Goal: Task Accomplishment & Management: Manage account settings

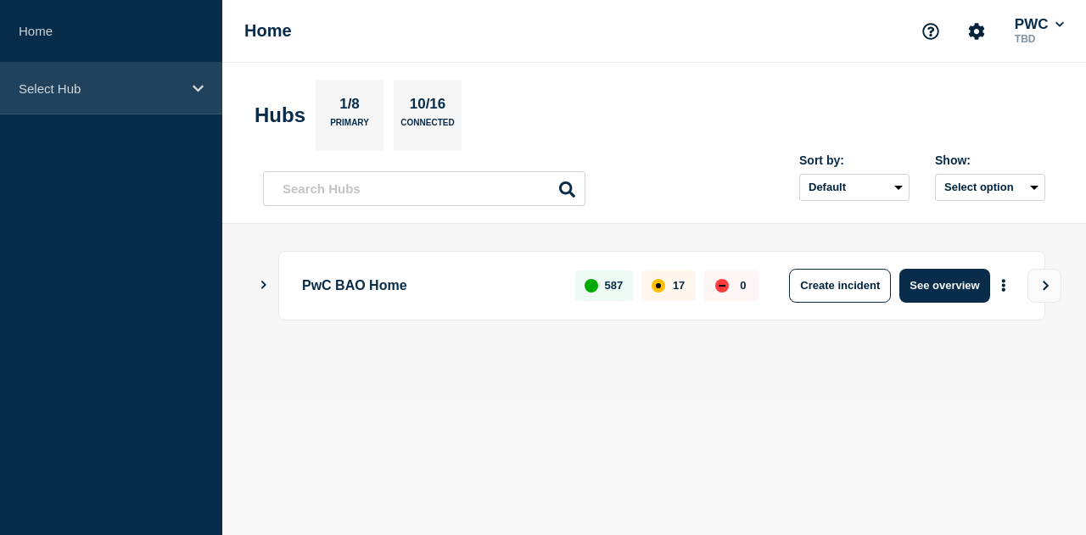
click at [169, 96] on div "Select Hub" at bounding box center [111, 89] width 222 height 52
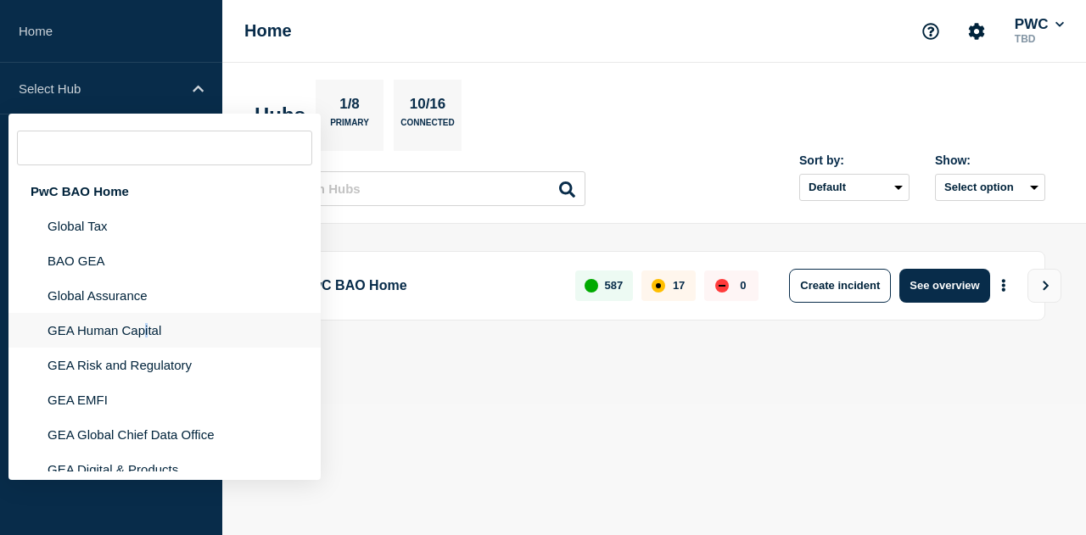
click at [147, 331] on li "GEA Human Capital" at bounding box center [164, 330] width 312 height 35
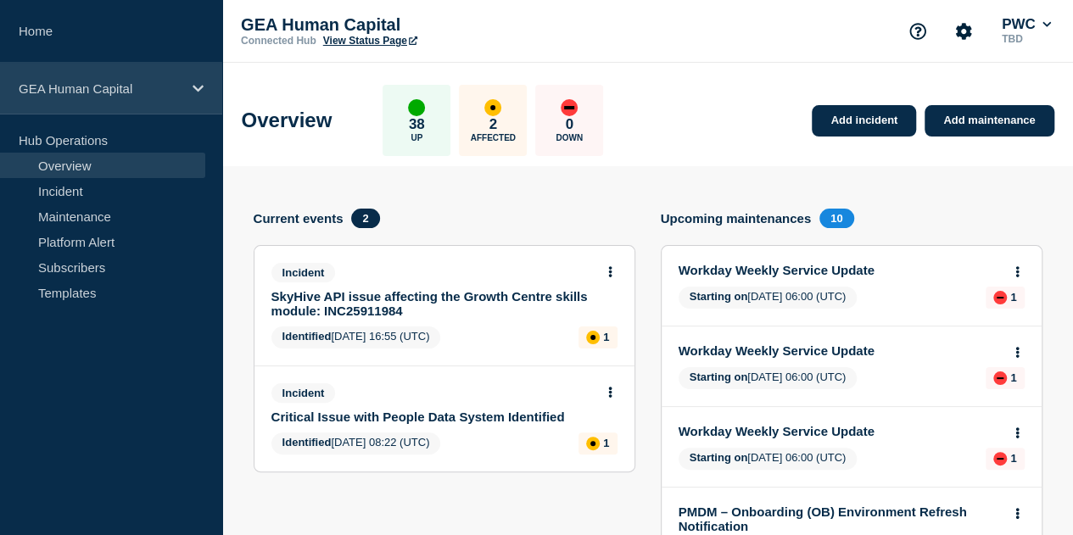
click at [188, 91] on div "GEA Human Capital" at bounding box center [111, 89] width 222 height 52
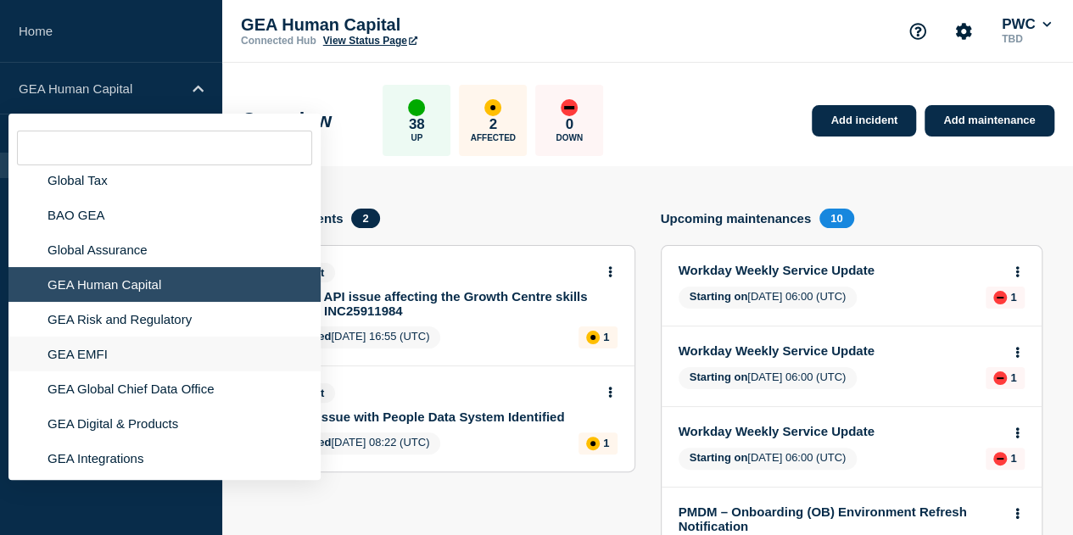
scroll to position [87, 0]
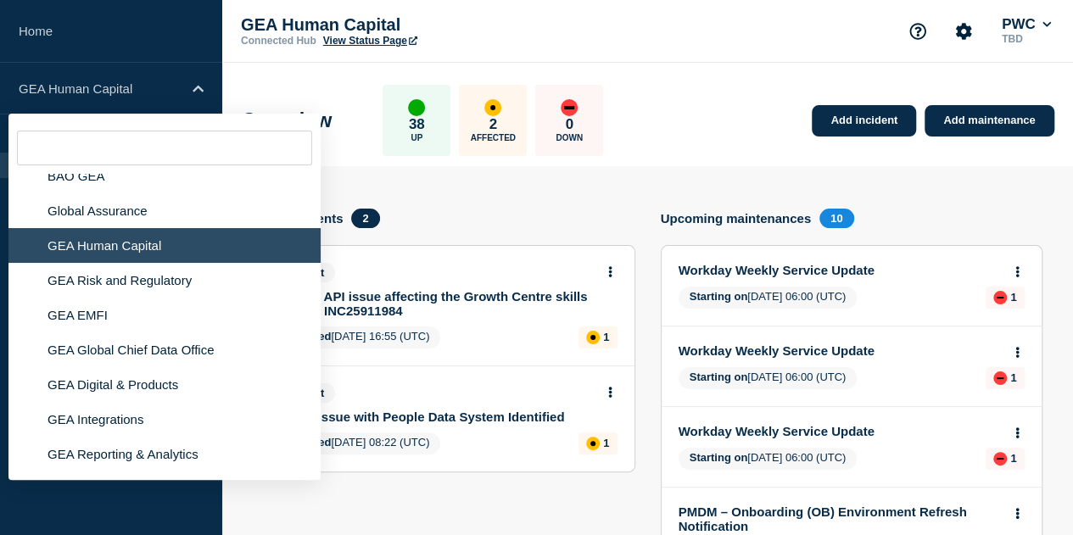
click at [141, 506] on aside "Home GEA Human Capital PwC BAO Home Global Tax BAO GEA Global Assurance GEA Hum…" at bounding box center [111, 267] width 222 height 535
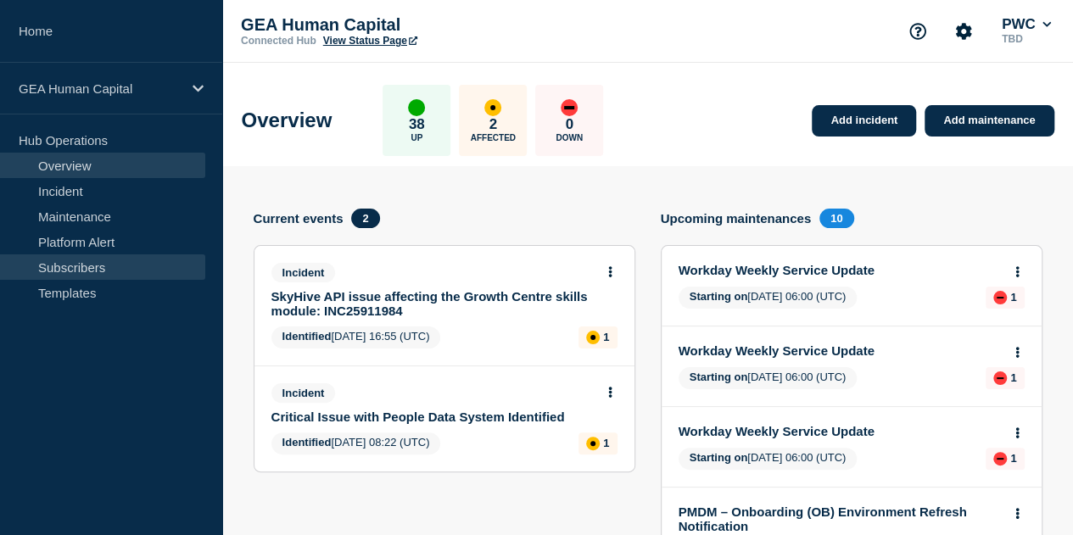
click at [96, 269] on link "Subscribers" at bounding box center [102, 267] width 205 height 25
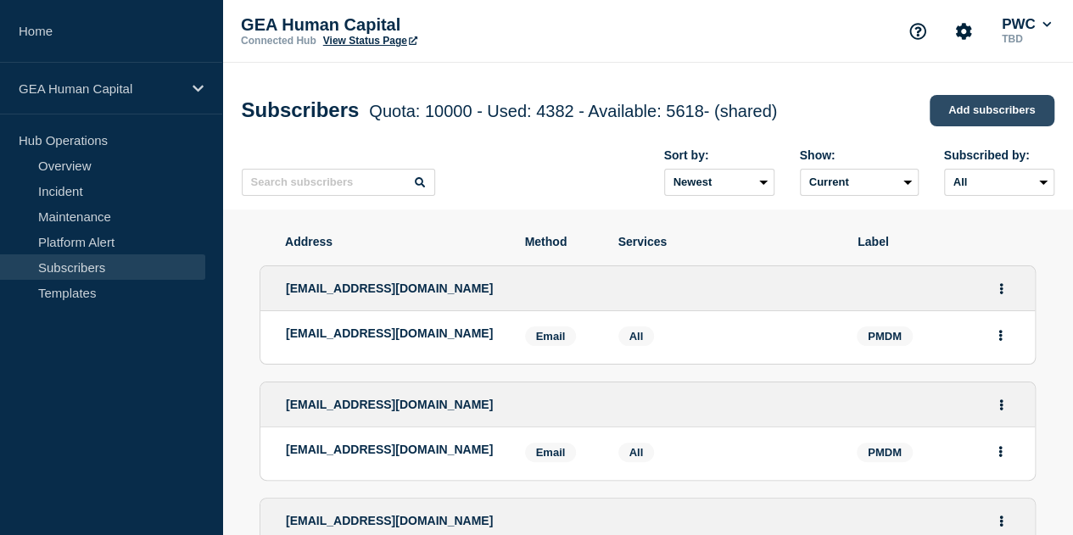
click at [965, 115] on link "Add subscribers" at bounding box center [992, 110] width 125 height 31
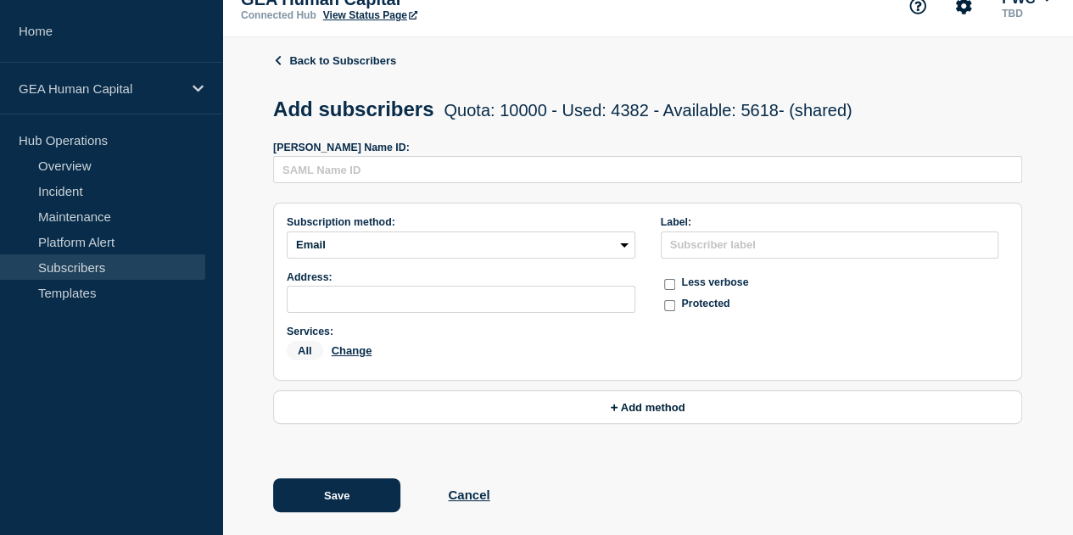
scroll to position [38, 0]
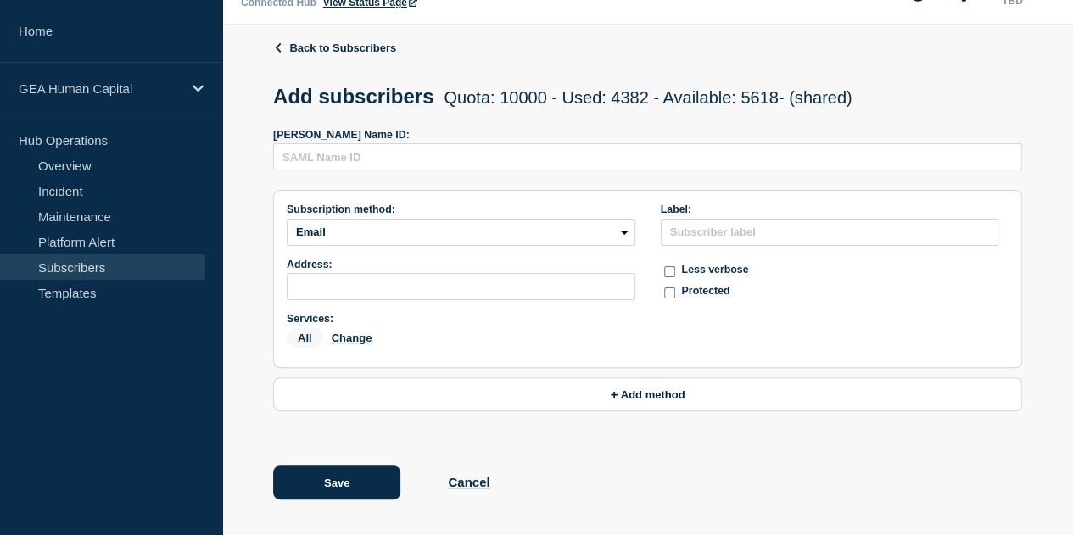
click at [0, 0] on button "Change" at bounding box center [0, 0] width 0 height 0
click at [0, 0] on icon "close button" at bounding box center [0, 0] width 0 height 0
click at [78, 271] on link "Subscribers" at bounding box center [102, 267] width 205 height 25
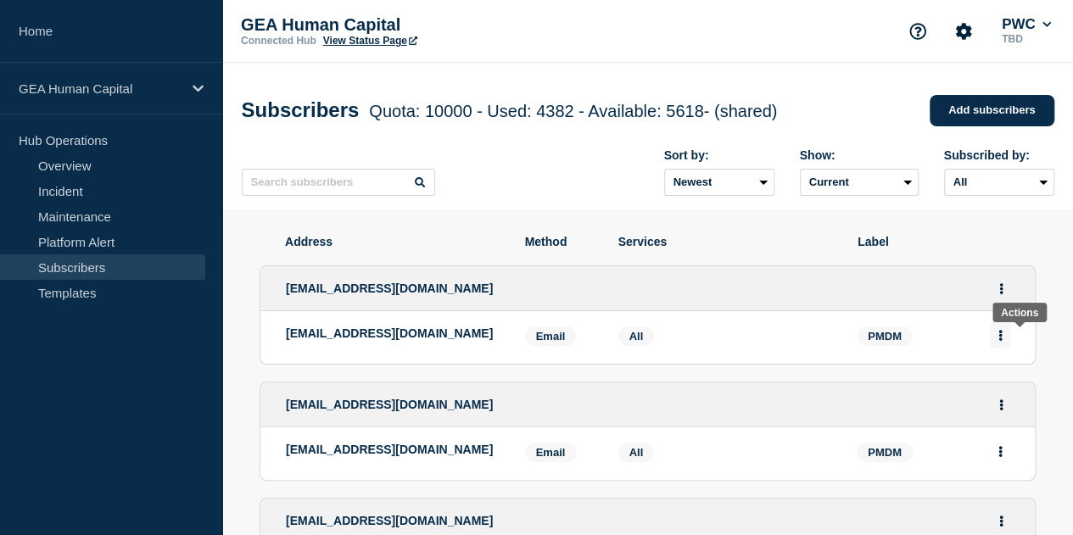
click at [1011, 335] on button "Actions" at bounding box center [1000, 335] width 21 height 26
click at [1012, 299] on button "Actions" at bounding box center [1001, 289] width 21 height 26
click at [1004, 294] on icon "Actions" at bounding box center [1001, 288] width 4 height 11
click at [1012, 294] on button "Actions" at bounding box center [1001, 289] width 21 height 26
click at [1004, 341] on link "Edit" at bounding box center [995, 337] width 19 height 13
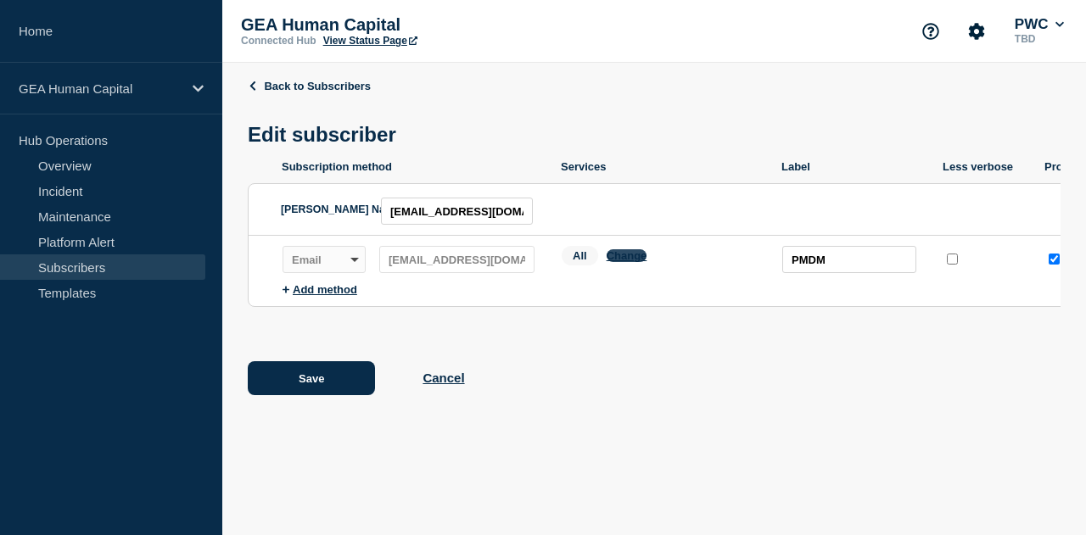
click at [632, 261] on button "Change" at bounding box center [627, 255] width 41 height 13
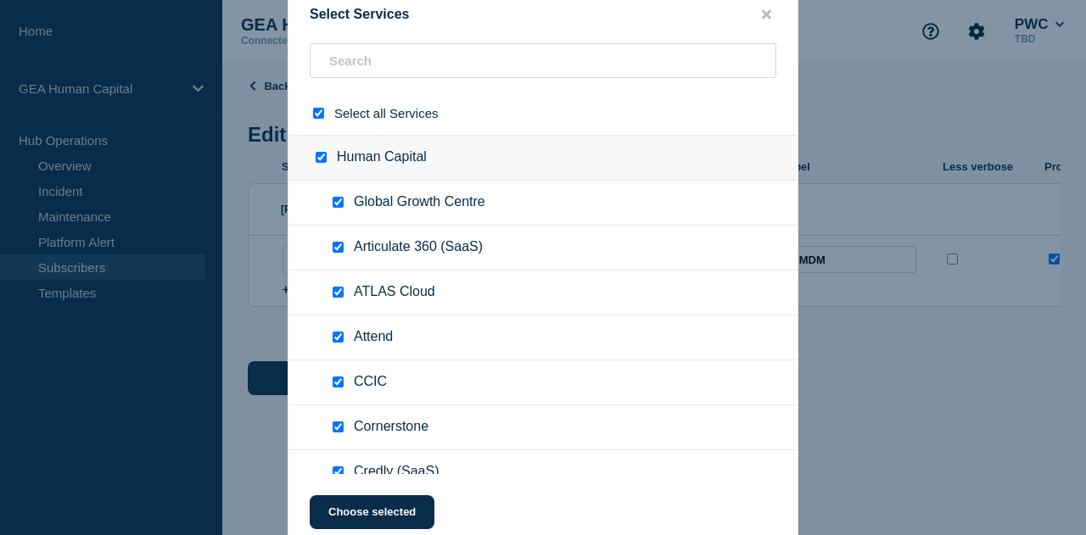
click at [316, 115] on input "select all checkbox" at bounding box center [318, 113] width 11 height 11
checkbox input "false"
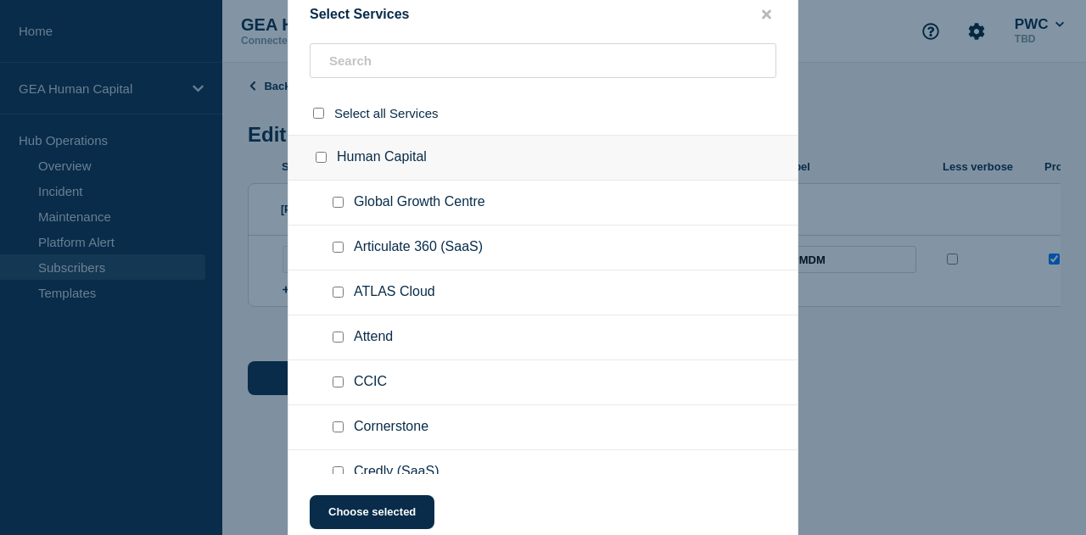
checkbox input "false"
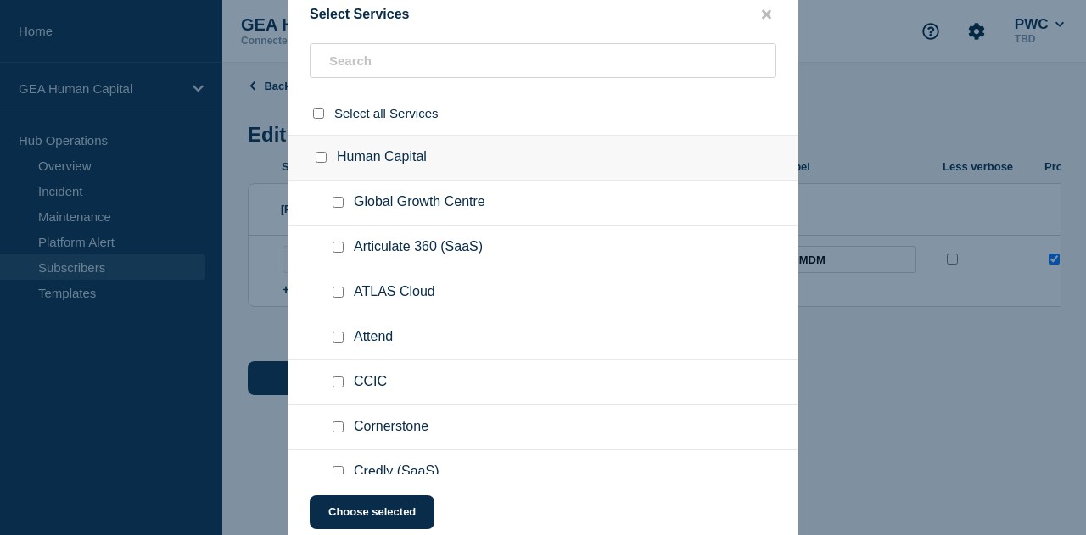
checkbox input "false"
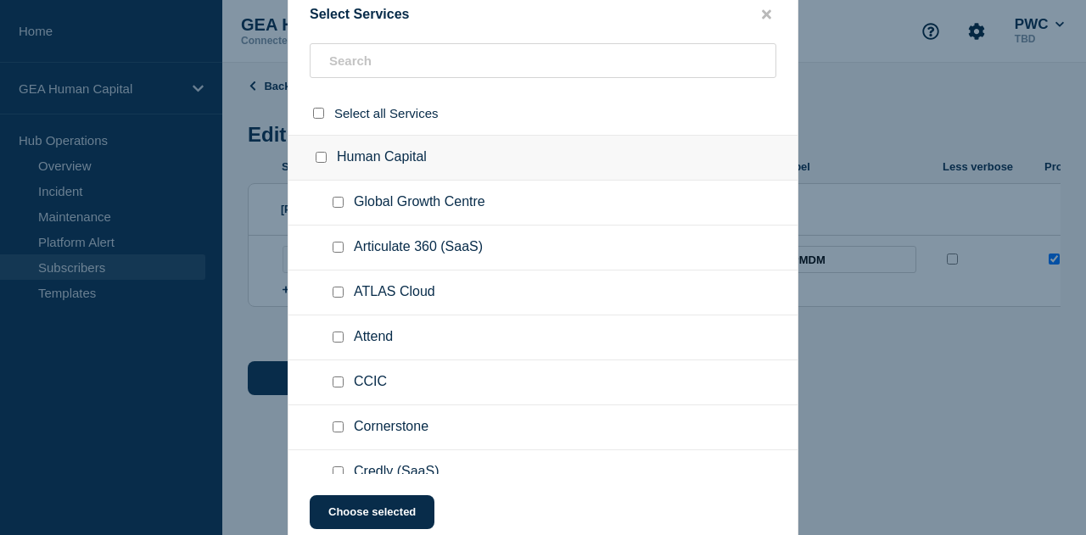
checkbox input "false"
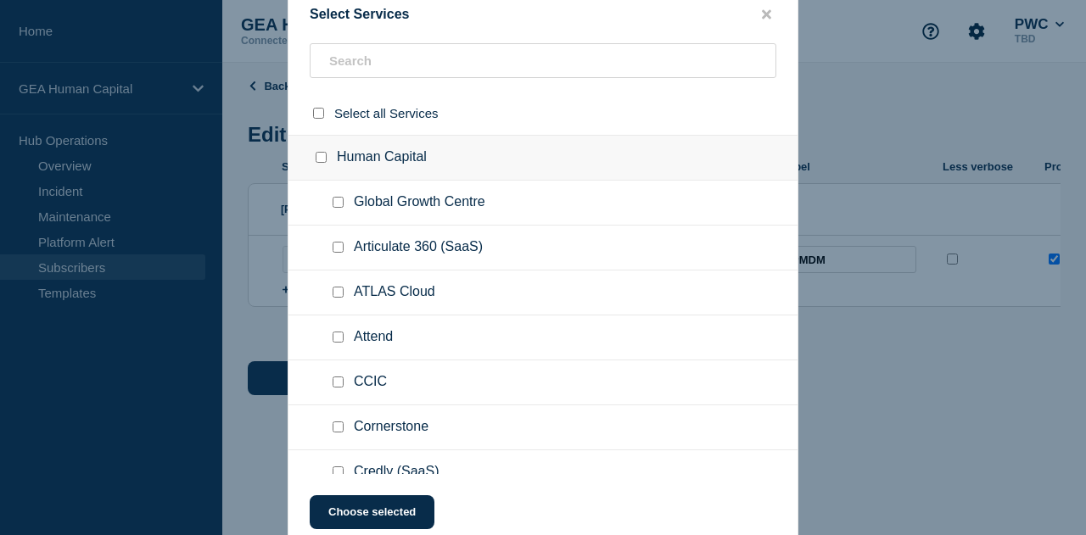
checkbox input "false"
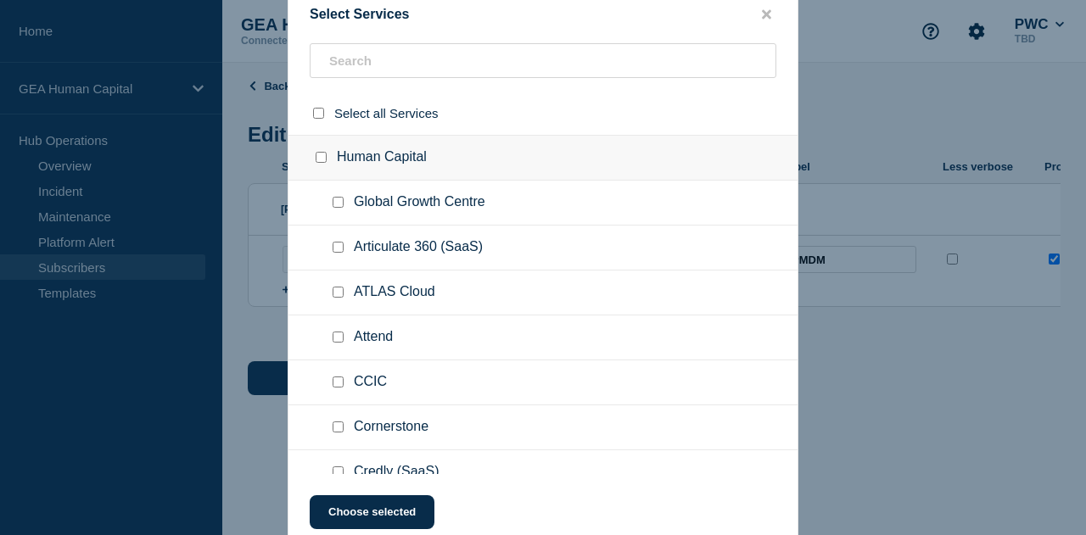
checkbox input "false"
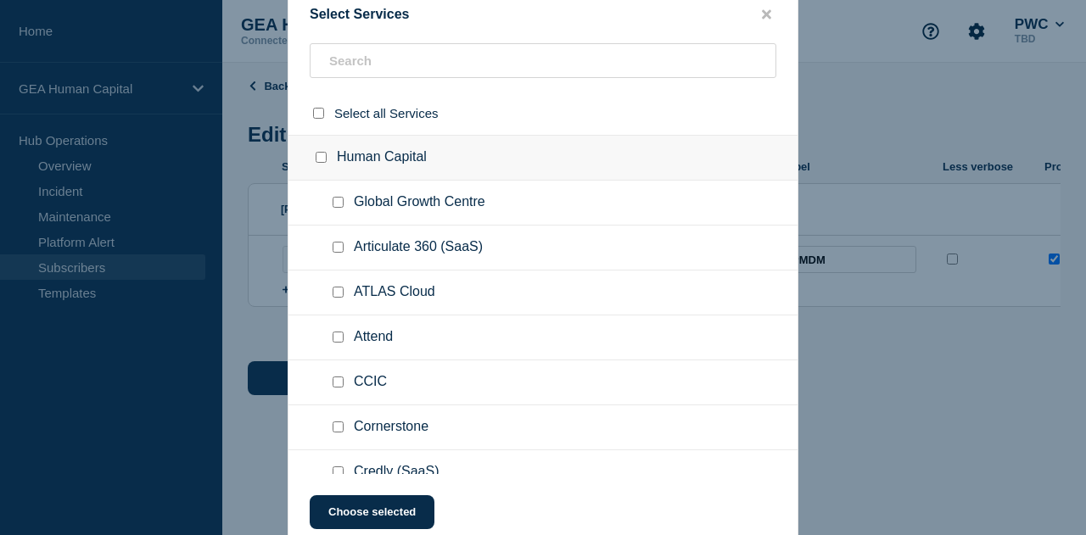
checkbox input "false"
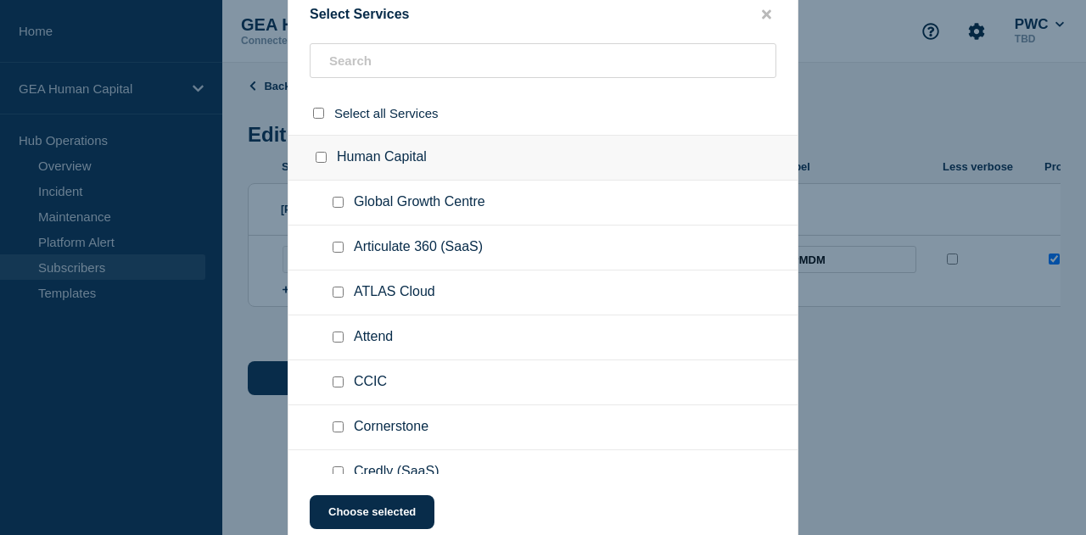
checkbox input "false"
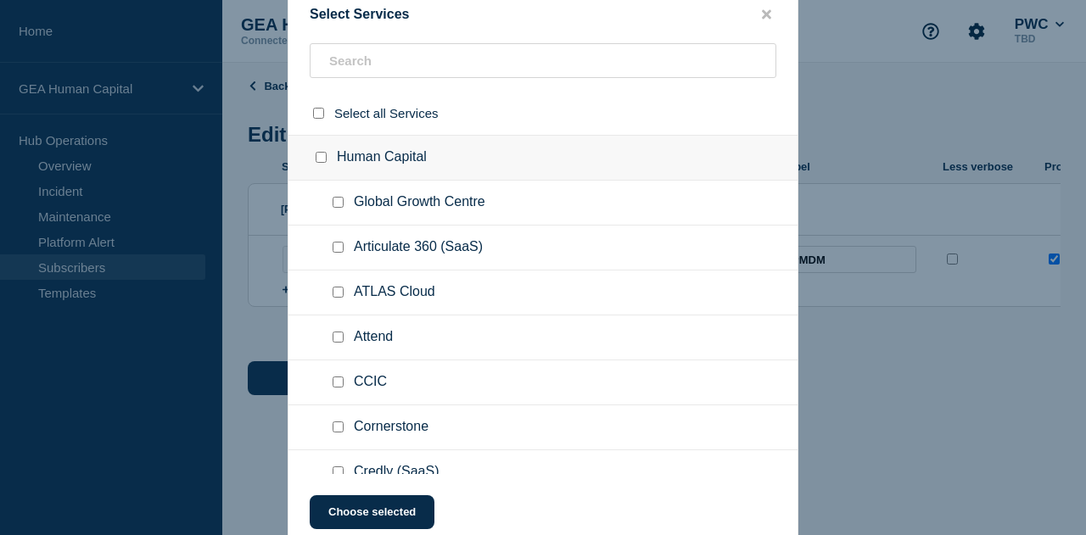
checkbox input "false"
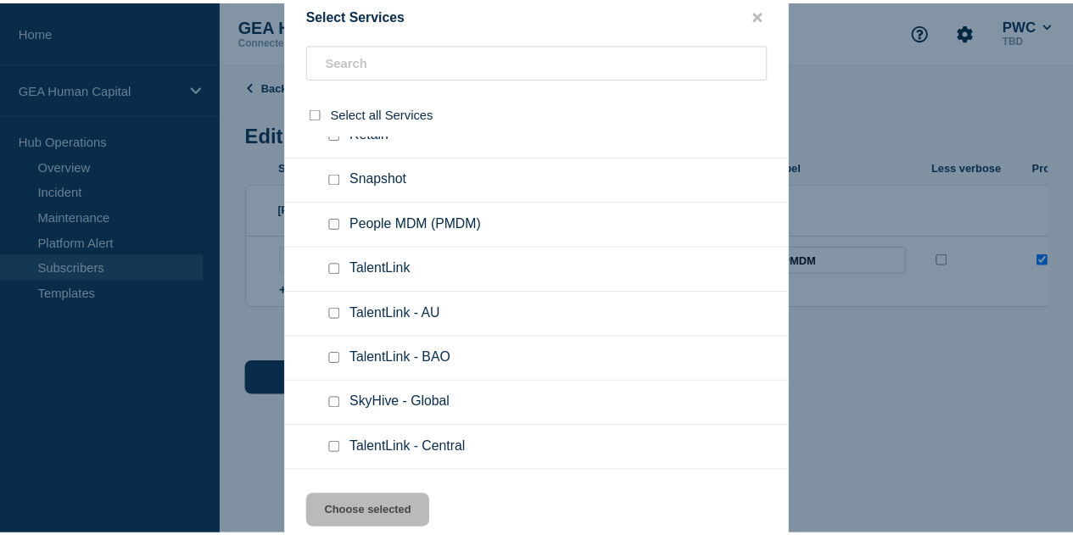
scroll to position [679, 0]
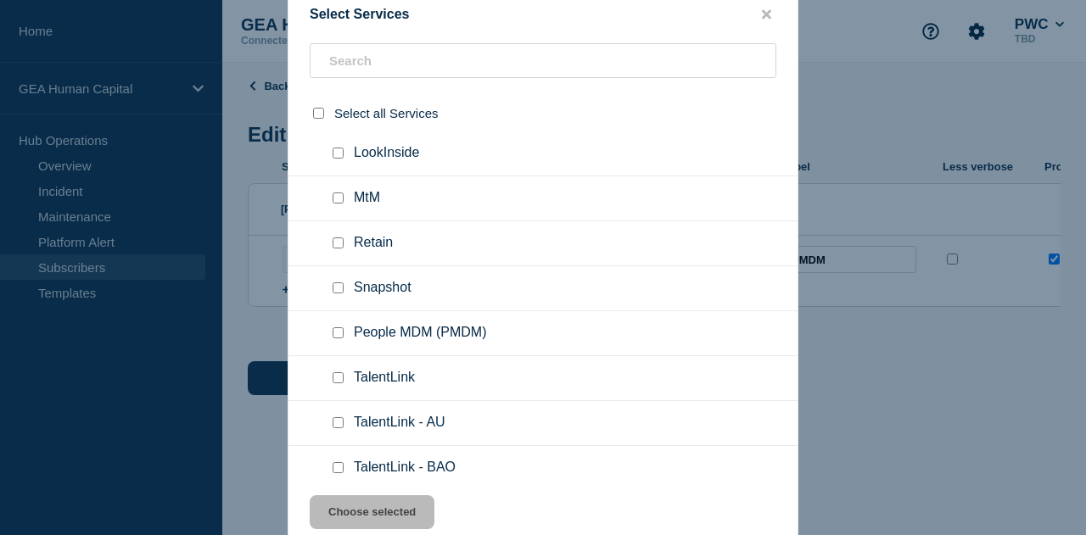
click at [339, 327] on input "People MDM (PMDM) checkbox" at bounding box center [338, 332] width 11 height 11
checkbox input "true"
click at [377, 512] on button "Choose selected" at bounding box center [372, 512] width 125 height 34
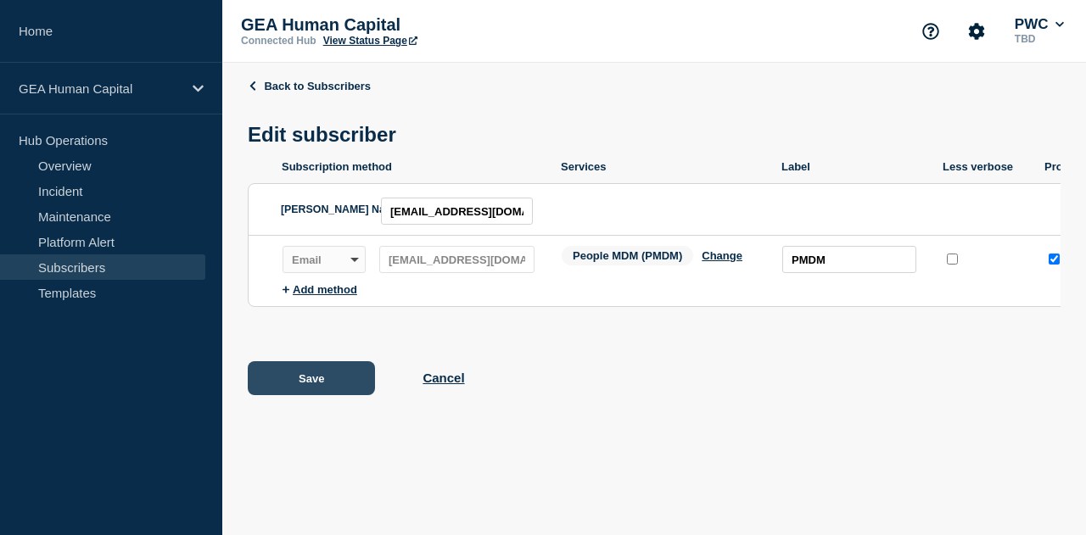
click at [294, 393] on button "Save" at bounding box center [311, 378] width 127 height 34
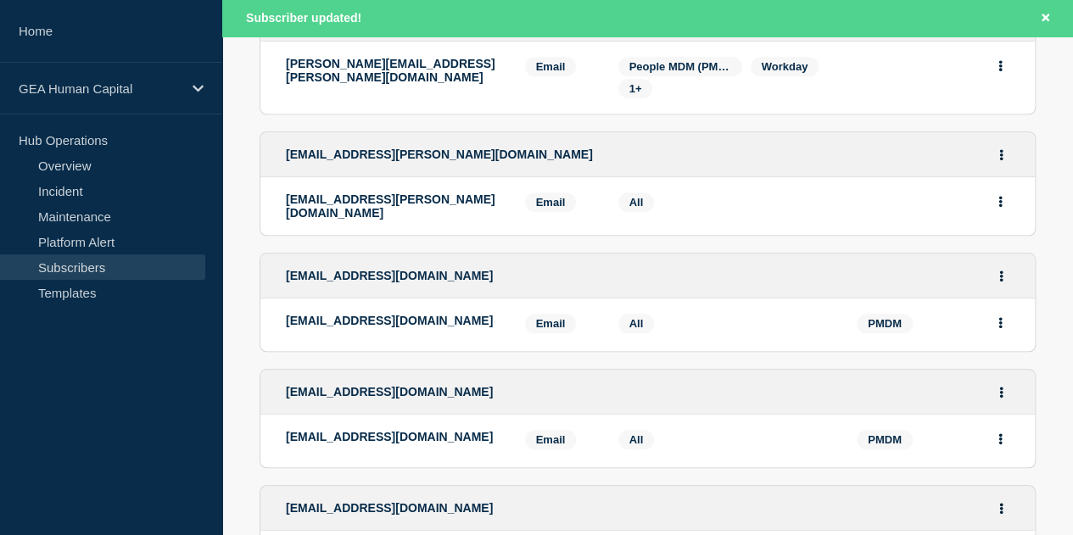
scroll to position [764, 0]
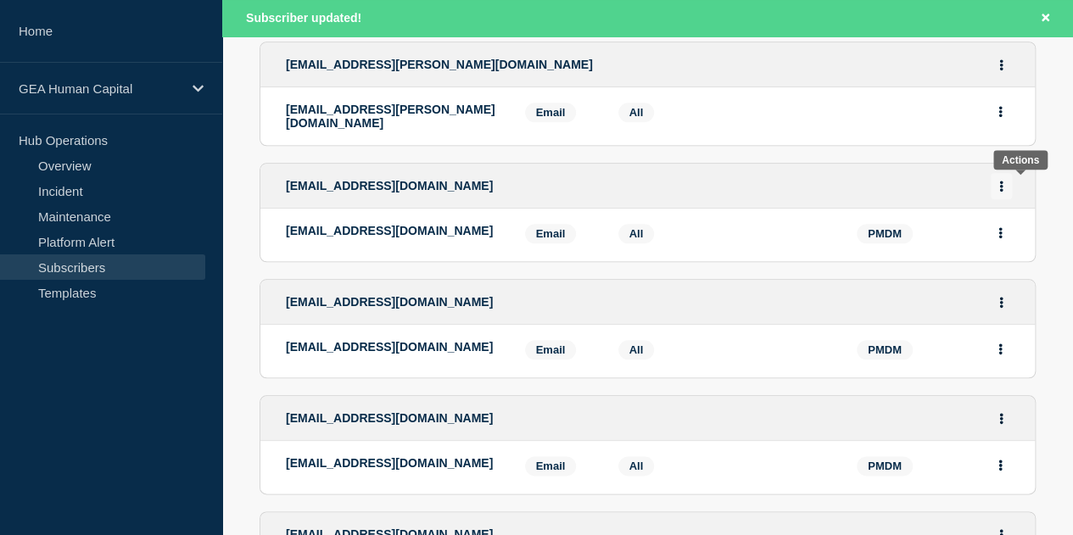
click at [1004, 190] on icon "Actions" at bounding box center [1001, 186] width 3 height 11
click at [1004, 238] on link "Edit" at bounding box center [995, 234] width 19 height 13
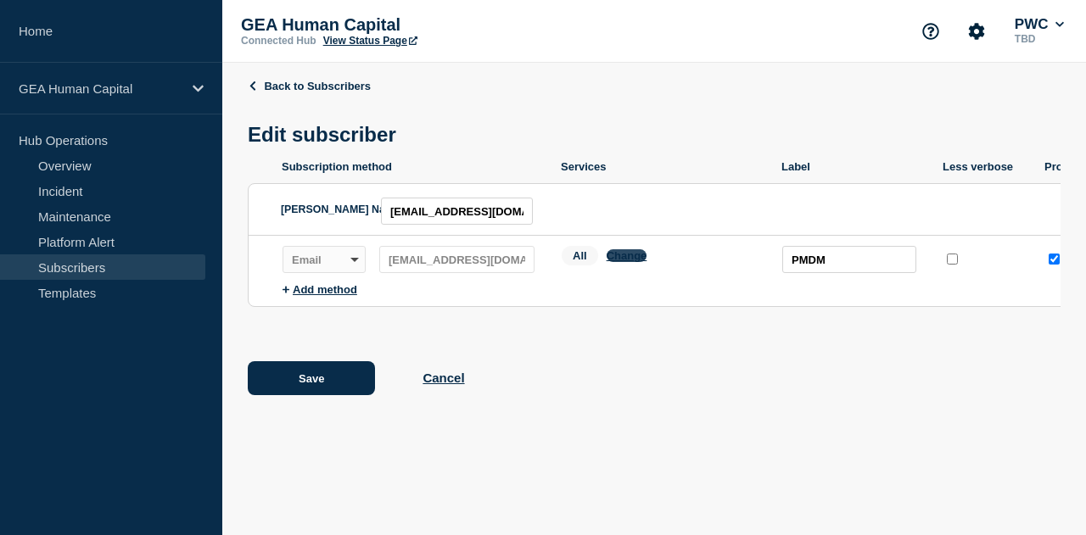
click at [624, 262] on button "Change" at bounding box center [627, 255] width 41 height 13
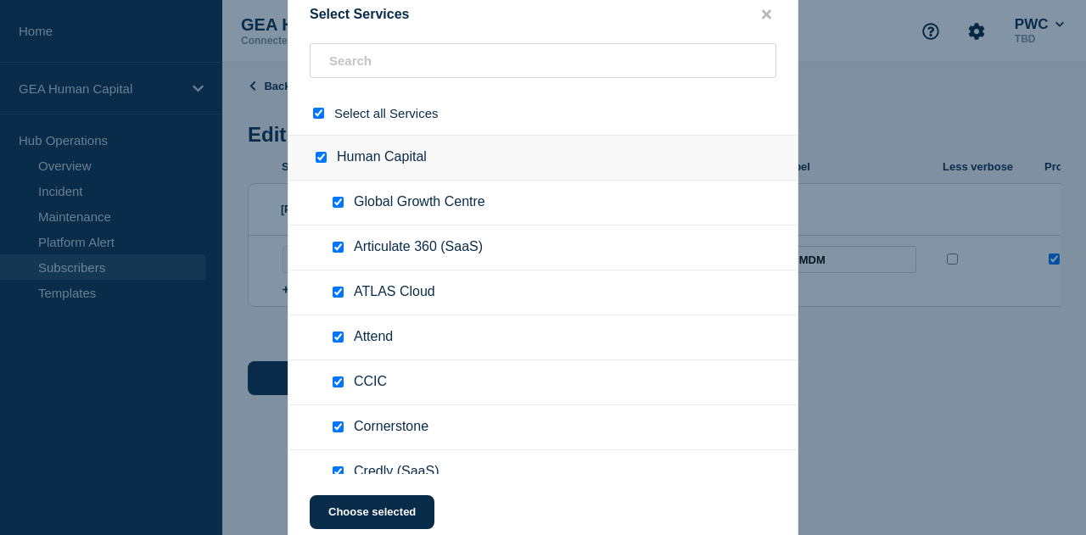
click at [316, 114] on input "select all checkbox" at bounding box center [318, 113] width 11 height 11
checkbox input "false"
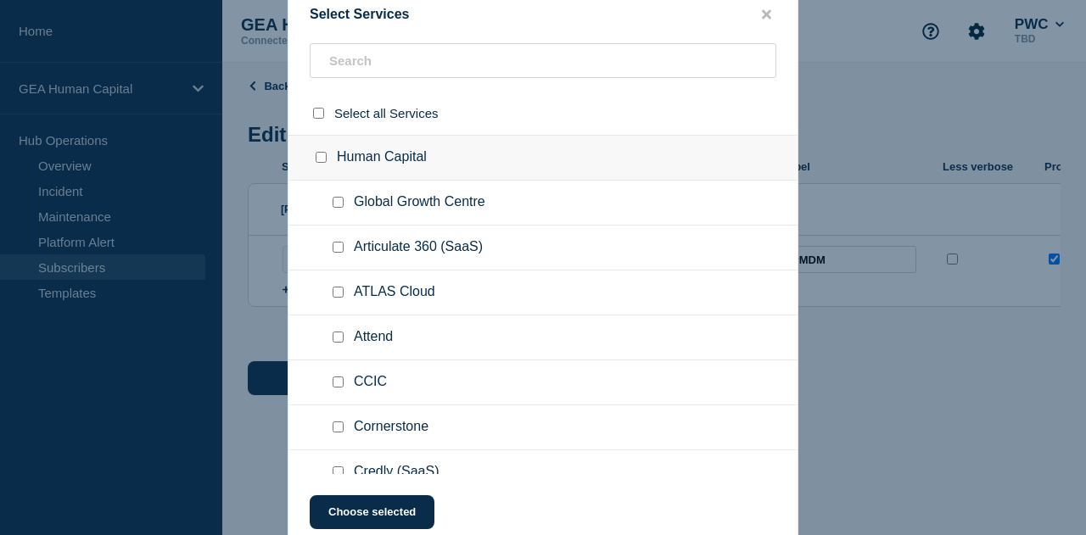
checkbox input "false"
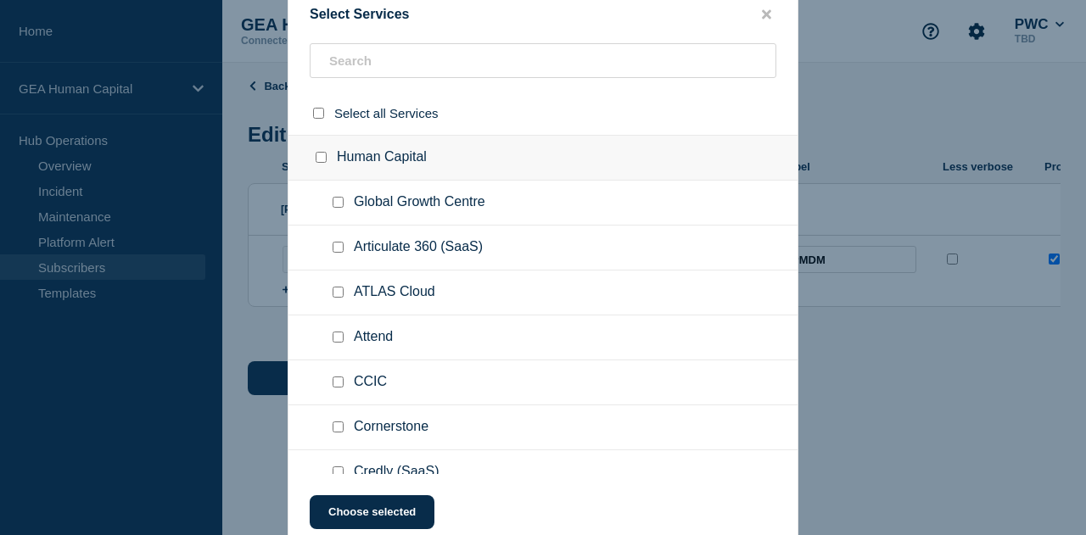
checkbox input "false"
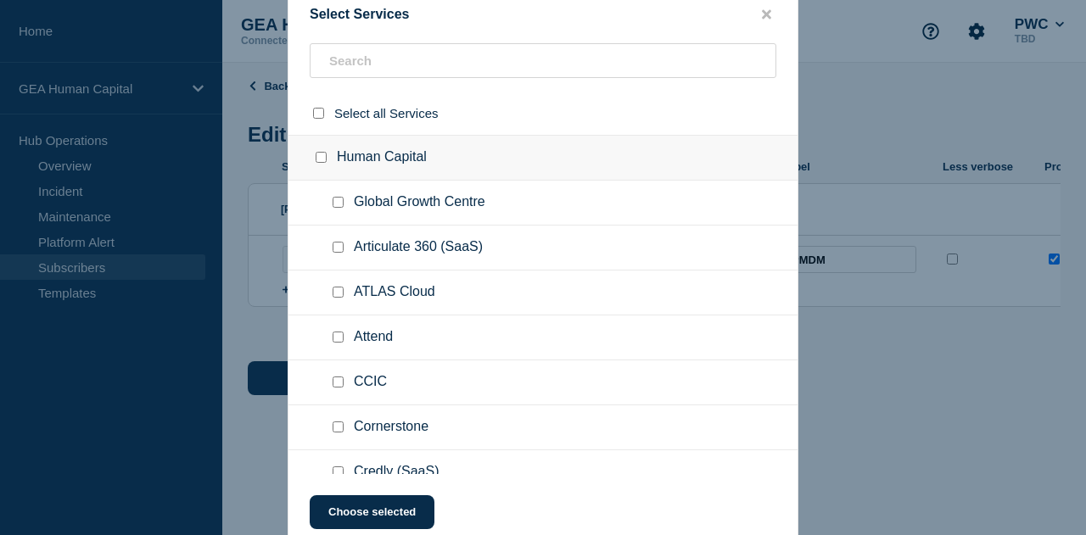
checkbox input "false"
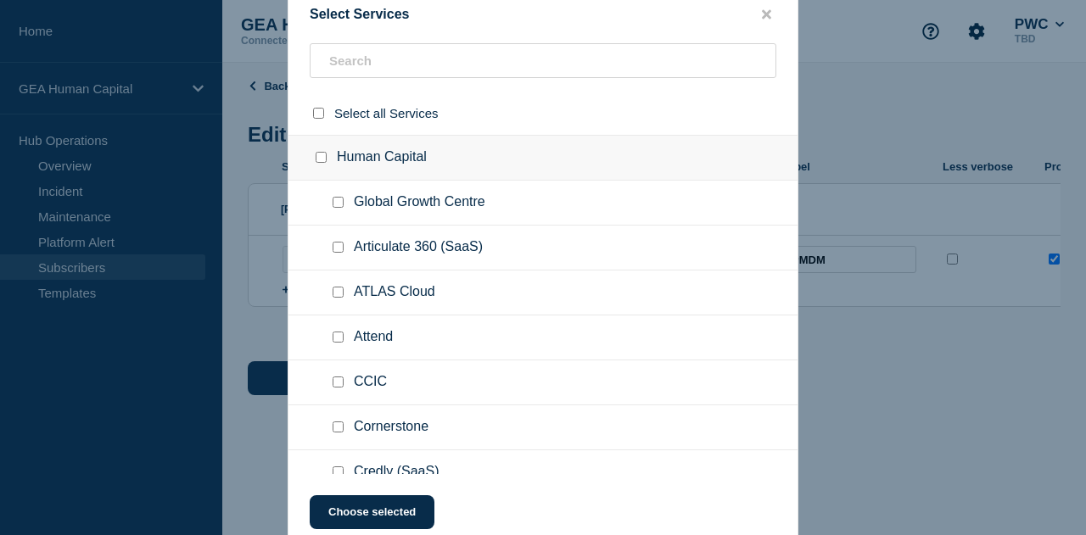
checkbox input "false"
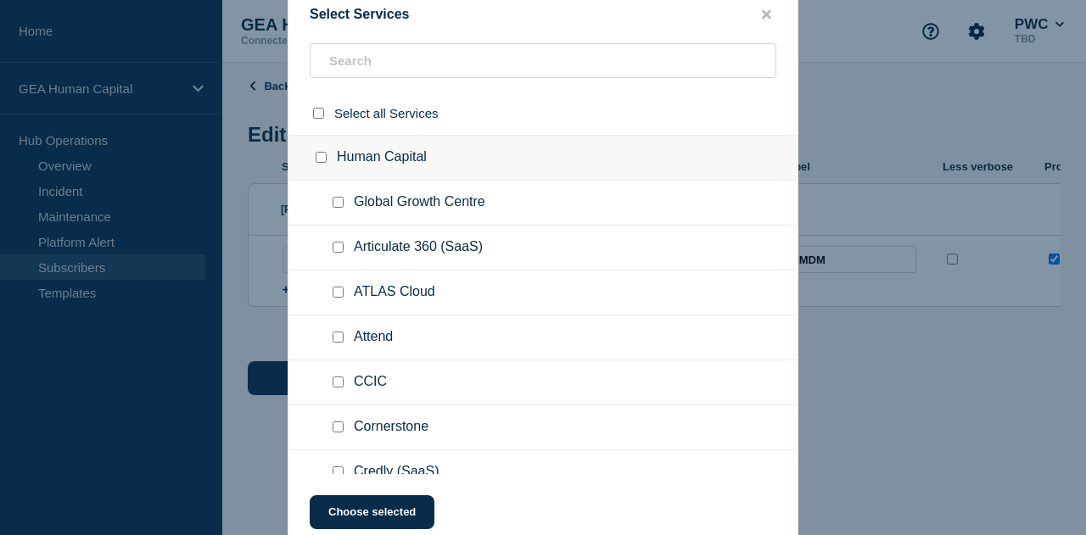
checkbox input "false"
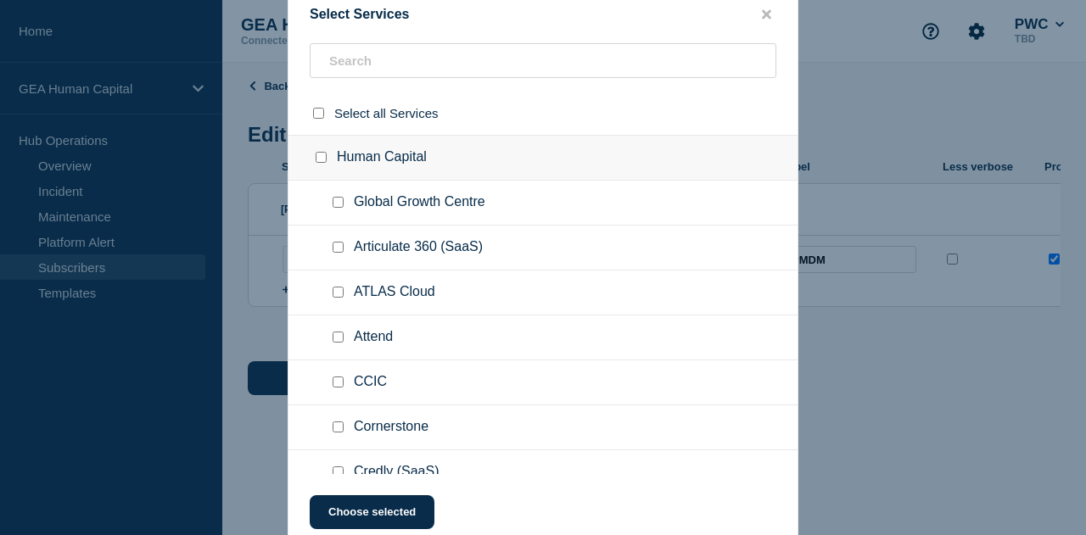
checkbox input "false"
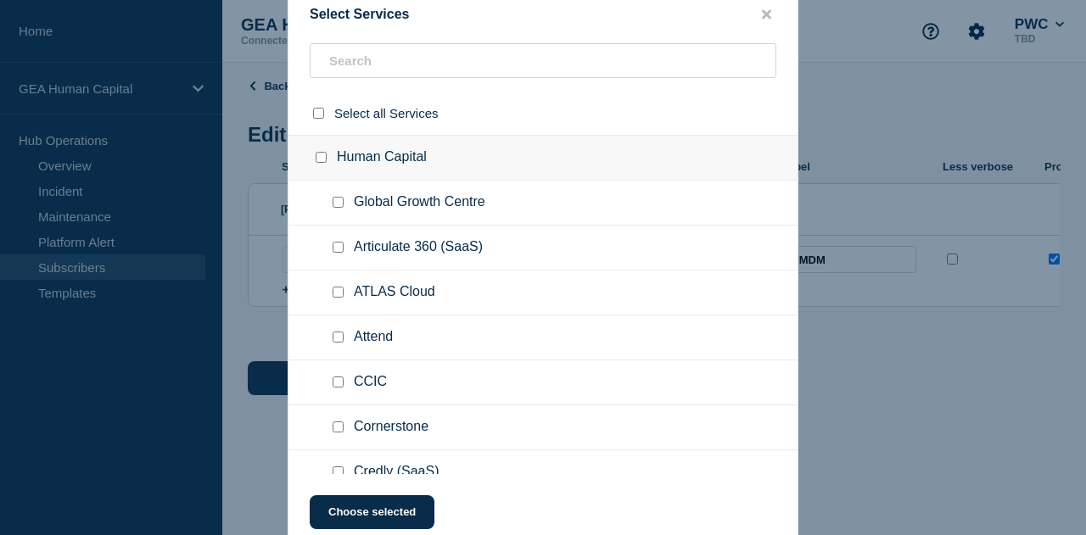
checkbox input "false"
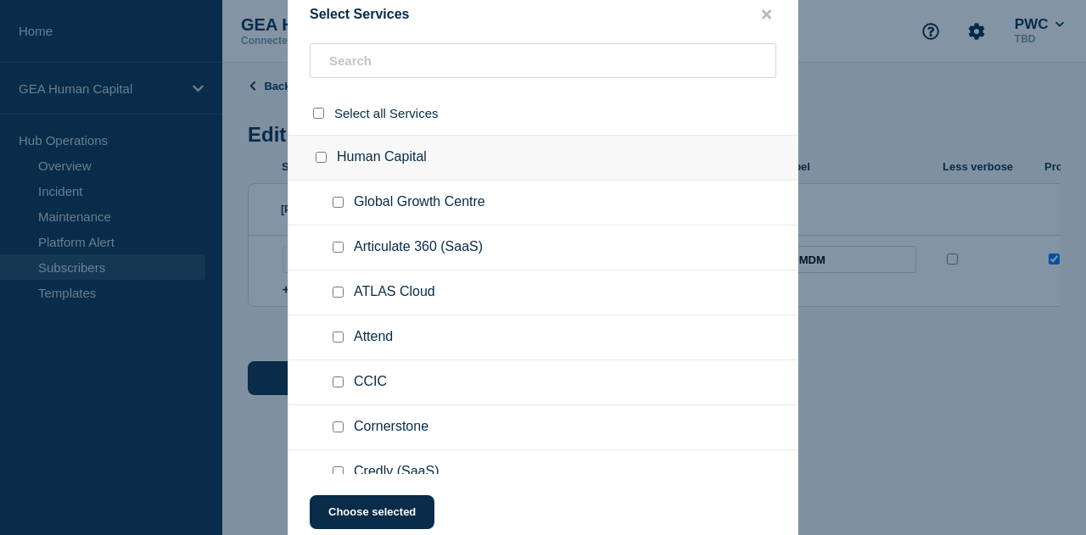
checkbox input "false"
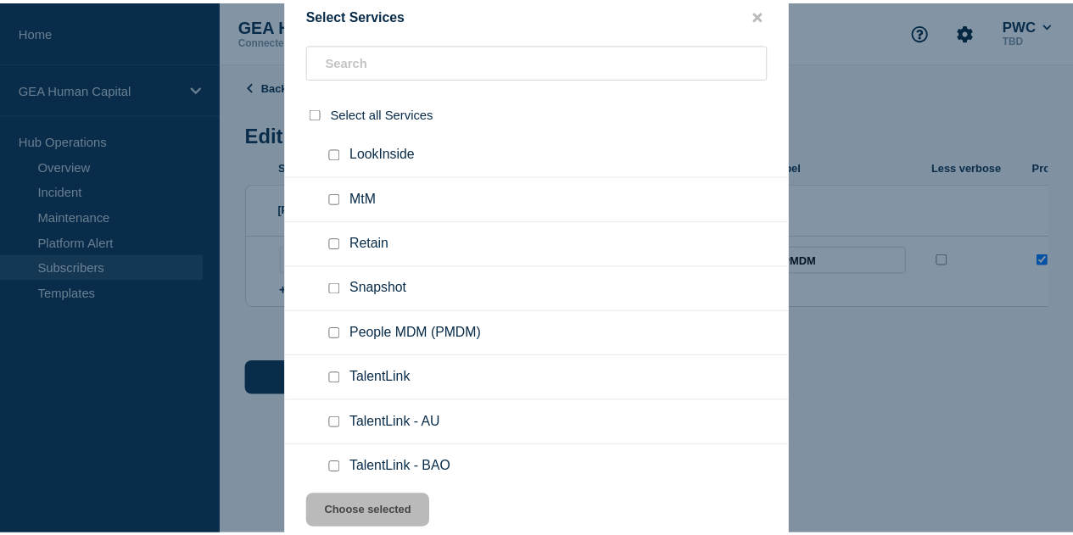
scroll to position [848, 0]
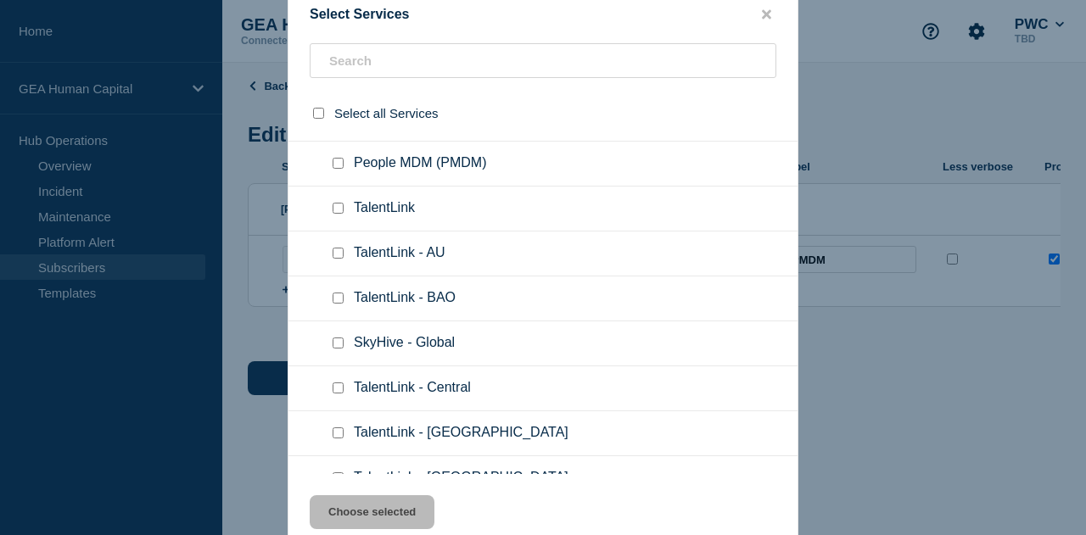
click at [333, 159] on div at bounding box center [341, 163] width 25 height 17
click at [338, 162] on input "People MDM (PMDM) checkbox" at bounding box center [338, 163] width 11 height 11
checkbox input "true"
click at [374, 509] on button "Choose selected" at bounding box center [372, 512] width 125 height 34
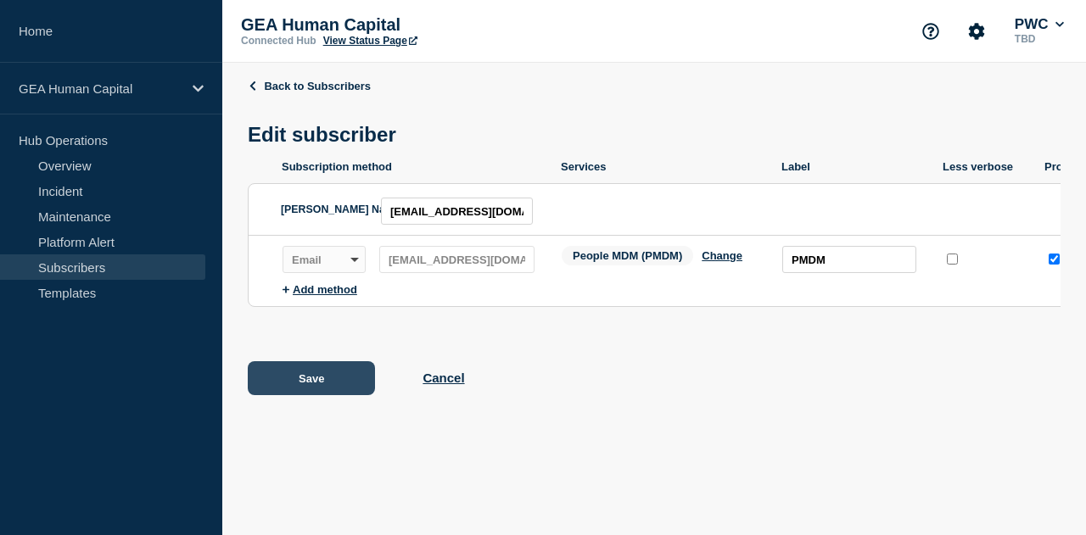
click at [327, 389] on button "Save" at bounding box center [311, 378] width 127 height 34
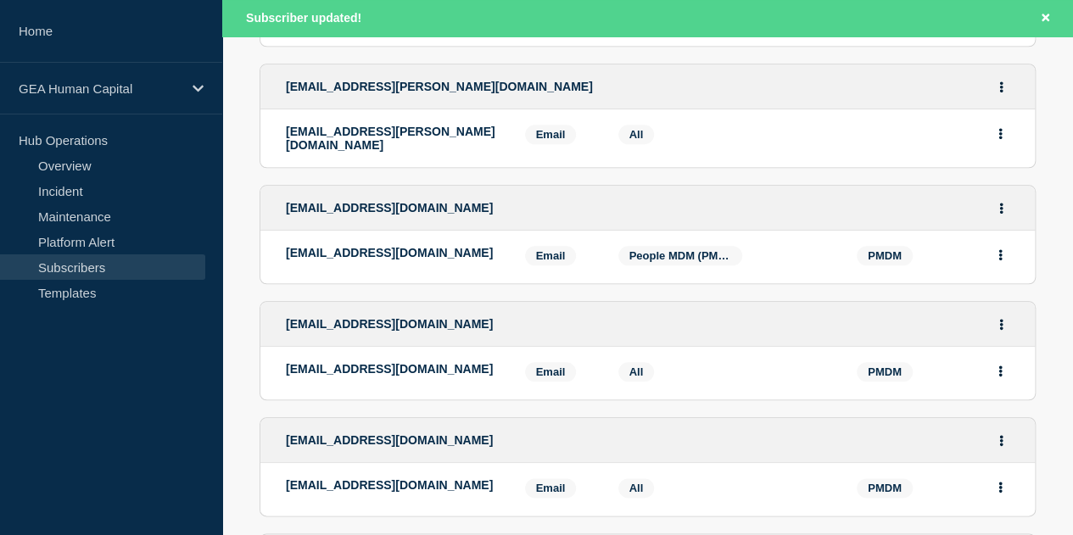
scroll to position [764, 0]
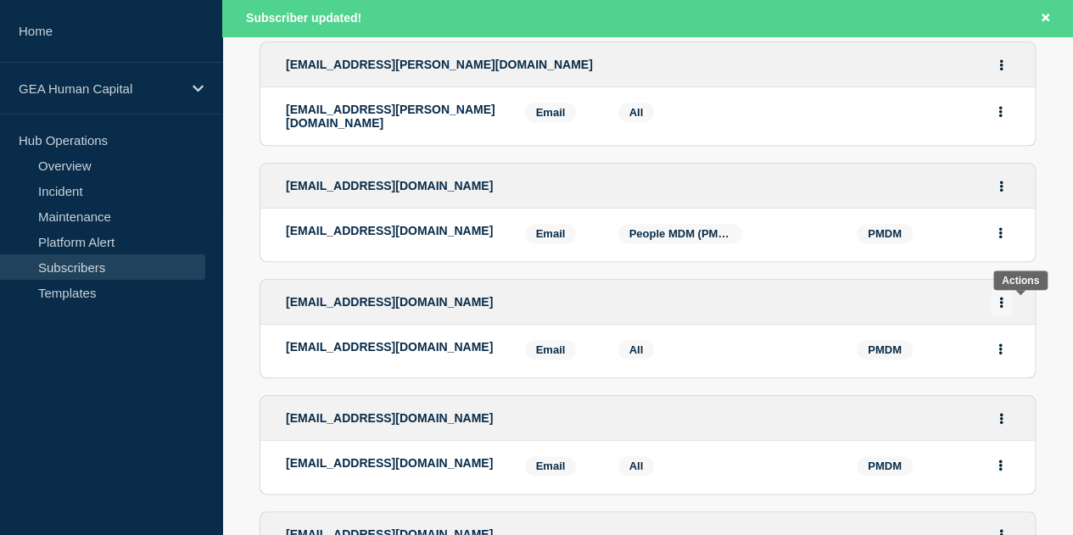
click at [1012, 310] on button "Actions" at bounding box center [1001, 302] width 21 height 26
click at [1018, 357] on li "Edit" at bounding box center [1002, 351] width 32 height 14
click at [1004, 354] on link "Edit" at bounding box center [995, 350] width 19 height 13
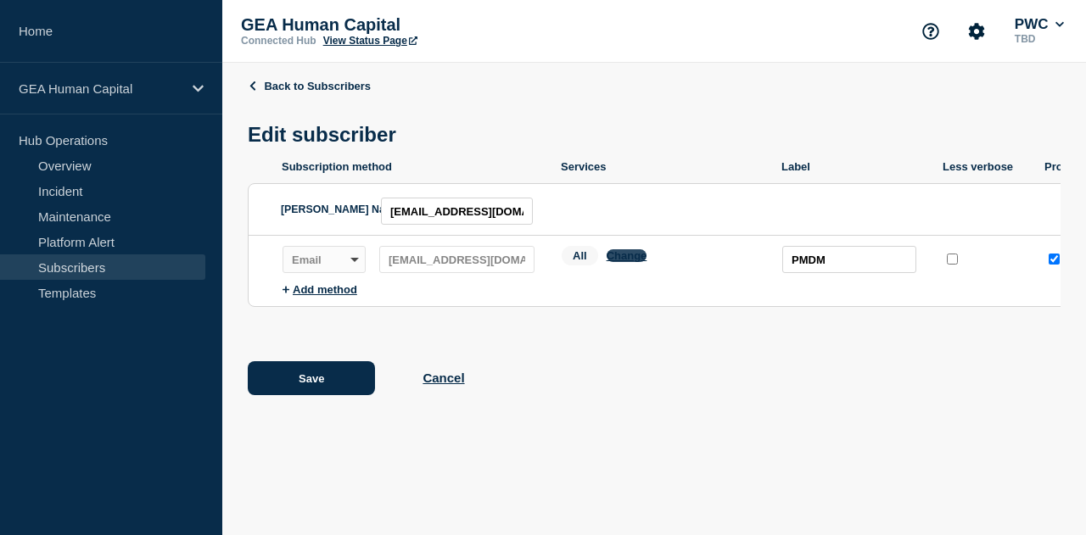
click at [626, 259] on button "Change" at bounding box center [627, 255] width 41 height 13
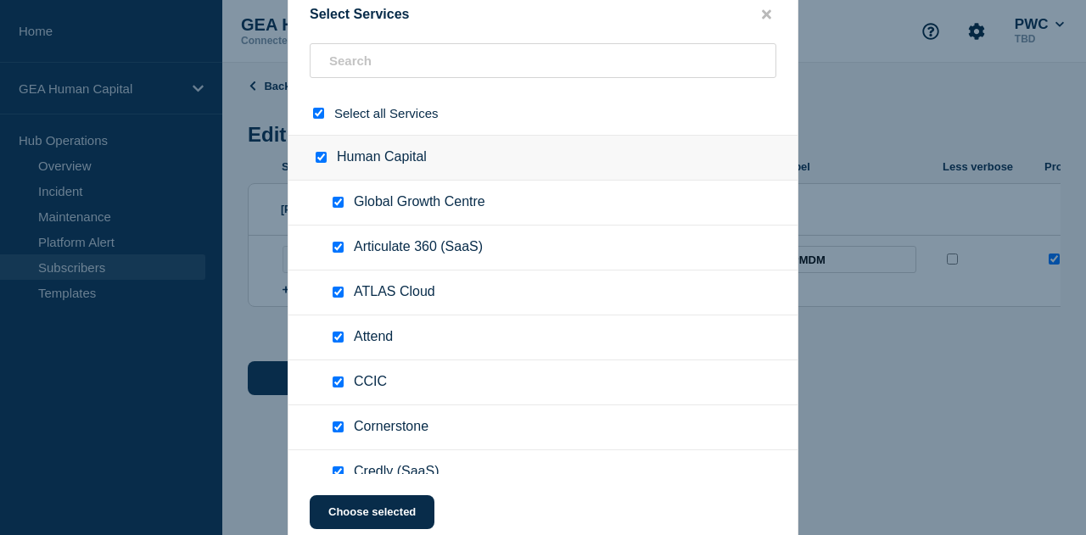
click at [319, 115] on input "select all checkbox" at bounding box center [318, 113] width 11 height 11
checkbox input "false"
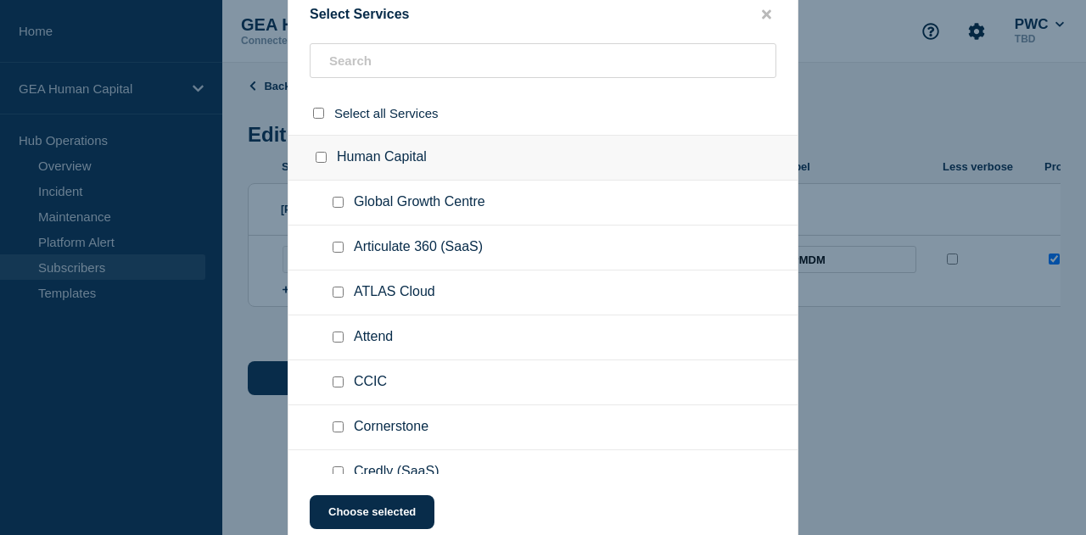
checkbox input "false"
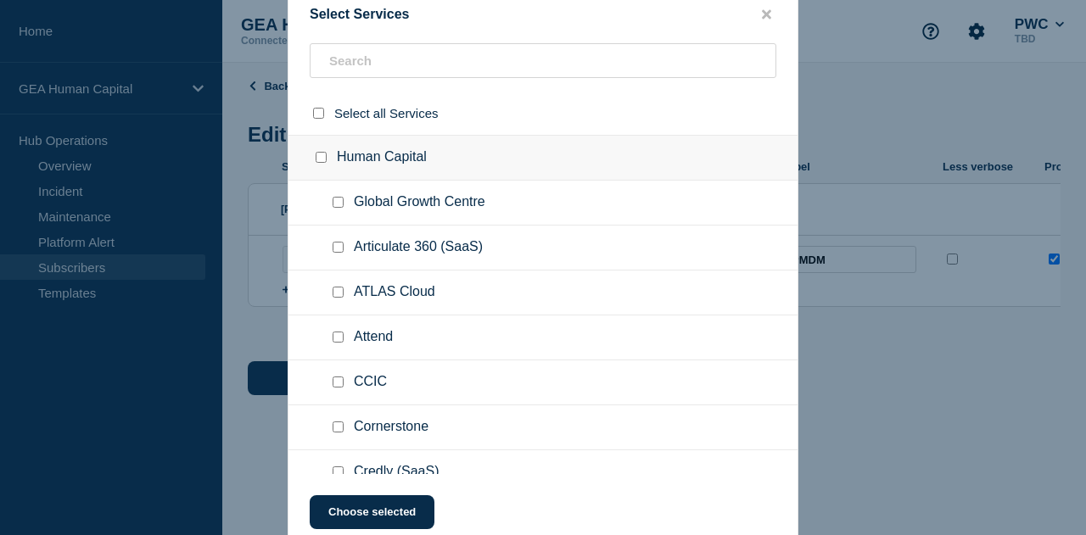
checkbox input "false"
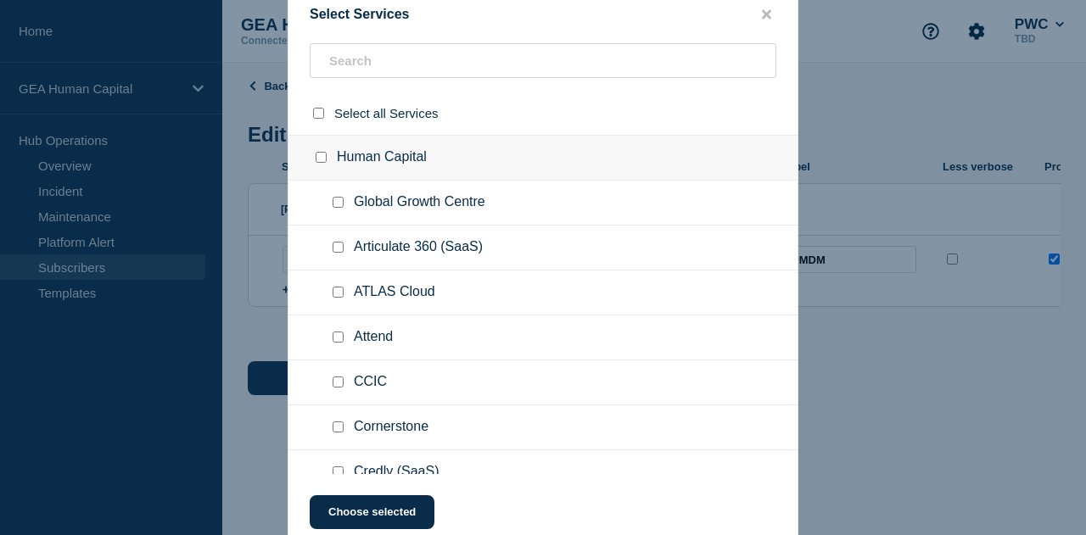
checkbox input "false"
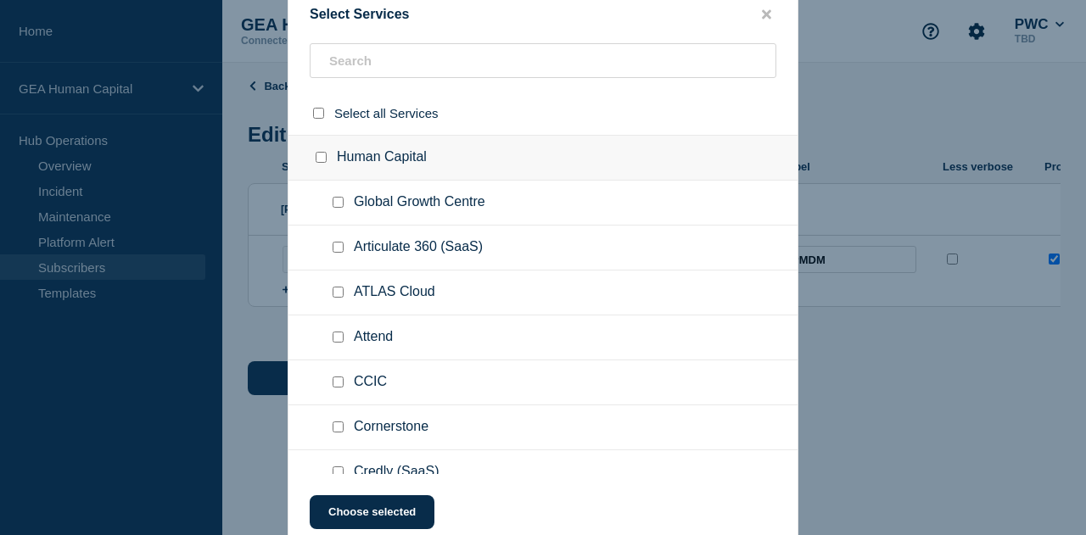
checkbox input "false"
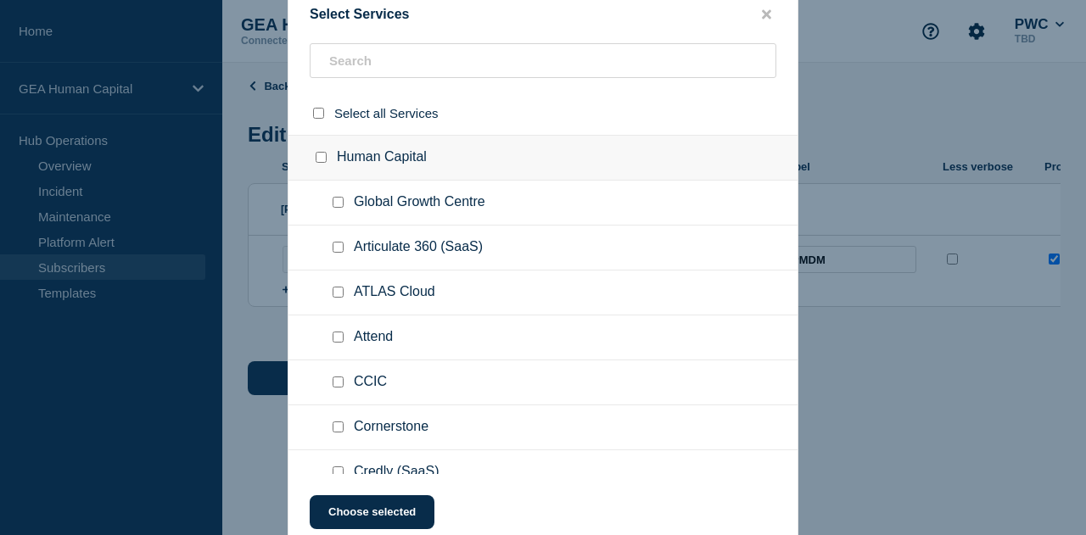
checkbox input "false"
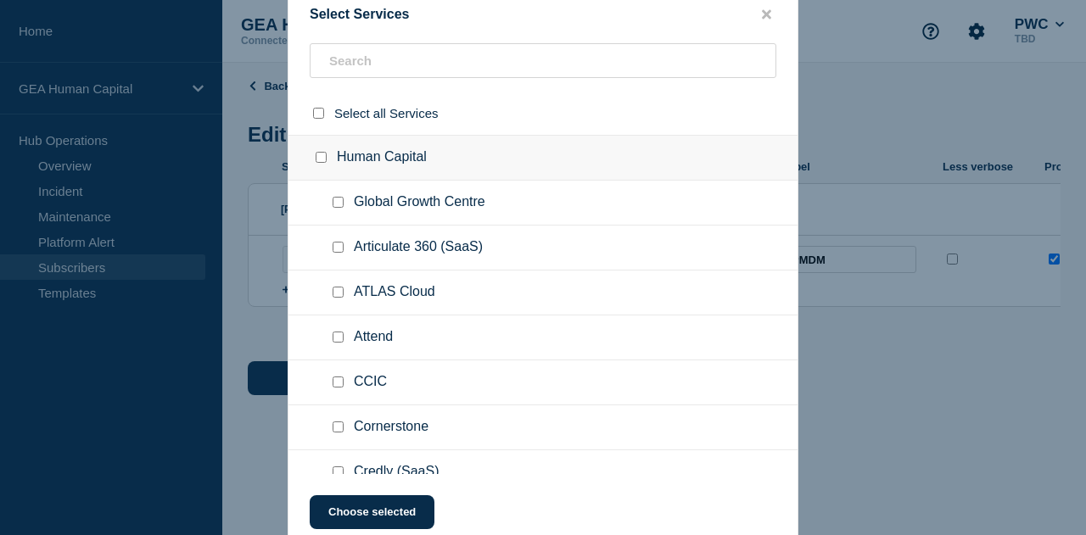
checkbox input "false"
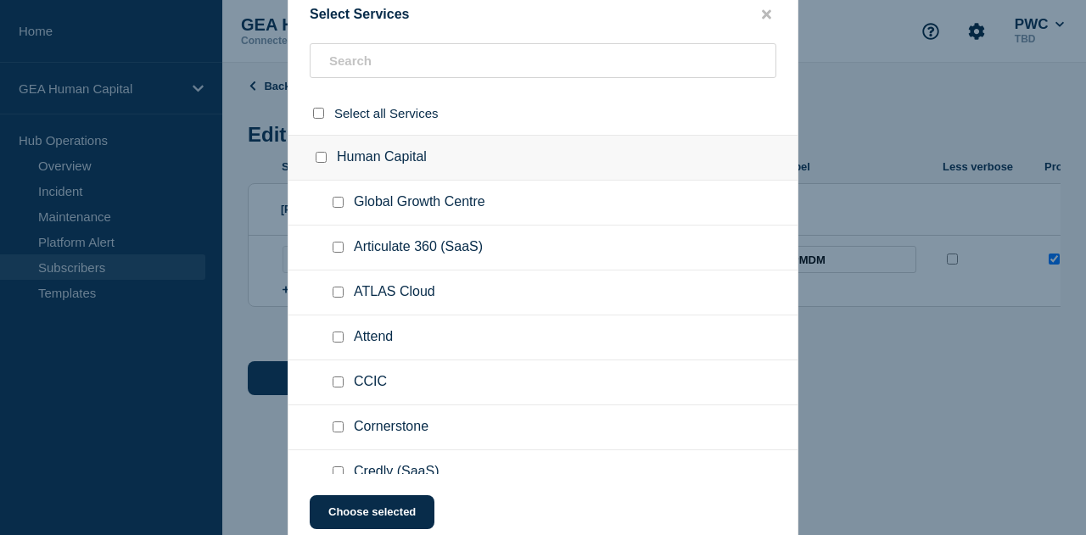
checkbox input "false"
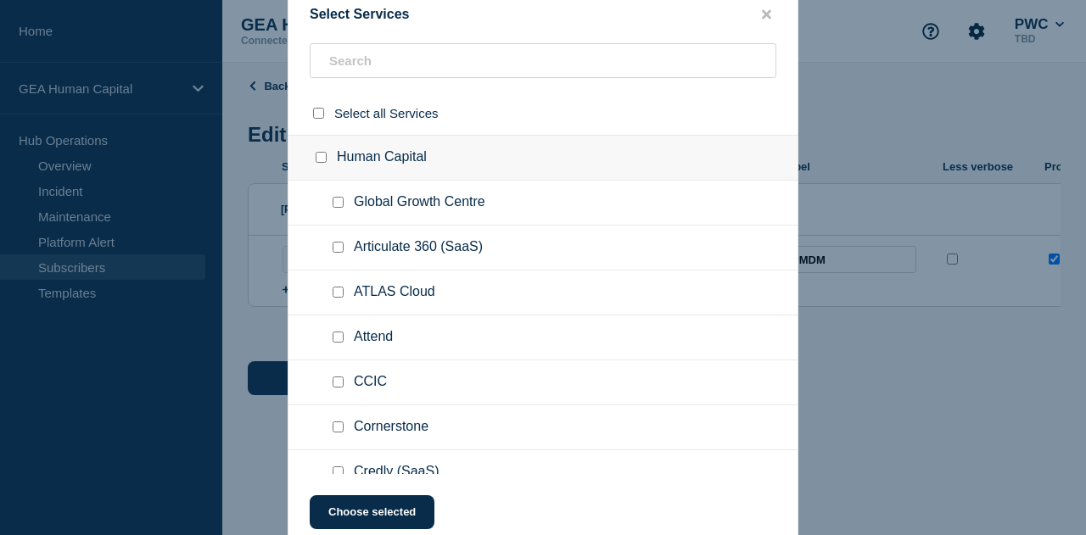
checkbox input "false"
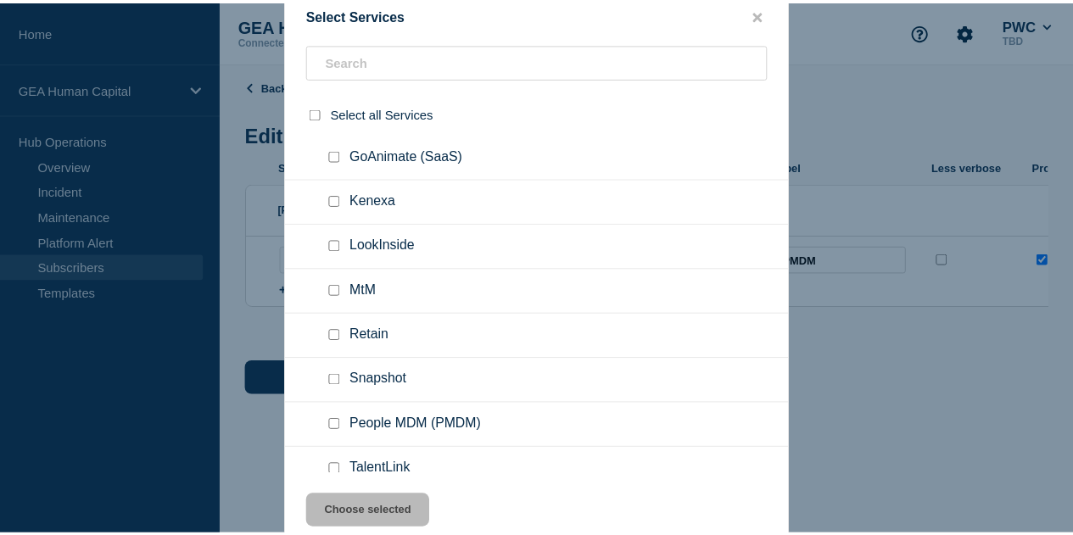
scroll to position [594, 0]
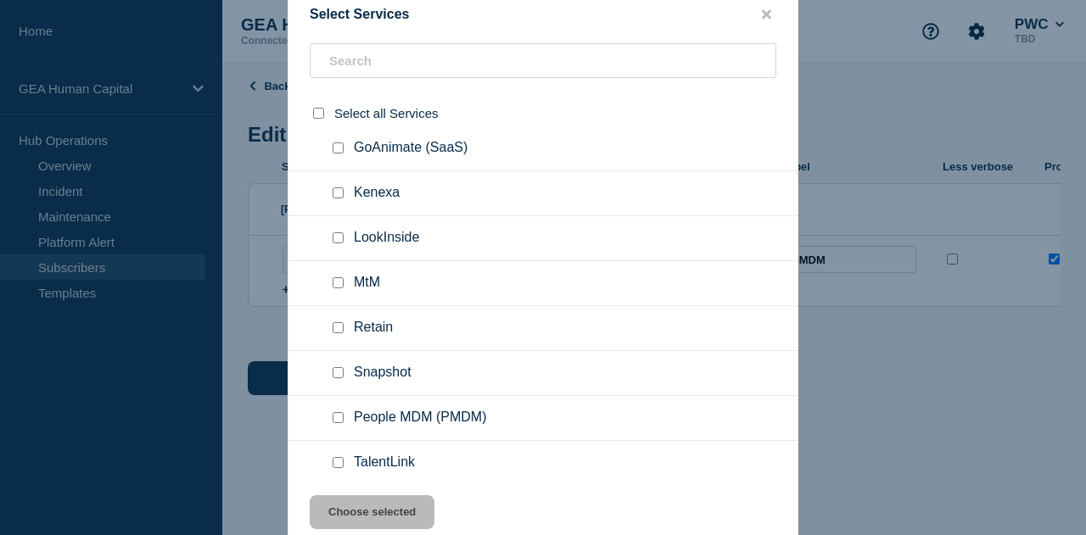
click at [340, 413] on input "People MDM (PMDM) checkbox" at bounding box center [338, 417] width 11 height 11
checkbox input "true"
click at [363, 515] on button "Choose selected" at bounding box center [372, 512] width 125 height 34
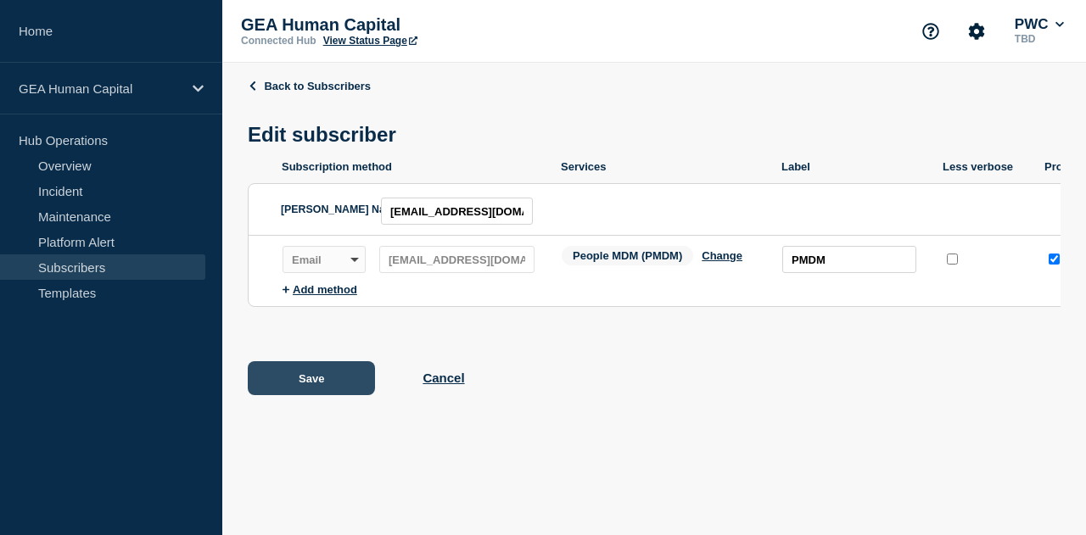
click at [322, 394] on button "Save" at bounding box center [311, 378] width 127 height 34
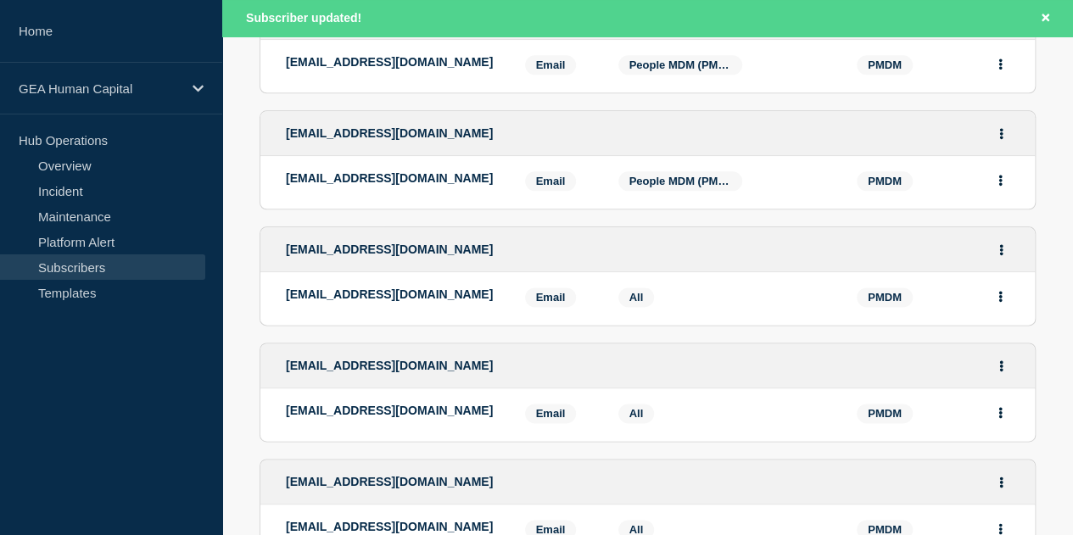
scroll to position [933, 0]
click at [1004, 250] on icon "Actions" at bounding box center [1001, 248] width 4 height 11
click at [1004, 301] on link "Edit" at bounding box center [995, 297] width 19 height 13
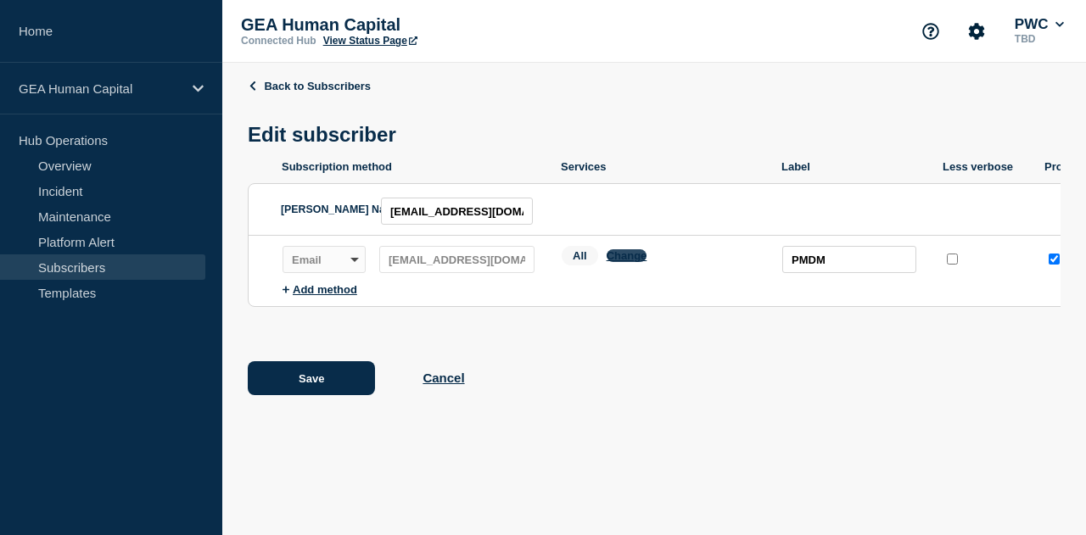
click at [638, 262] on button "Change" at bounding box center [627, 255] width 41 height 13
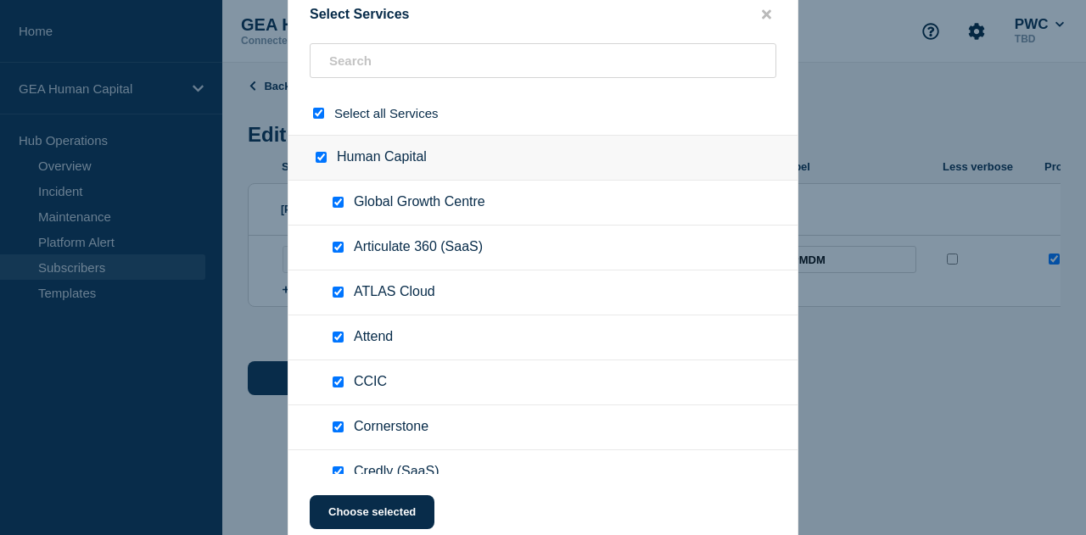
click at [380, 115] on span "Select all Services" at bounding box center [386, 113] width 104 height 14
click at [317, 120] on div at bounding box center [322, 113] width 25 height 16
click at [315, 113] on input "select all checkbox" at bounding box center [318, 113] width 11 height 11
checkbox input "false"
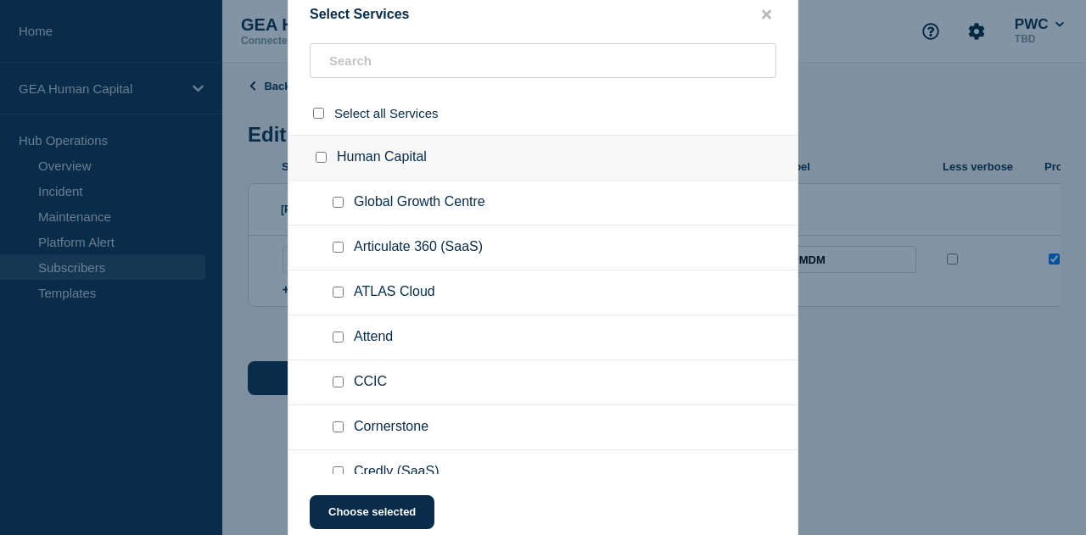
checkbox input "false"
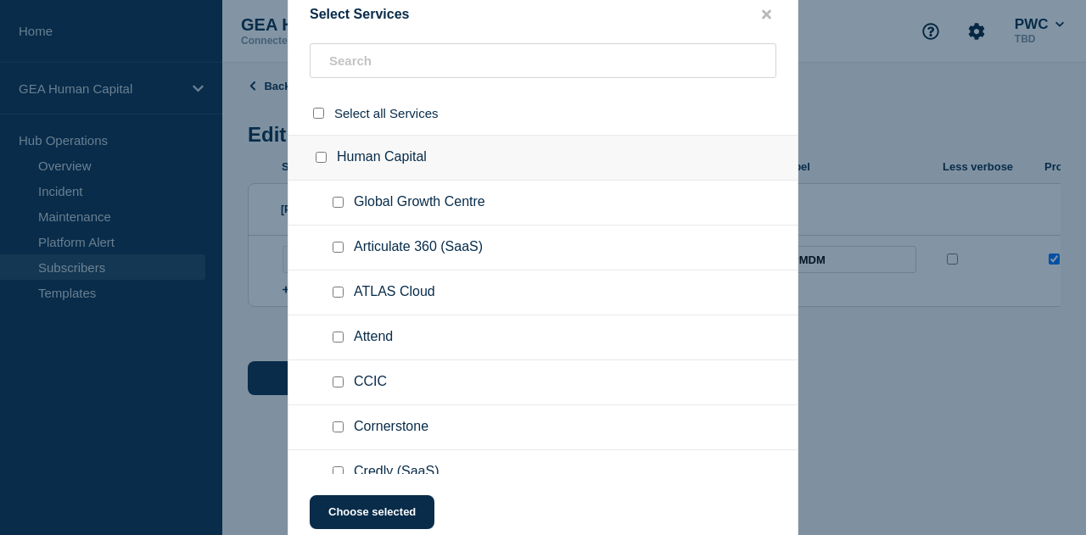
checkbox input "false"
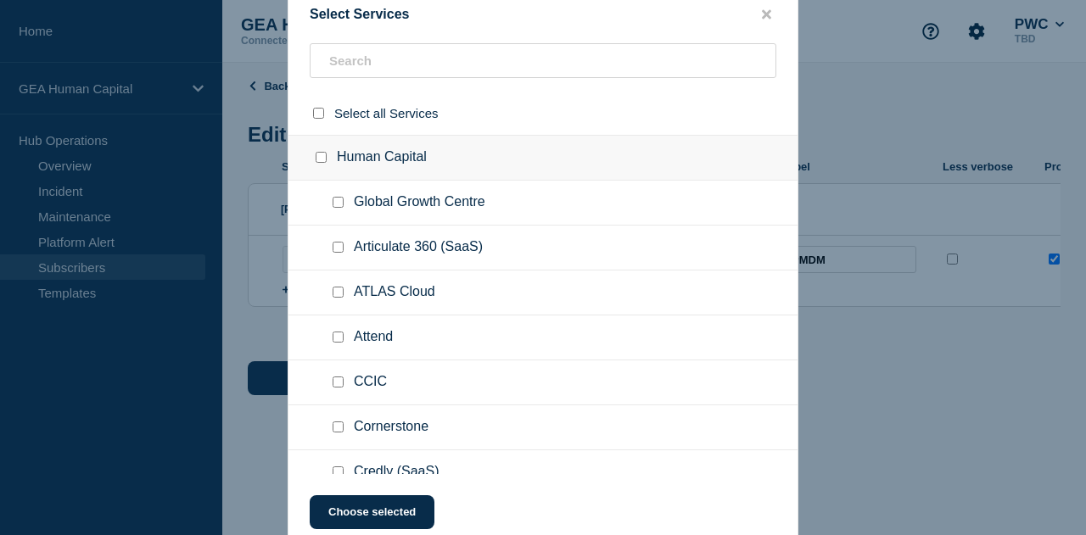
checkbox input "false"
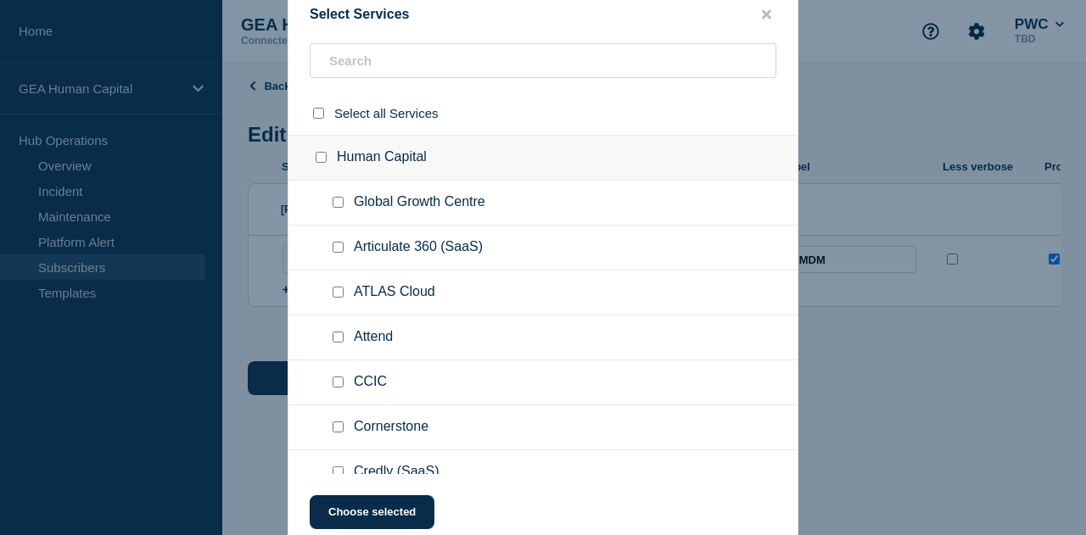
checkbox input "false"
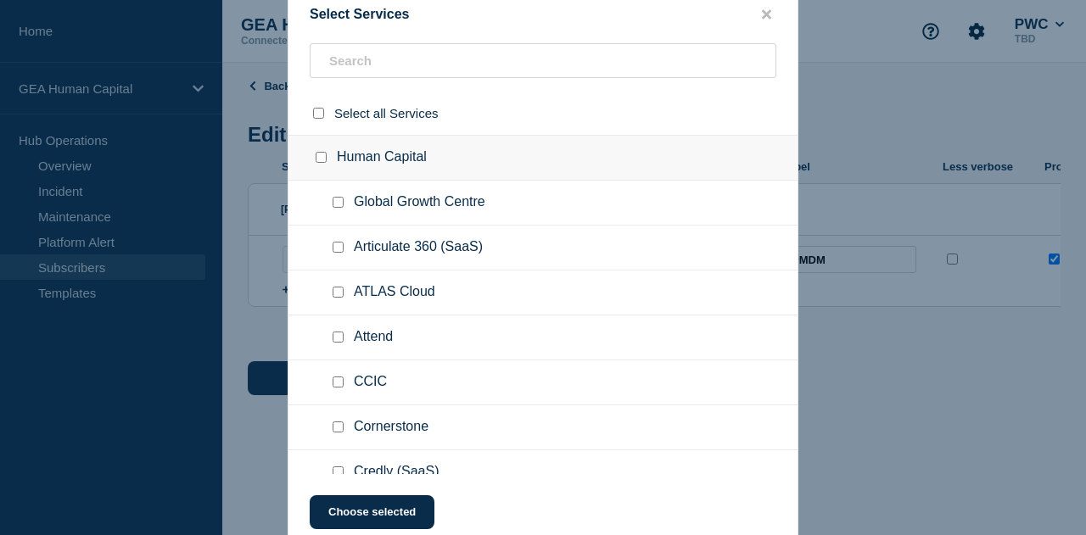
checkbox input "false"
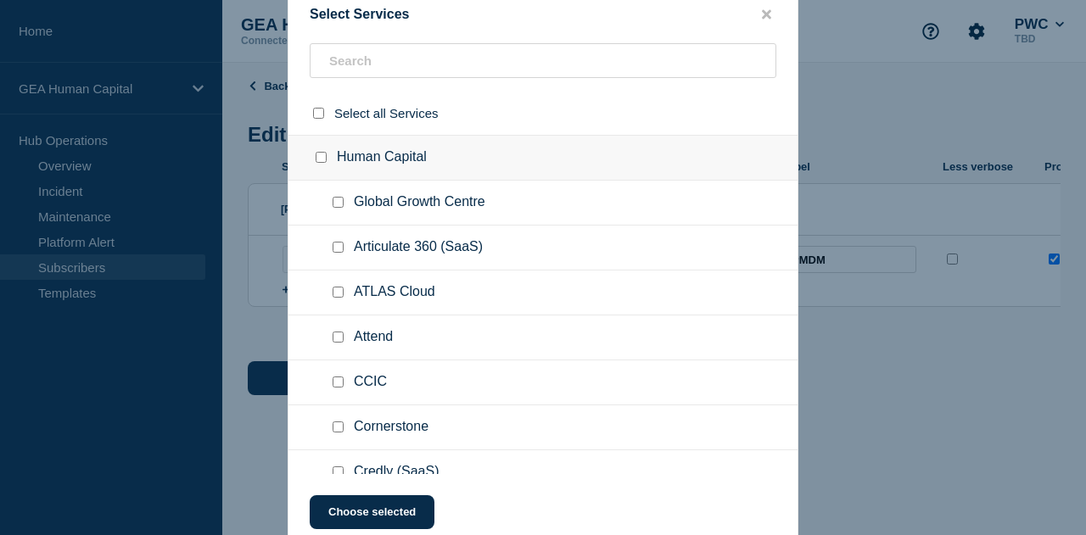
checkbox input "false"
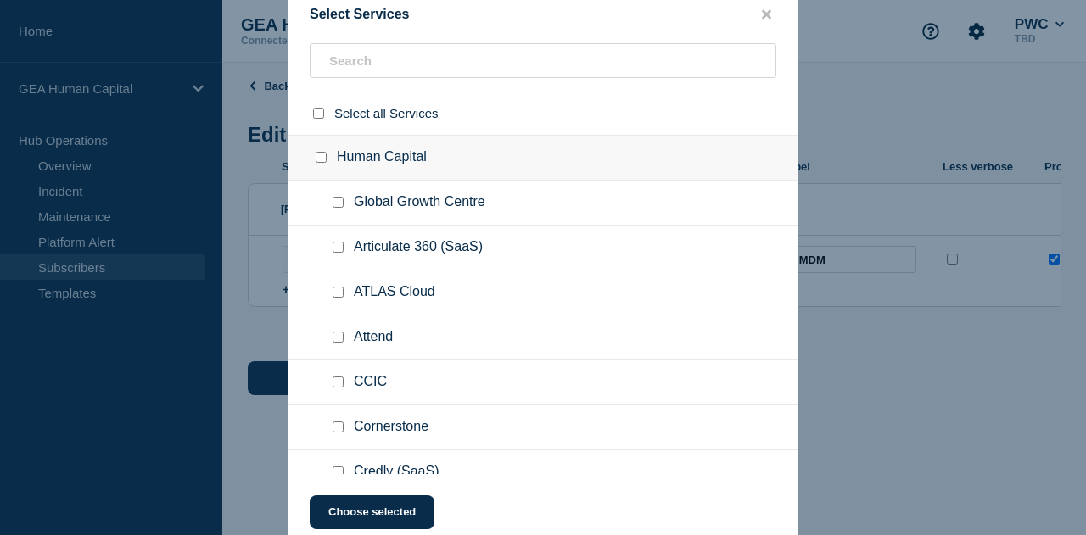
checkbox input "false"
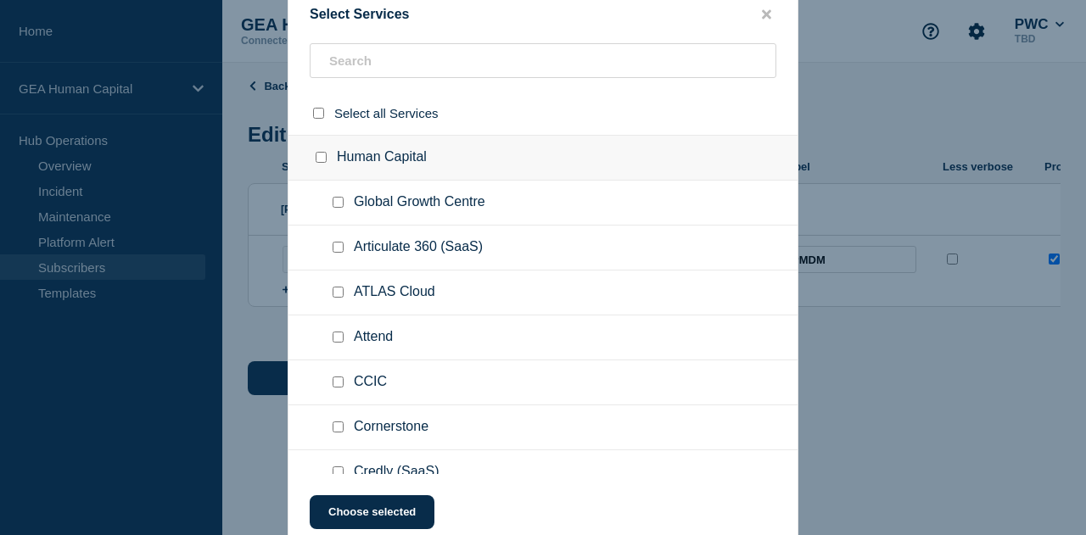
checkbox input "false"
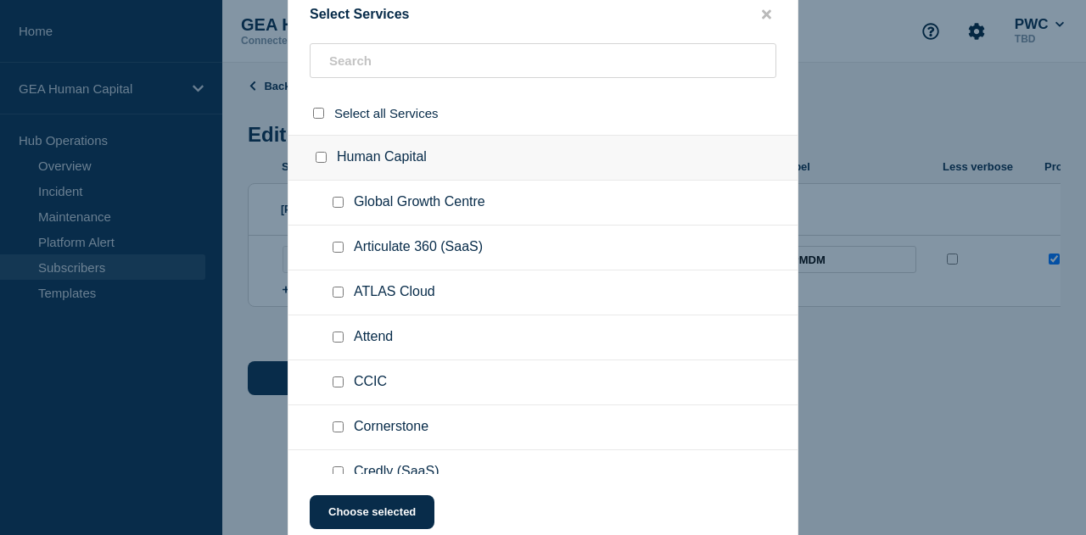
checkbox input "false"
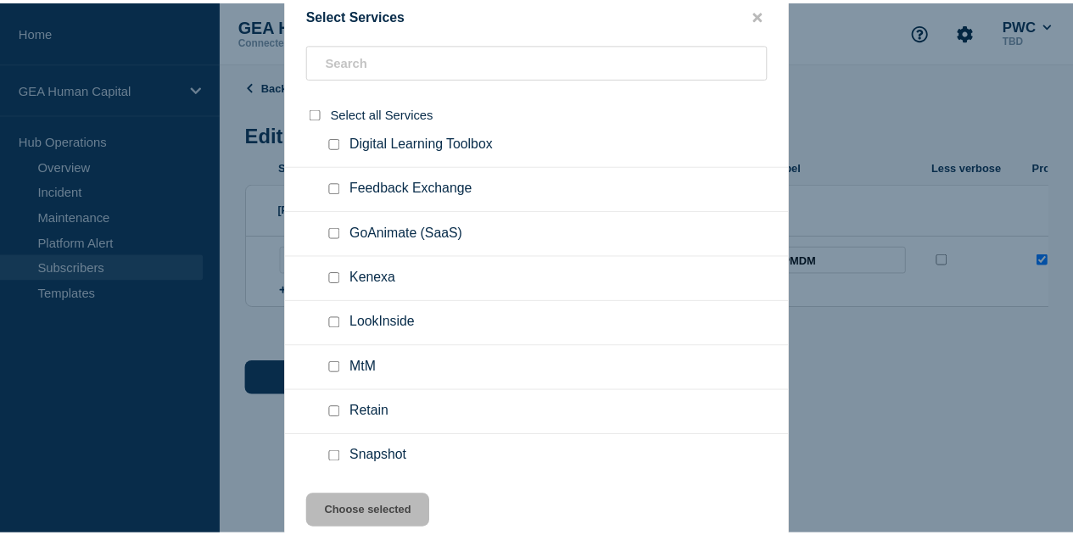
scroll to position [679, 0]
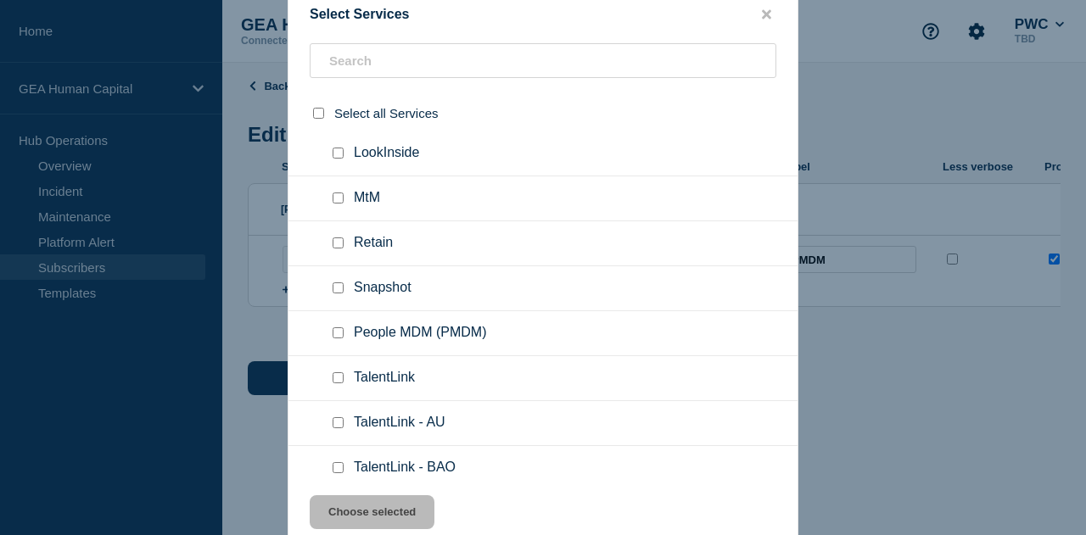
click at [341, 327] on input "People MDM (PMDM) checkbox" at bounding box center [338, 332] width 11 height 11
checkbox input "true"
click at [387, 508] on button "Choose selected" at bounding box center [372, 512] width 125 height 34
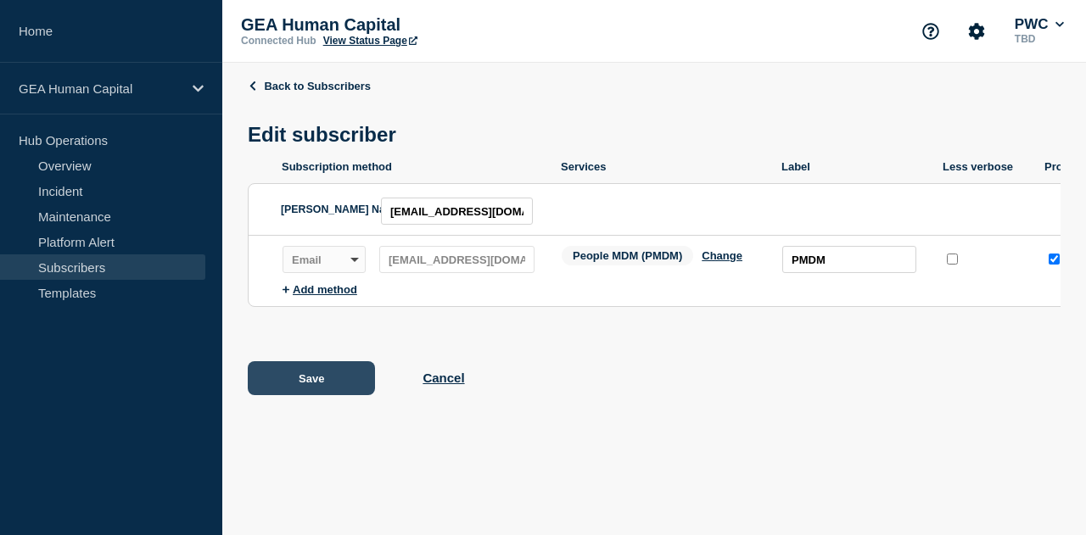
click at [307, 388] on button "Save" at bounding box center [311, 378] width 127 height 34
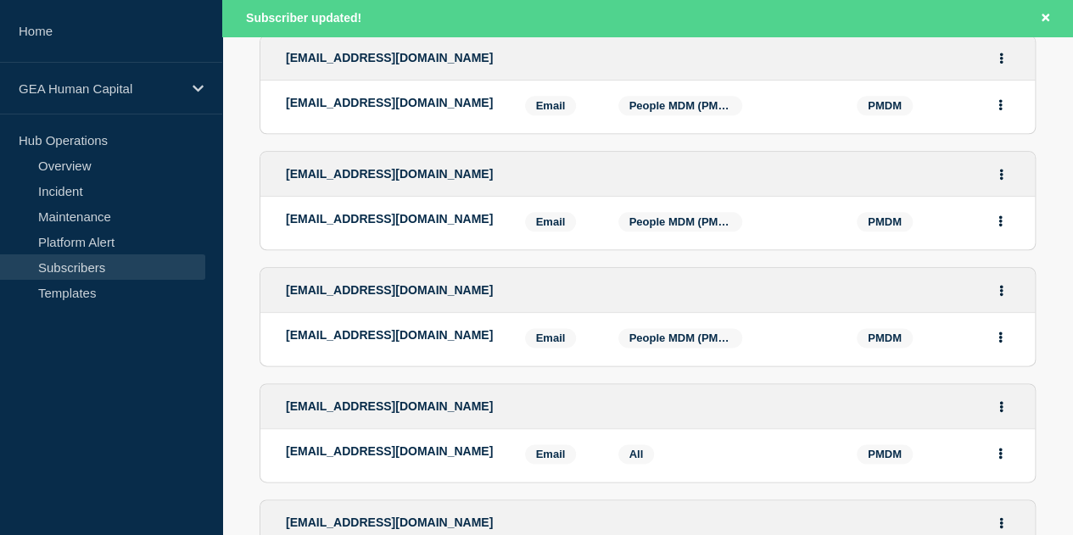
scroll to position [1018, 0]
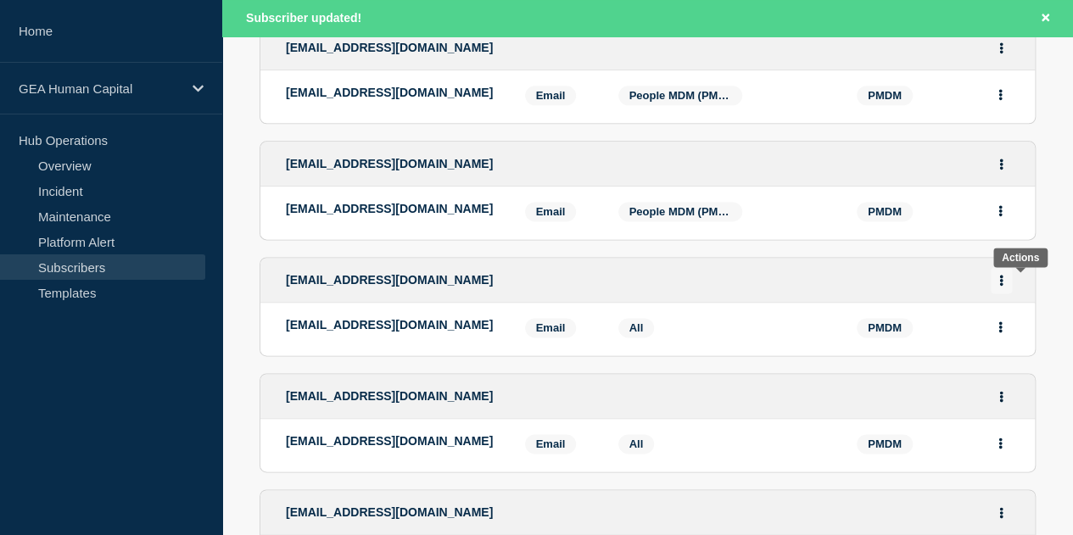
click at [1004, 286] on icon "Actions" at bounding box center [1001, 280] width 3 height 11
click at [1004, 331] on link "Edit" at bounding box center [995, 328] width 19 height 13
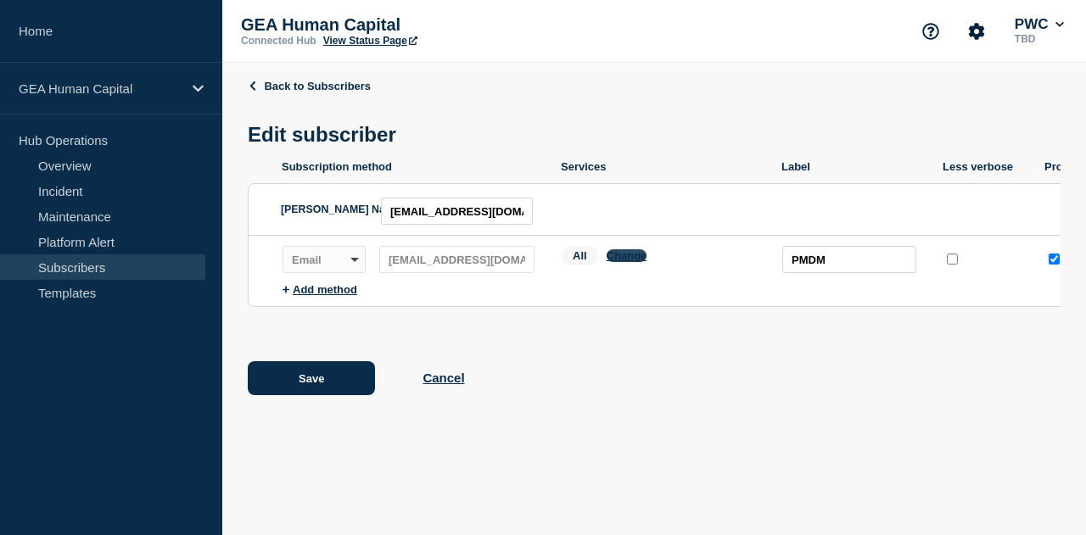
click at [618, 260] on button "Change" at bounding box center [627, 255] width 41 height 13
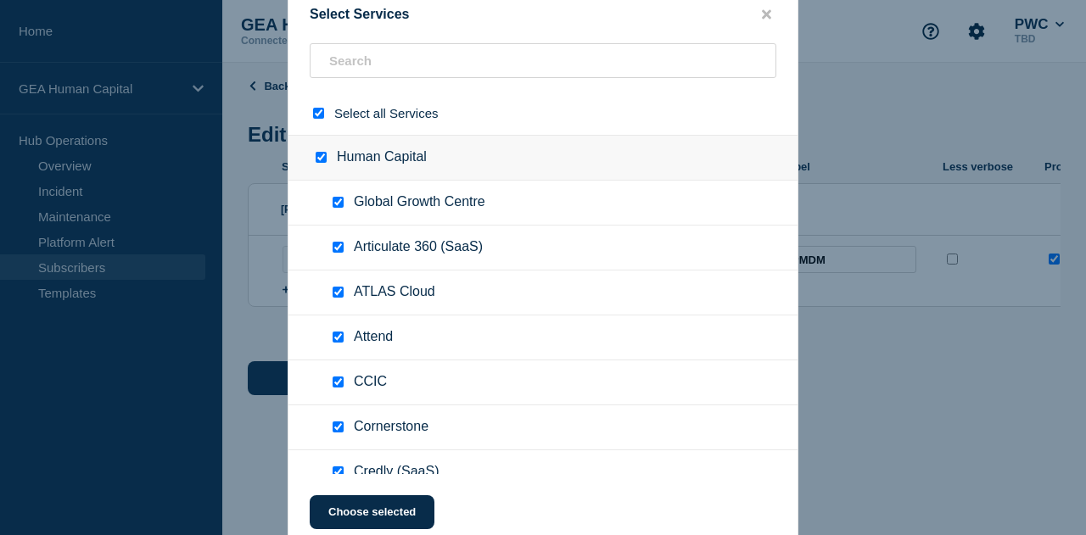
click at [316, 111] on input "select all checkbox" at bounding box center [318, 113] width 11 height 11
checkbox input "false"
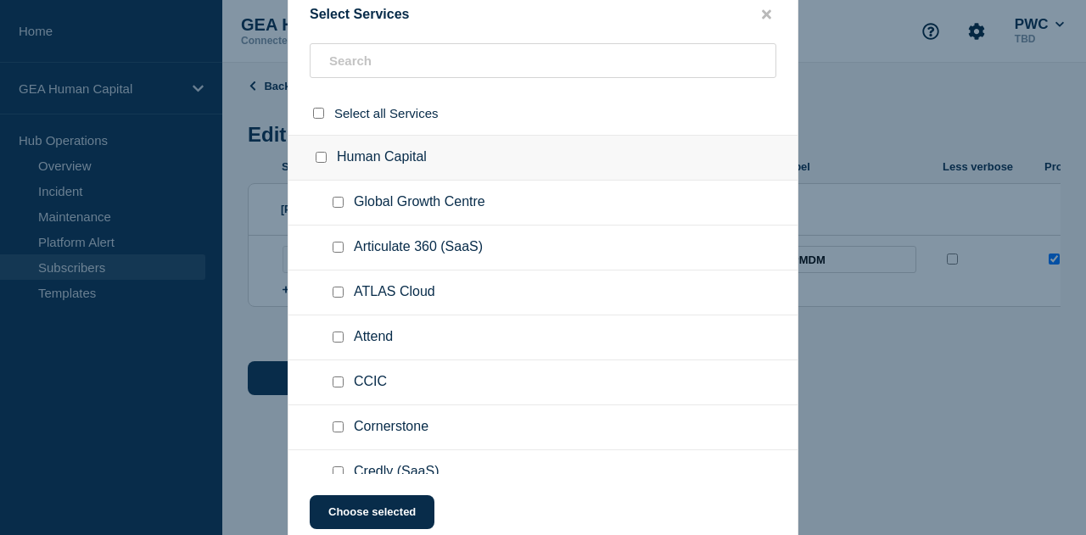
checkbox input "false"
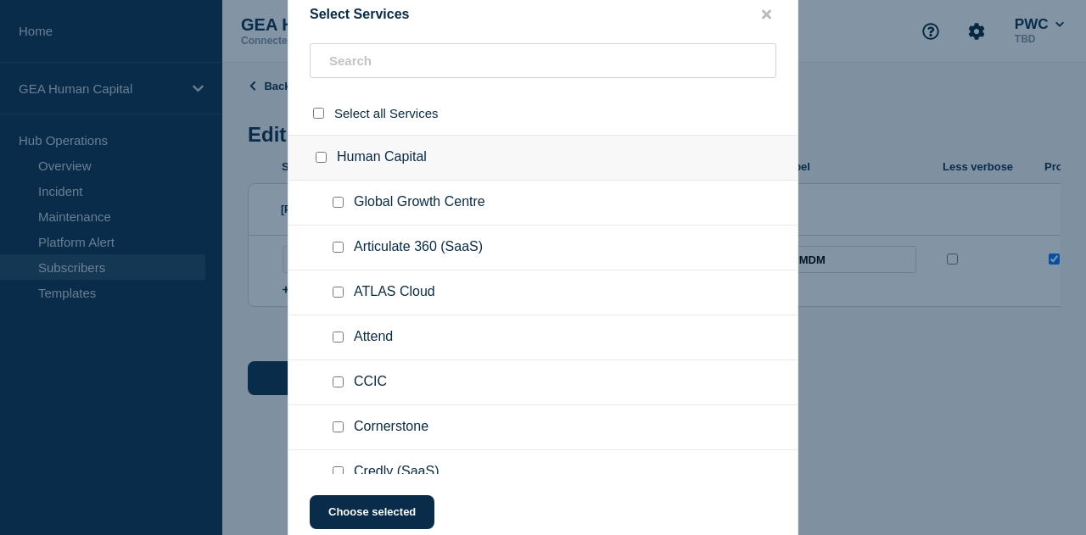
checkbox input "false"
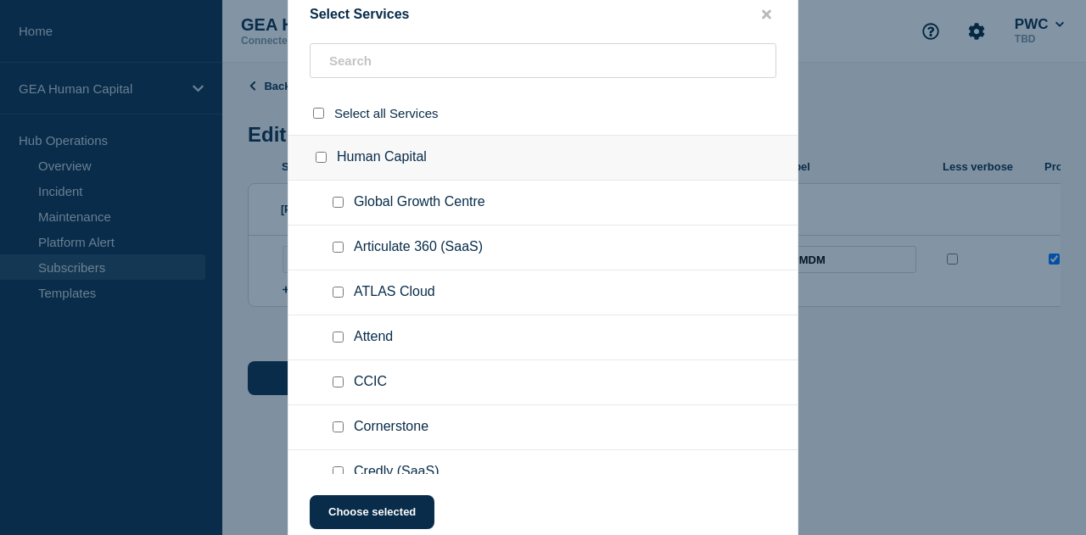
checkbox input "false"
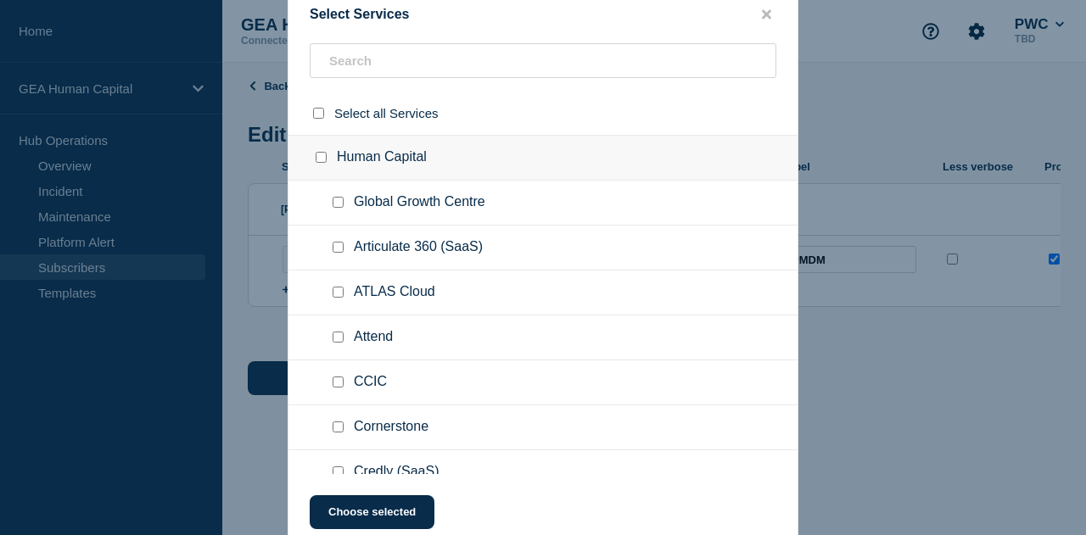
checkbox input "false"
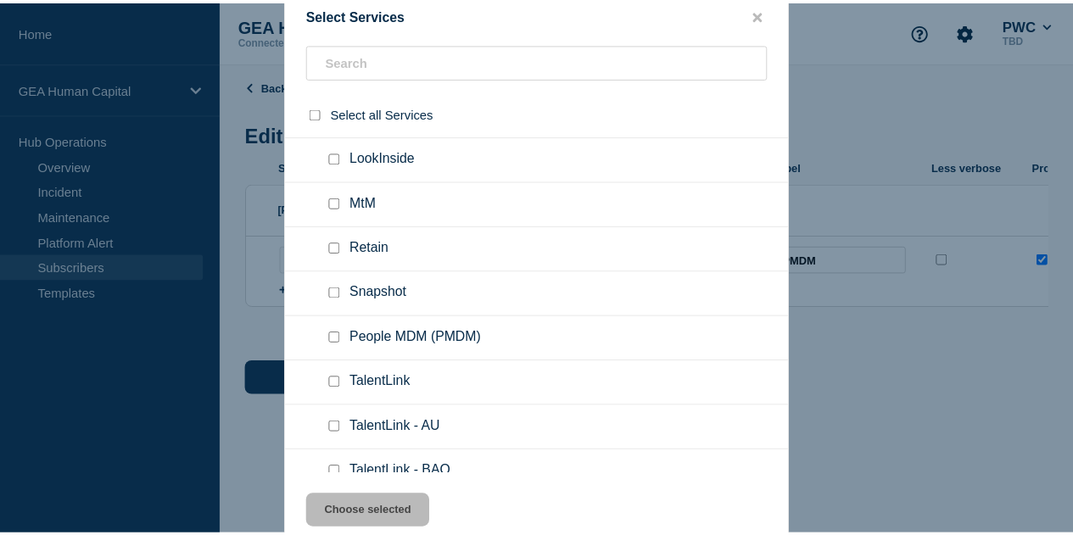
scroll to position [764, 0]
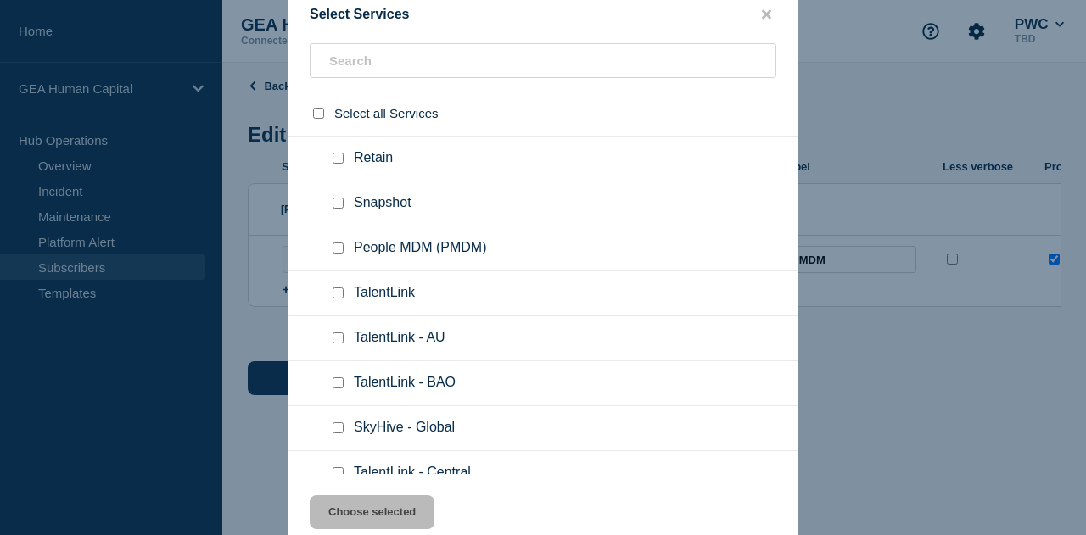
click at [344, 243] on div at bounding box center [341, 248] width 25 height 17
click at [341, 243] on input "People MDM (PMDM) checkbox" at bounding box center [338, 248] width 11 height 11
click at [372, 509] on button "Choose selected" at bounding box center [372, 512] width 125 height 34
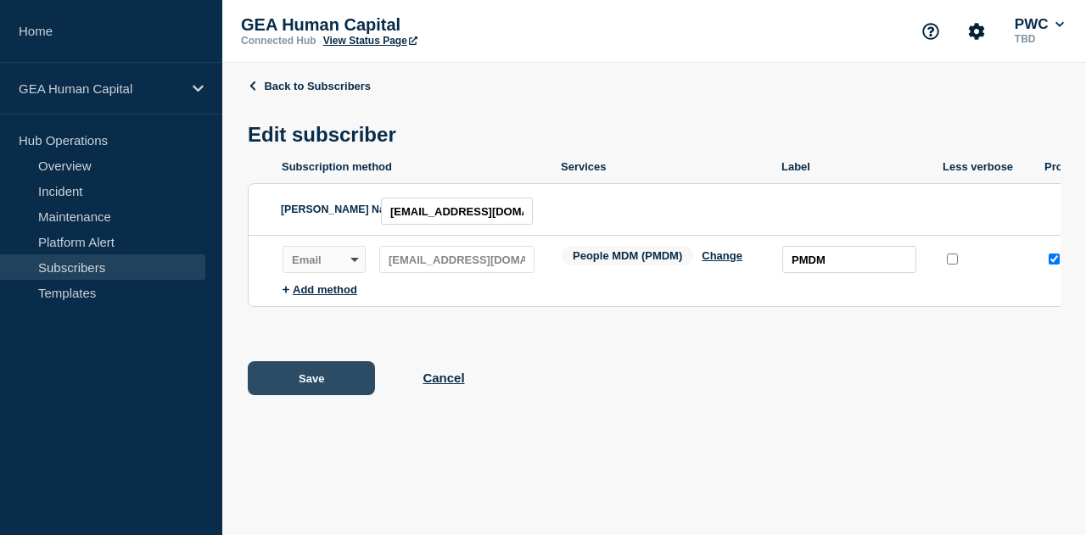
click at [319, 392] on button "Save" at bounding box center [311, 378] width 127 height 34
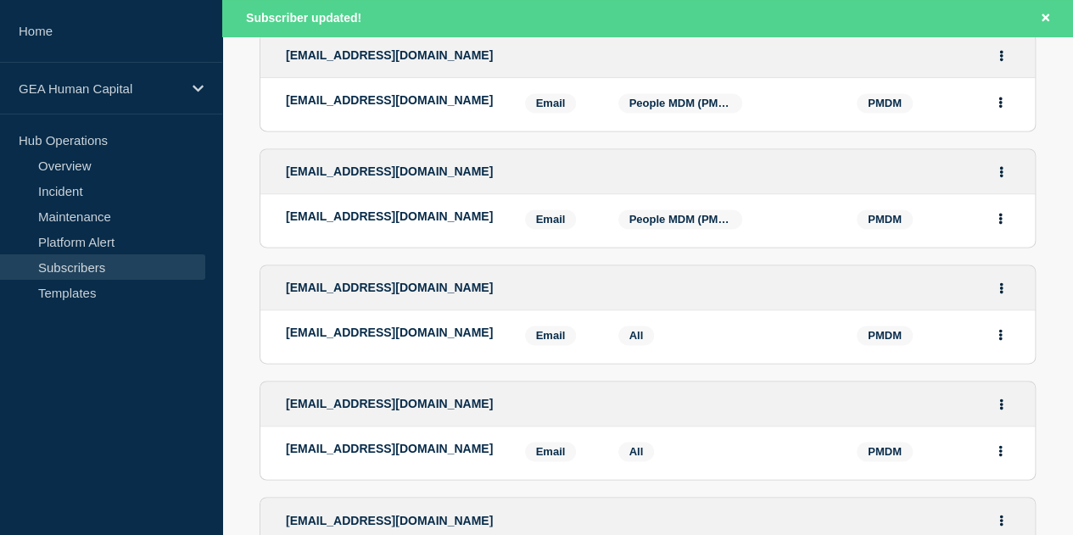
scroll to position [1103, 0]
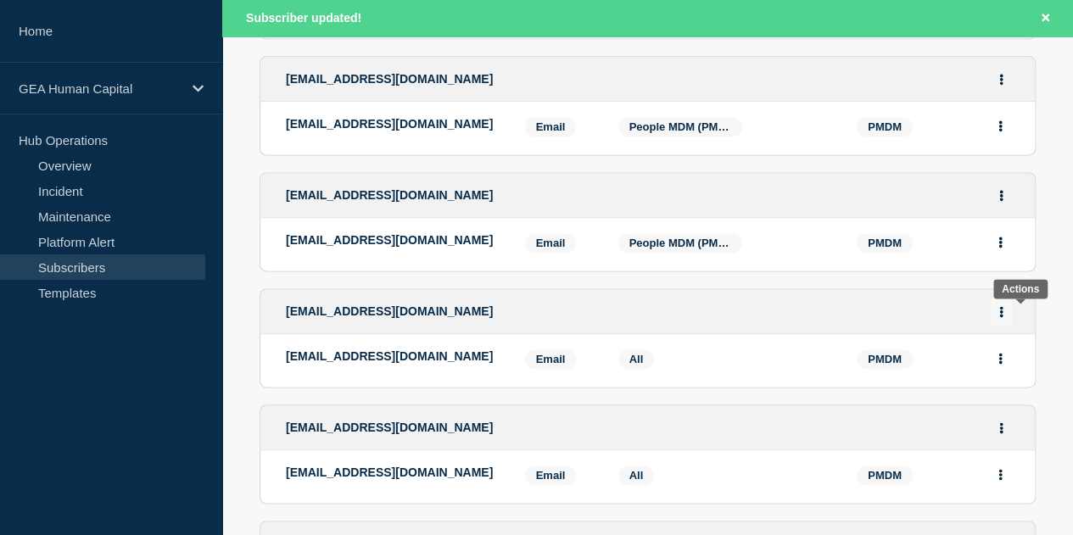
click at [1012, 316] on button "Actions" at bounding box center [1001, 312] width 21 height 26
click at [1004, 366] on link "Edit" at bounding box center [995, 360] width 19 height 13
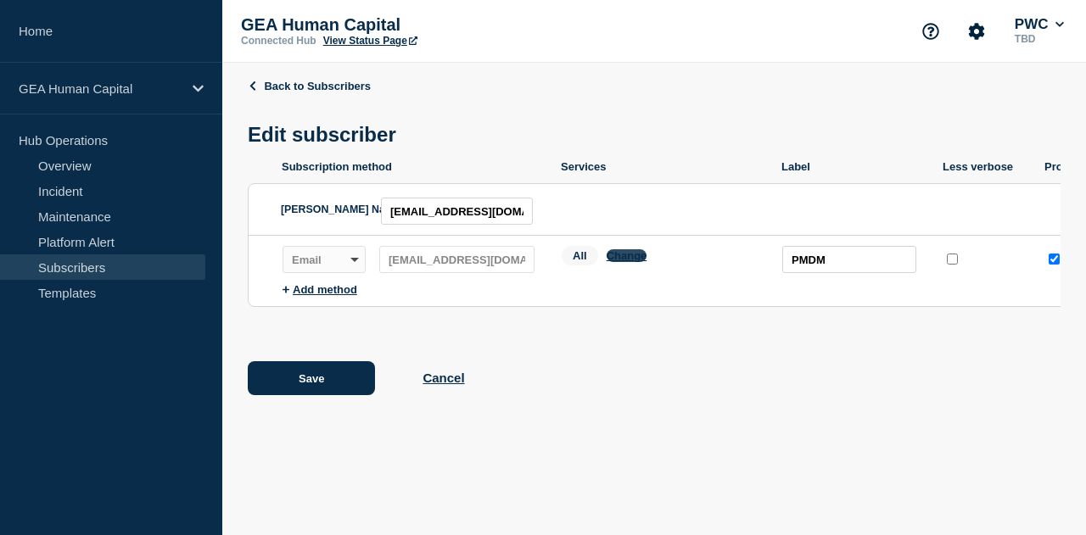
click at [631, 261] on button "Change" at bounding box center [627, 255] width 41 height 13
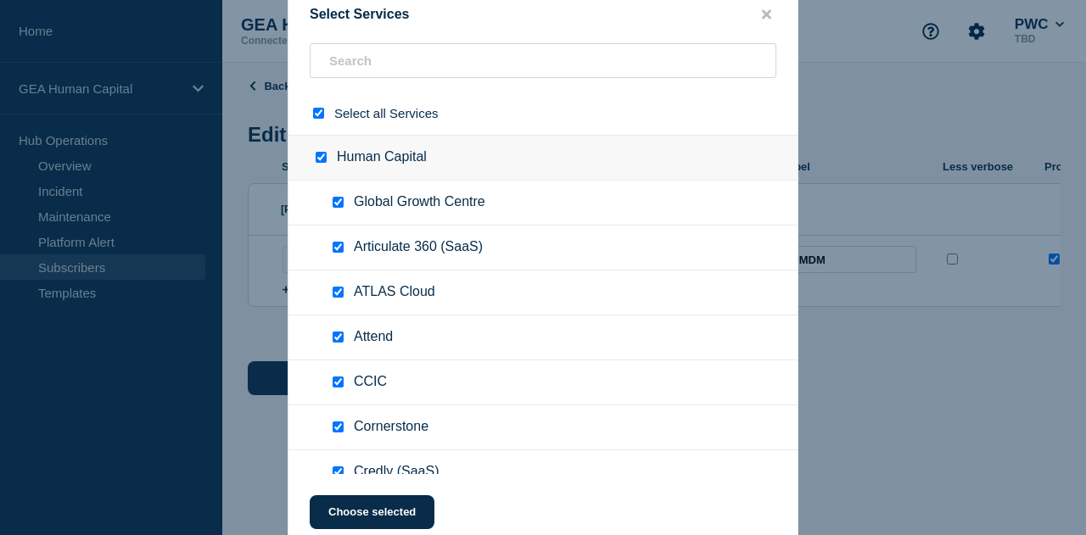
click at [322, 113] on input "select all checkbox" at bounding box center [318, 113] width 11 height 11
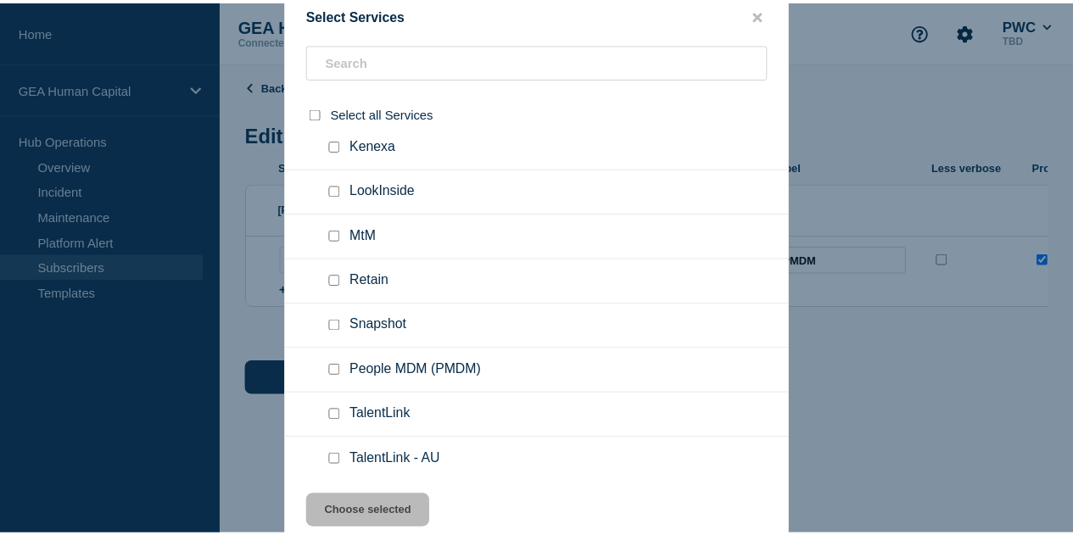
scroll to position [679, 0]
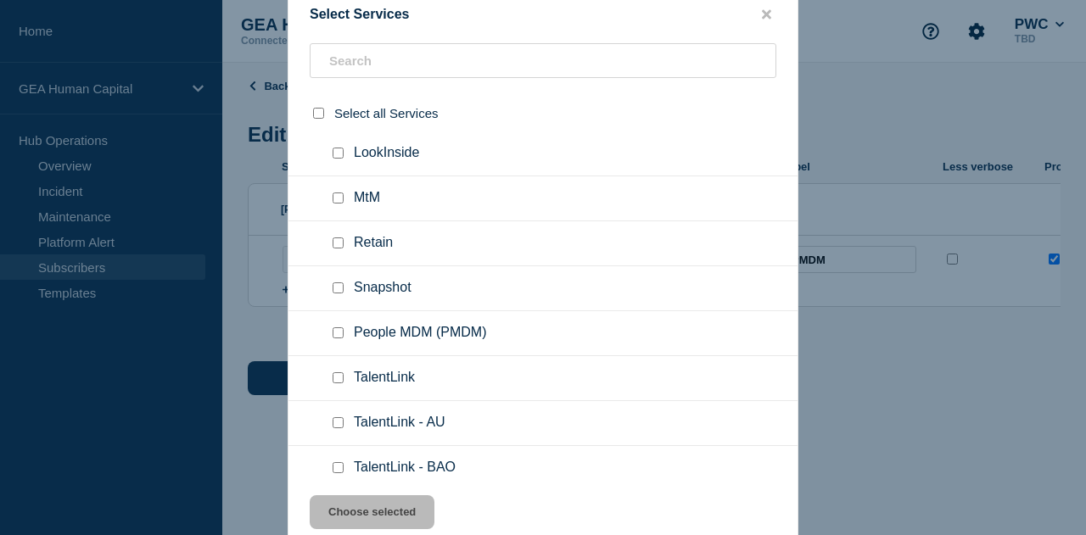
click at [339, 315] on ul "People MDM (PMDM)" at bounding box center [542, 333] width 509 height 45
click at [338, 330] on input "People MDM (PMDM) checkbox" at bounding box center [338, 332] width 11 height 11
click at [383, 517] on button "Choose selected" at bounding box center [372, 512] width 125 height 34
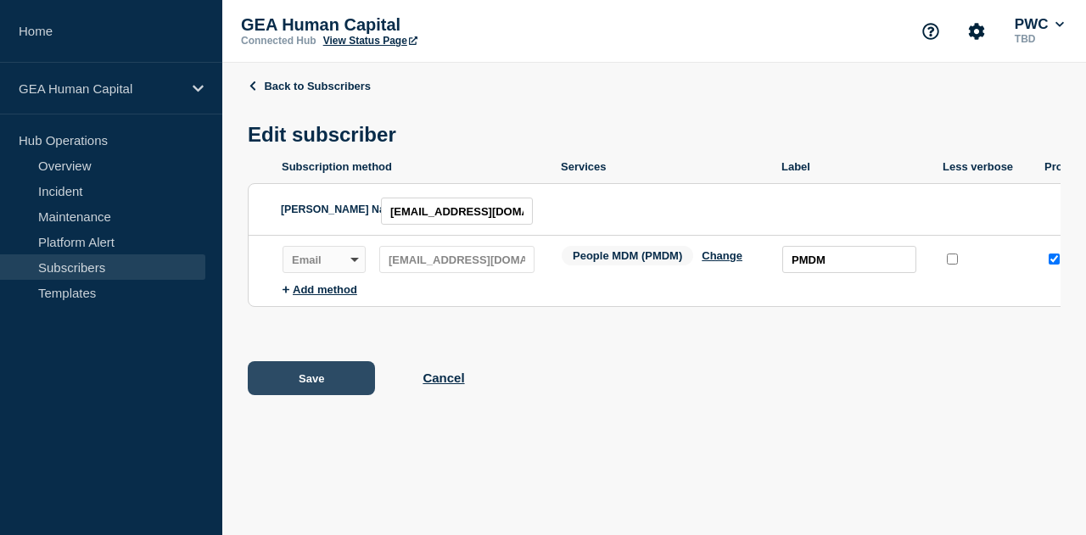
click at [316, 380] on button "Save" at bounding box center [311, 378] width 127 height 34
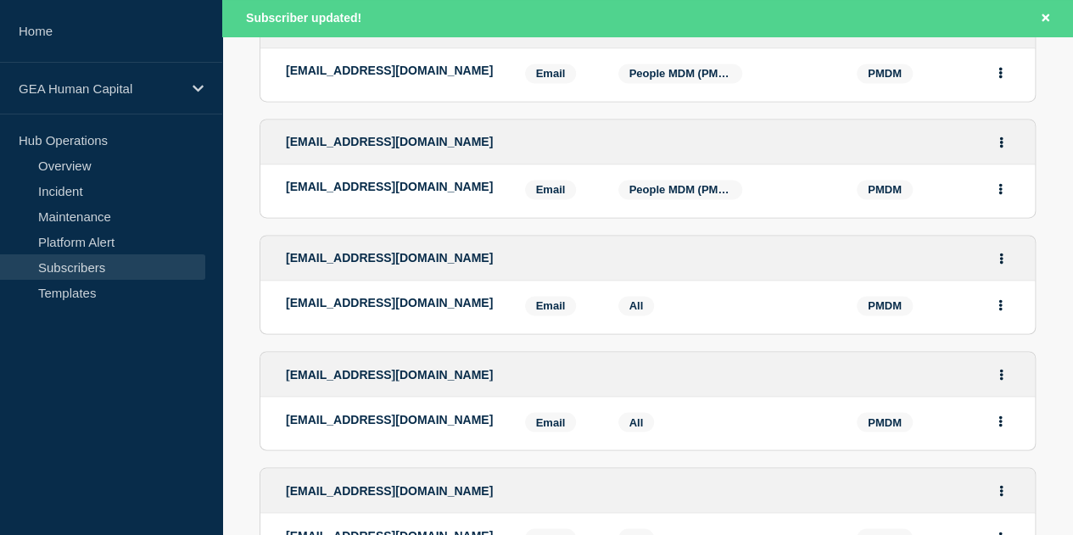
scroll to position [1442, 0]
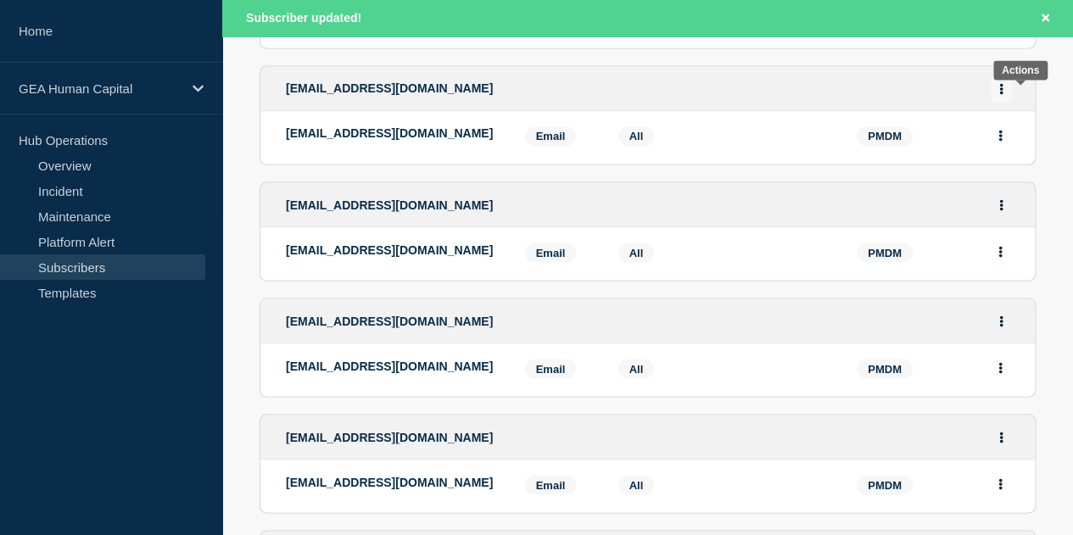
click at [1012, 93] on button "Actions" at bounding box center [1001, 89] width 21 height 26
click at [1004, 142] on link "Edit" at bounding box center [995, 137] width 19 height 13
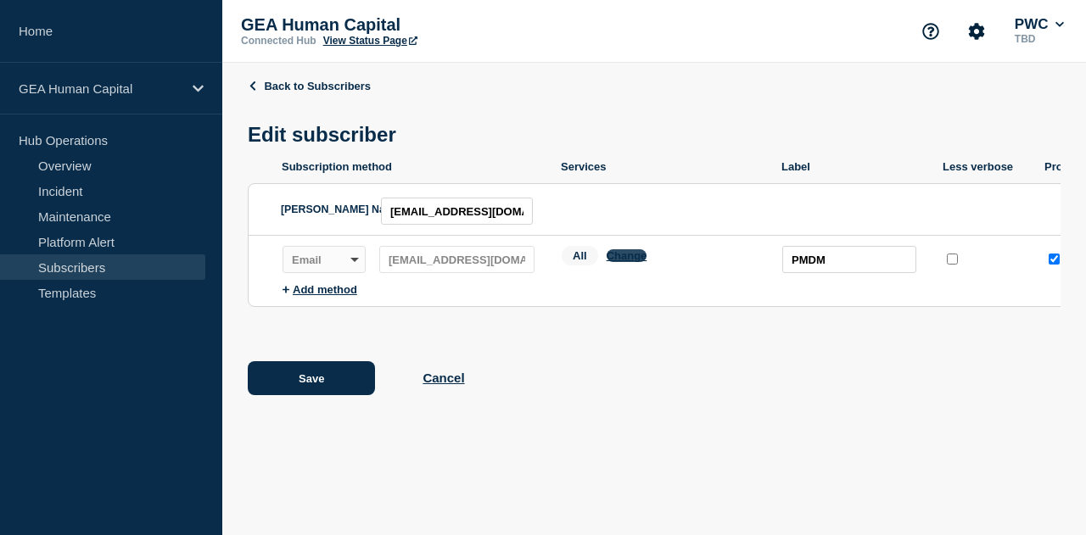
click at [637, 259] on button "Change" at bounding box center [627, 255] width 41 height 13
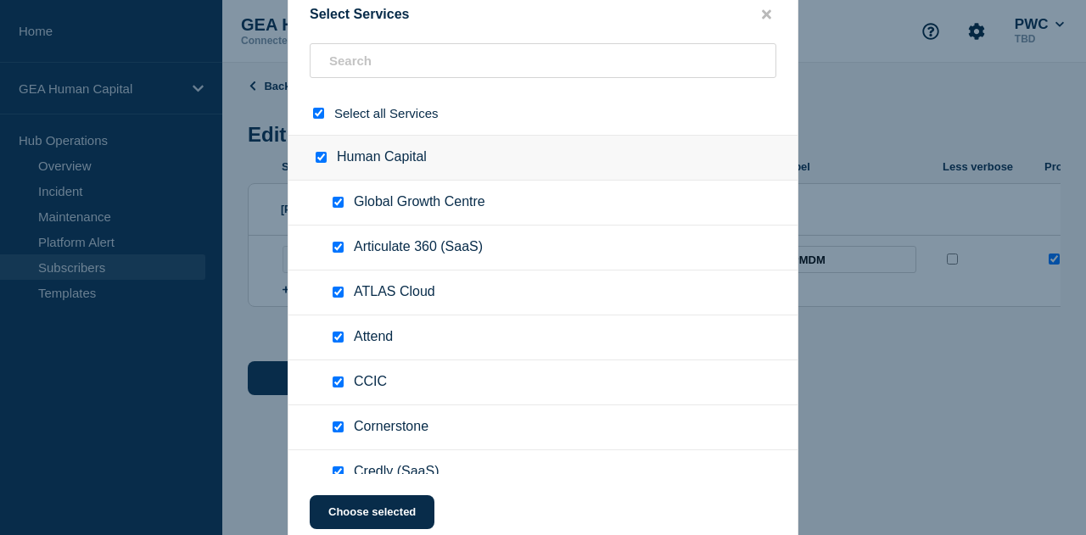
click at [327, 110] on div at bounding box center [322, 113] width 25 height 16
click at [313, 111] on input "select all checkbox" at bounding box center [318, 113] width 11 height 11
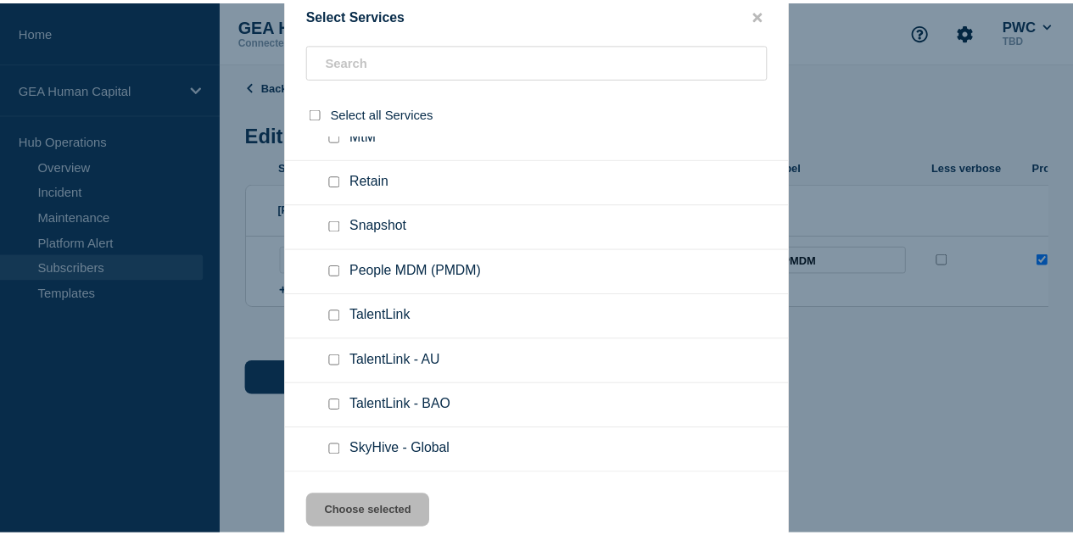
scroll to position [764, 0]
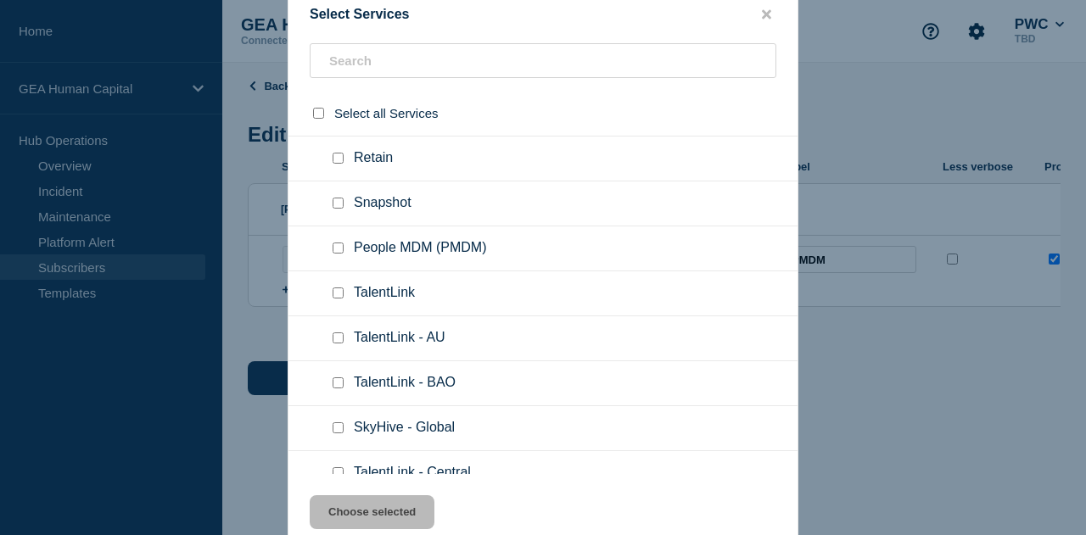
click at [341, 245] on input "People MDM (PMDM) checkbox" at bounding box center [338, 248] width 11 height 11
click at [366, 518] on button "Choose selected" at bounding box center [372, 512] width 125 height 34
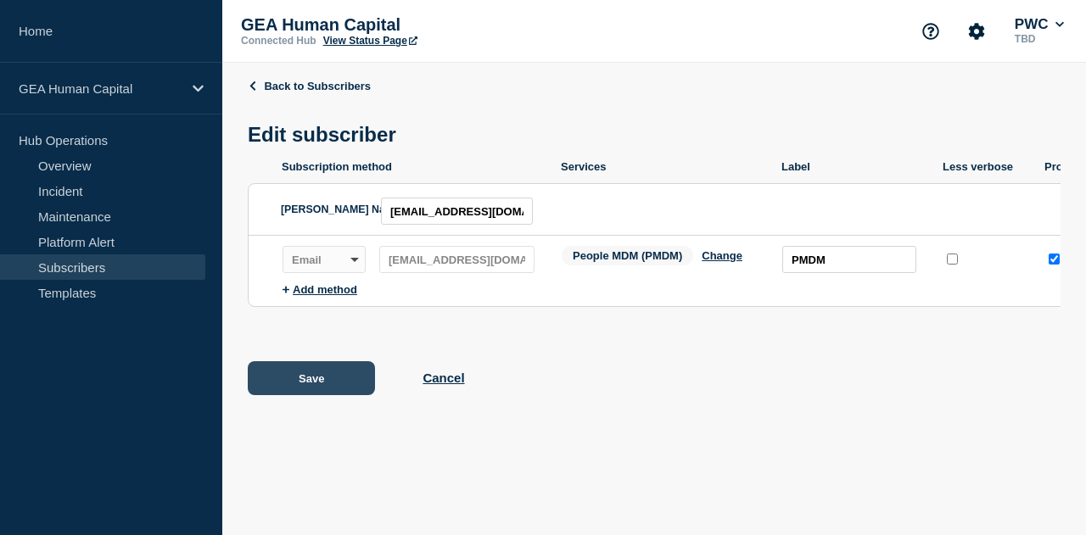
click at [311, 380] on button "Save" at bounding box center [311, 378] width 127 height 34
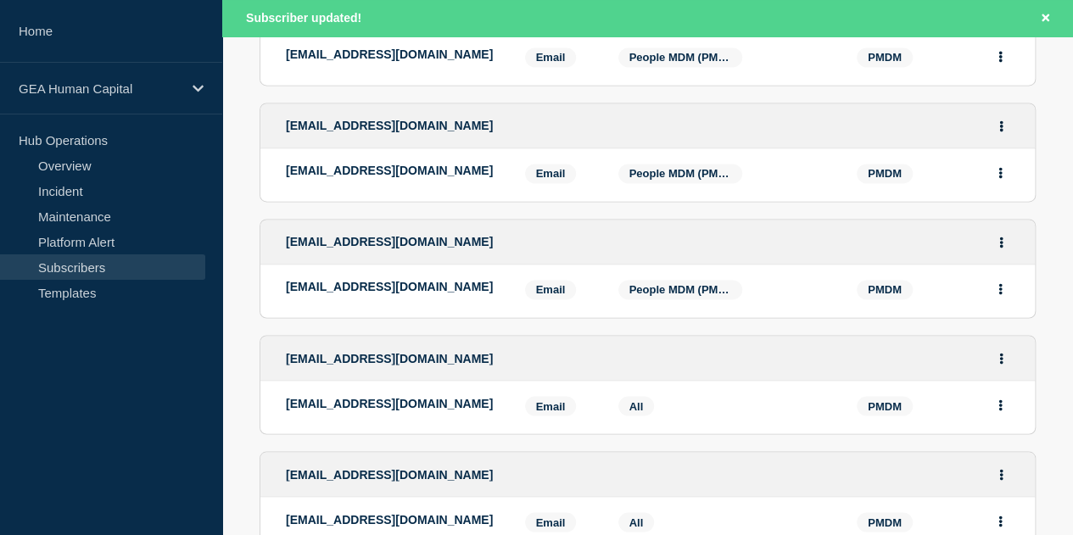
scroll to position [1273, 0]
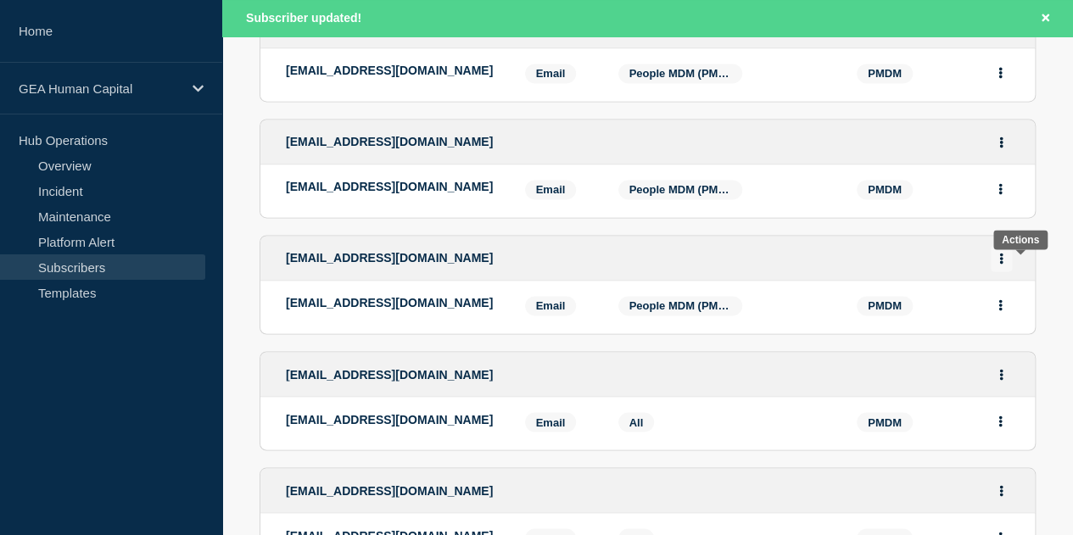
click at [1004, 264] on icon "Actions" at bounding box center [1001, 258] width 3 height 11
click at [1004, 313] on link "Edit" at bounding box center [995, 306] width 19 height 13
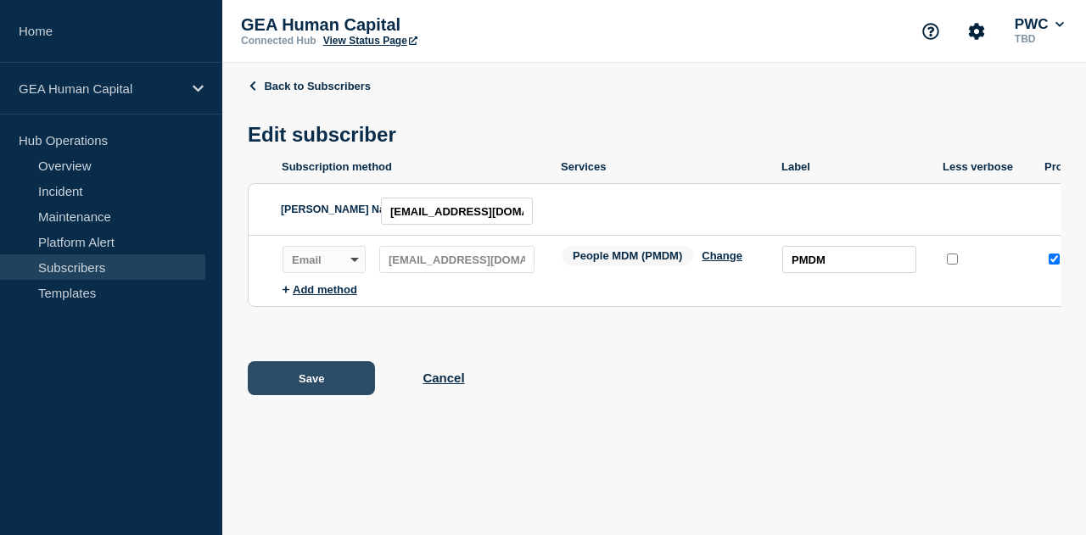
click at [290, 384] on button "Save" at bounding box center [311, 378] width 127 height 34
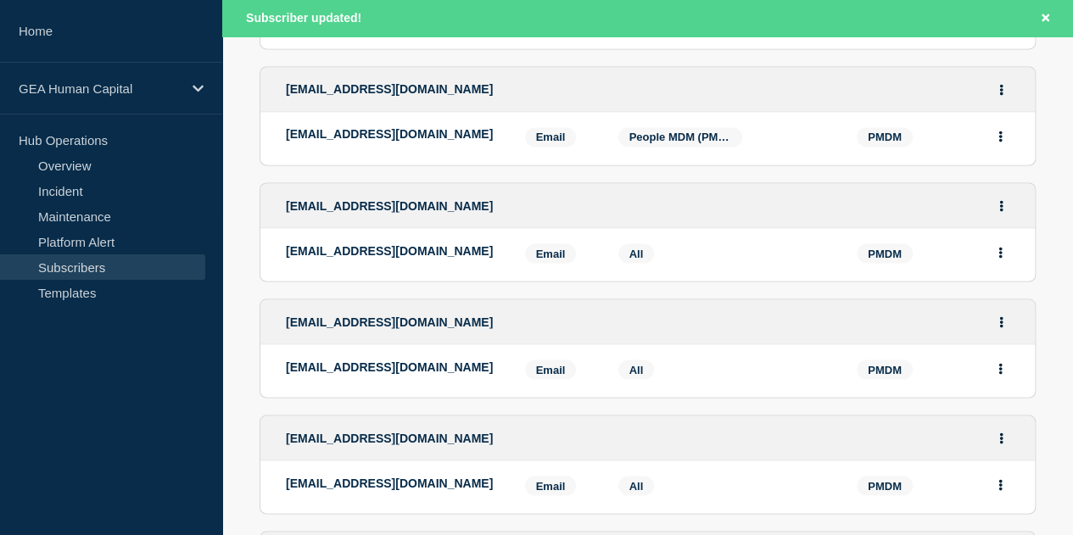
scroll to position [1442, 0]
click at [1004, 210] on icon "Actions" at bounding box center [1001, 204] width 3 height 11
click at [1017, 257] on div "Edit Delete Share link" at bounding box center [1002, 281] width 80 height 119
click at [1004, 260] on link "Edit" at bounding box center [995, 253] width 19 height 13
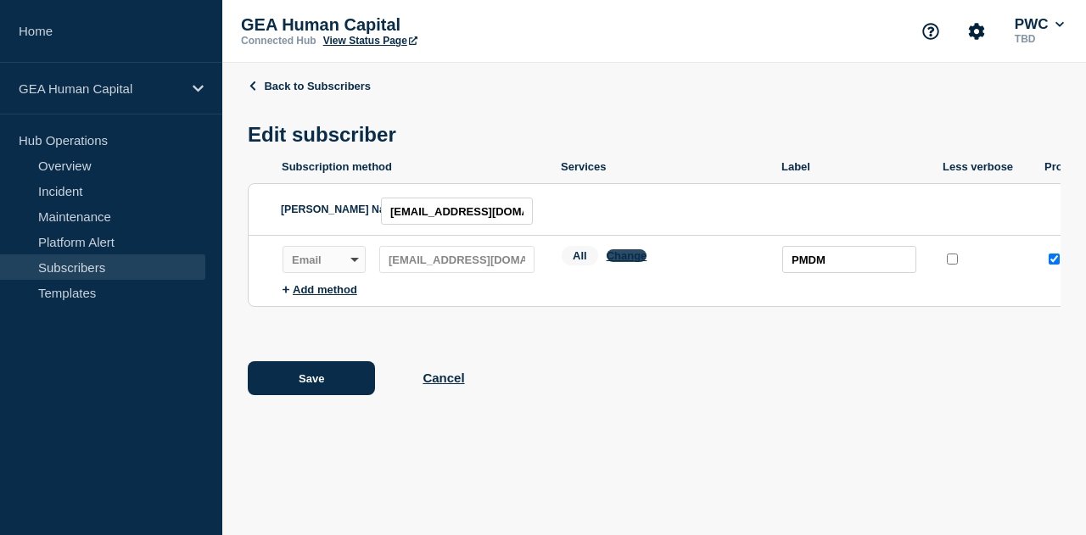
click at [621, 260] on button "Change" at bounding box center [627, 255] width 41 height 13
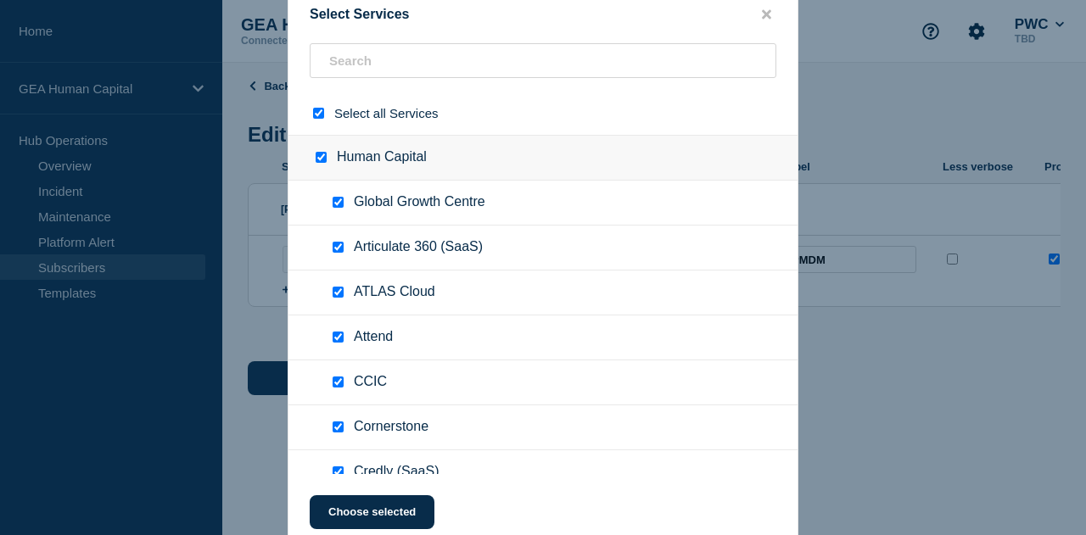
click at [322, 112] on input "select all checkbox" at bounding box center [318, 113] width 11 height 11
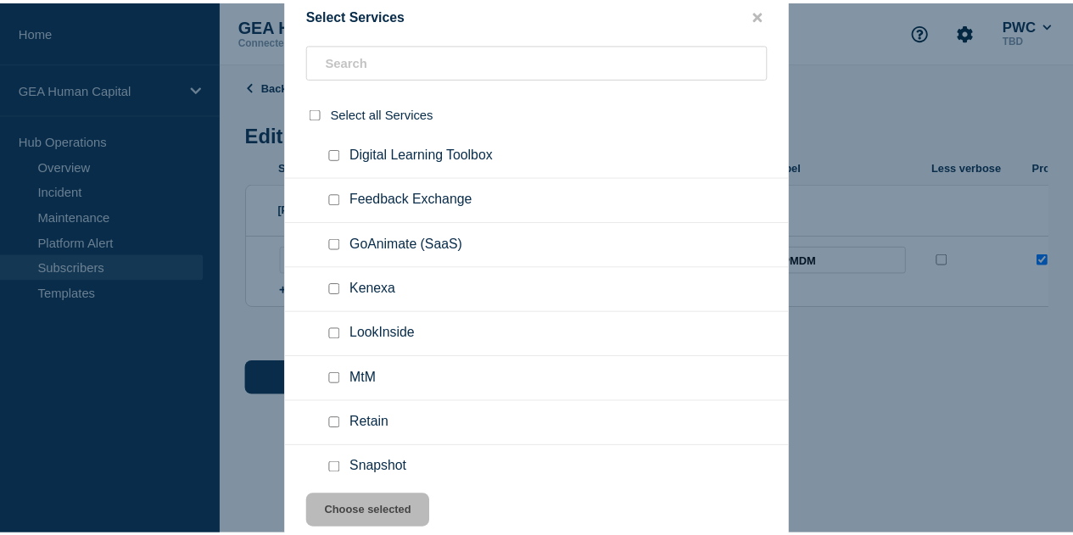
scroll to position [594, 0]
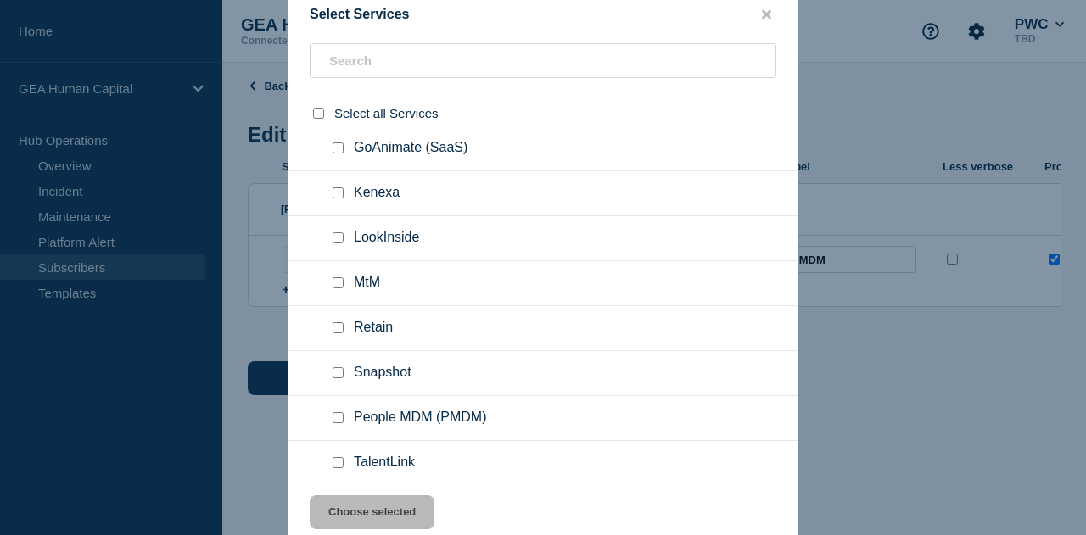
click at [350, 419] on div at bounding box center [341, 418] width 25 height 17
click at [344, 411] on div at bounding box center [341, 418] width 25 height 17
click at [341, 416] on input "People MDM (PMDM) checkbox" at bounding box center [338, 417] width 11 height 11
click at [368, 521] on button "Choose selected" at bounding box center [372, 512] width 125 height 34
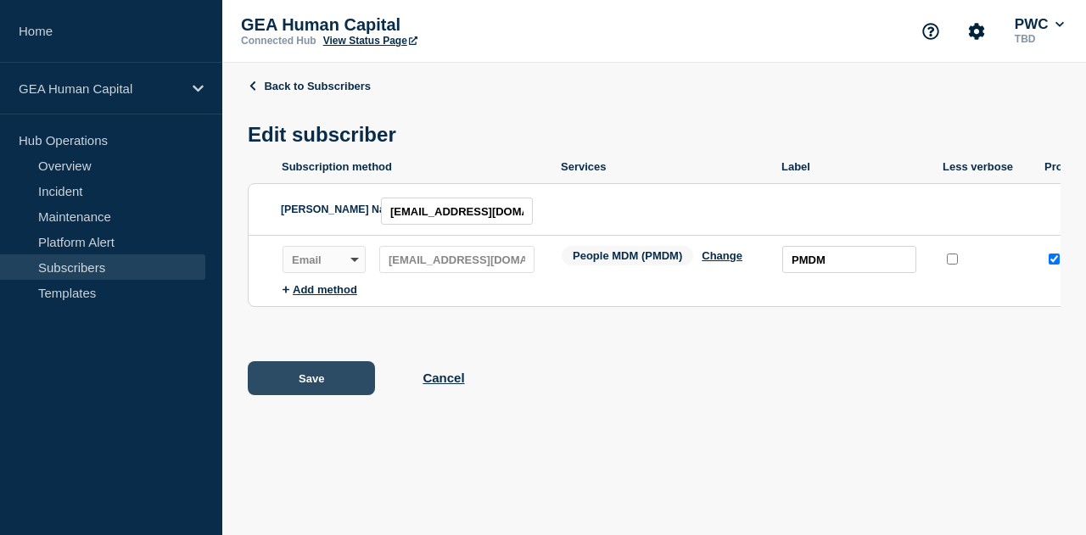
click at [288, 389] on button "Save" at bounding box center [311, 378] width 127 height 34
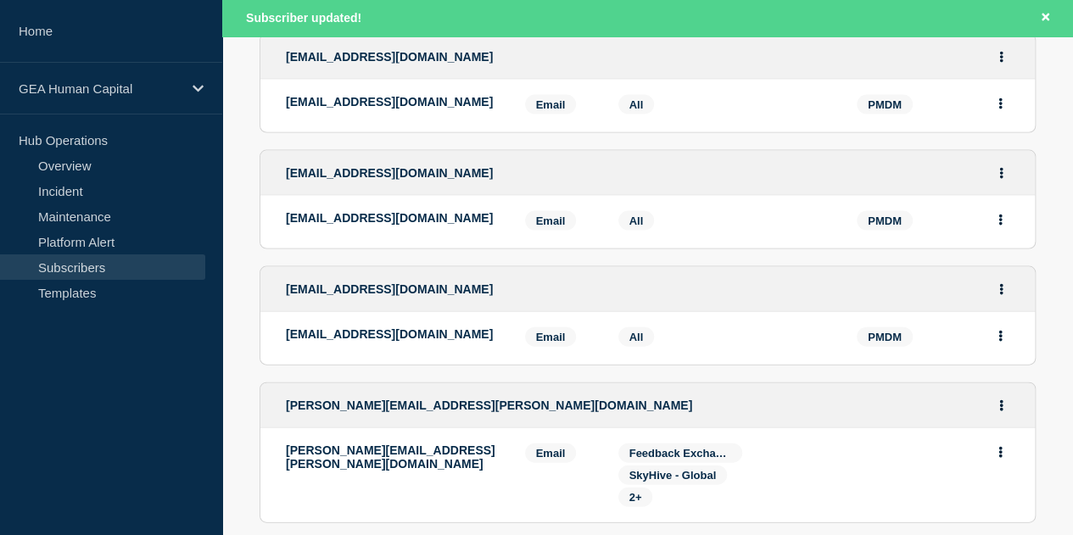
scroll to position [1612, 0]
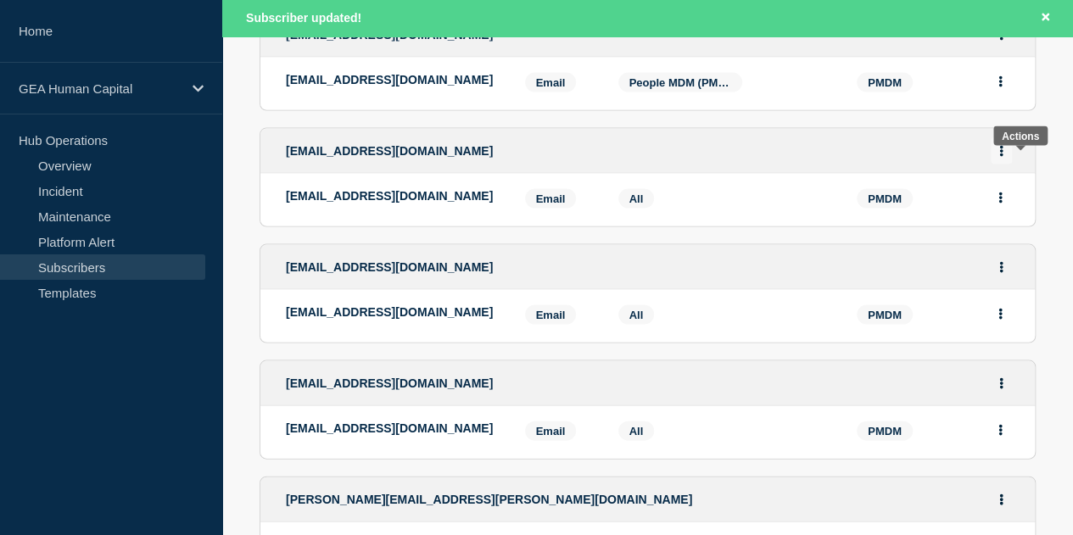
click at [1012, 162] on button "Actions" at bounding box center [1001, 151] width 21 height 26
click at [1004, 206] on link "Edit" at bounding box center [995, 199] width 19 height 13
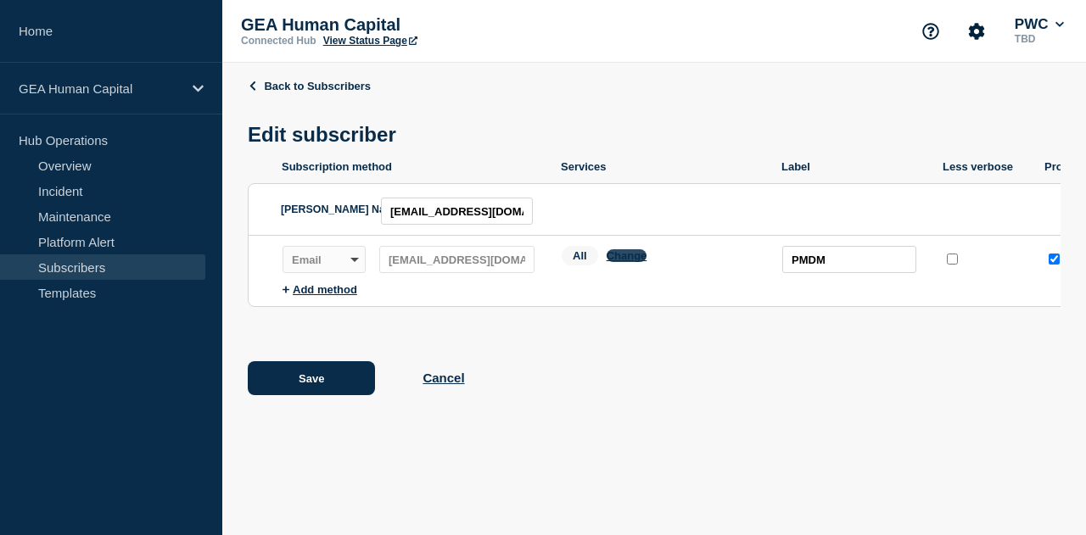
click at [629, 262] on button "Change" at bounding box center [627, 255] width 41 height 13
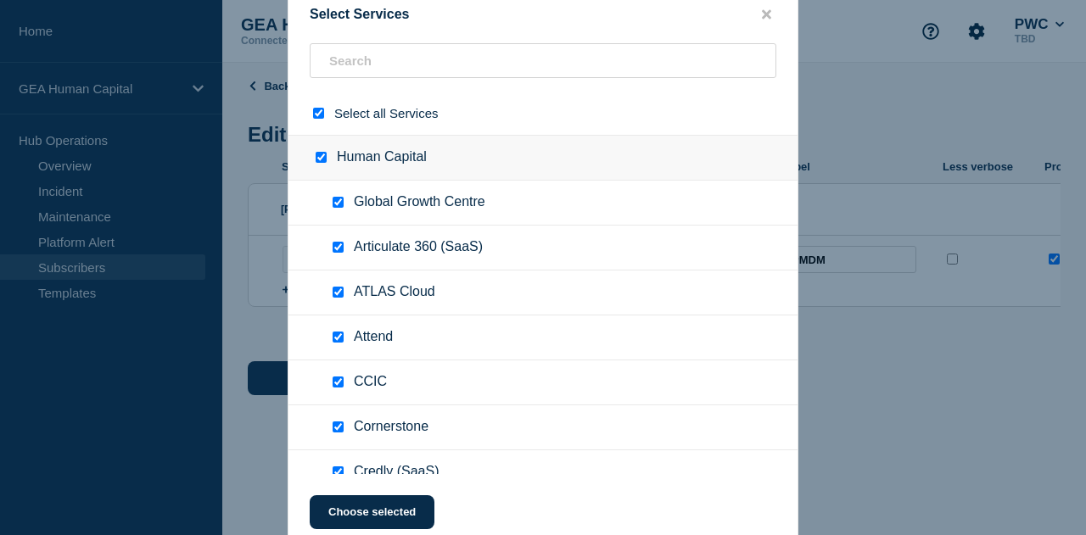
click at [327, 115] on div at bounding box center [322, 113] width 25 height 16
click at [322, 111] on input "select all checkbox" at bounding box center [318, 113] width 11 height 11
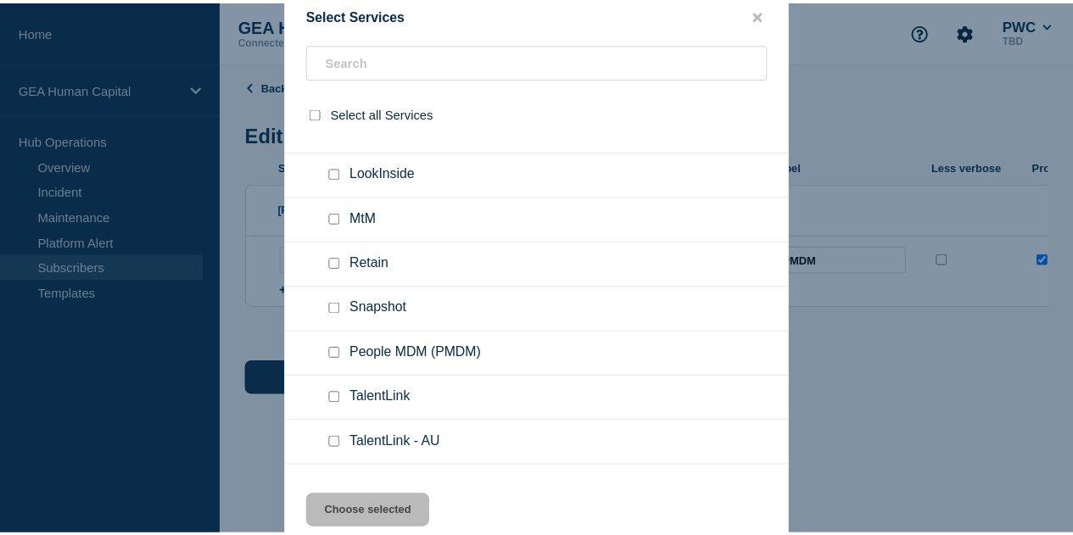
scroll to position [679, 0]
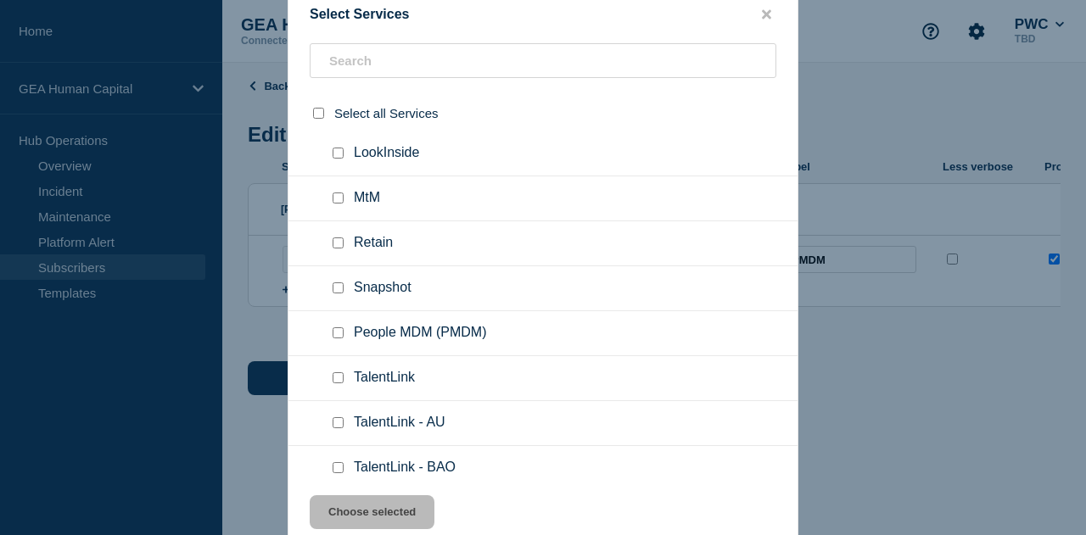
click at [369, 325] on span "People MDM (PMDM)" at bounding box center [420, 333] width 132 height 17
click at [339, 327] on input "People MDM (PMDM) checkbox" at bounding box center [338, 332] width 11 height 11
click at [374, 518] on button "Choose selected" at bounding box center [372, 512] width 125 height 34
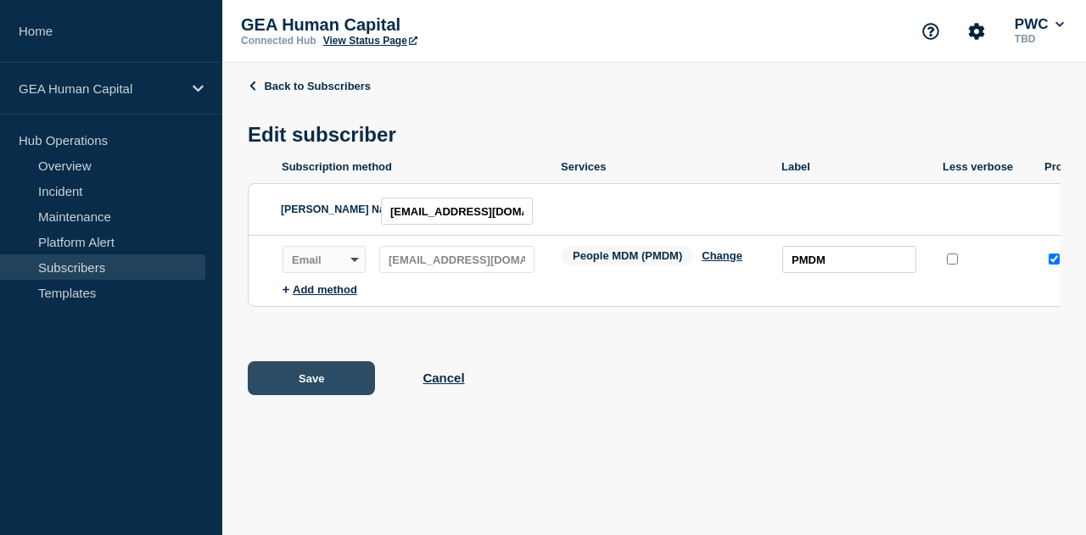
click at [277, 381] on button "Save" at bounding box center [311, 378] width 127 height 34
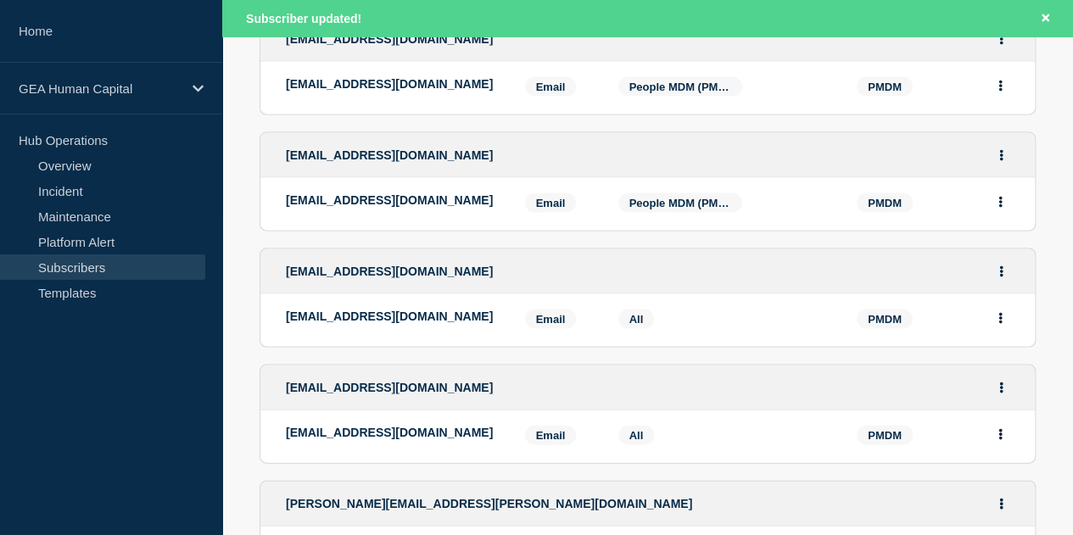
scroll to position [1612, 0]
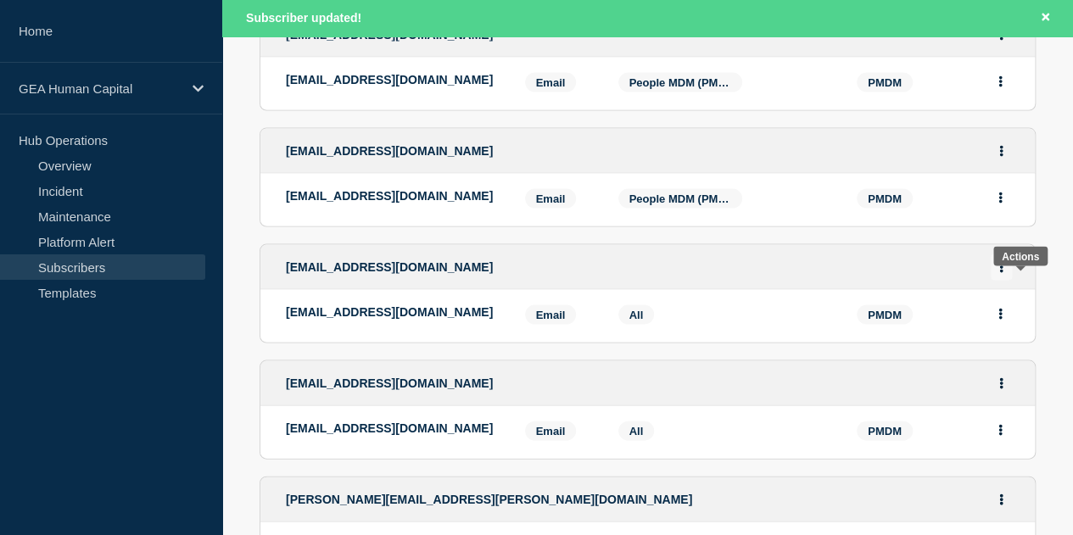
click at [1004, 273] on icon "Actions" at bounding box center [1001, 267] width 4 height 11
click at [1018, 322] on li "Edit" at bounding box center [1002, 316] width 32 height 14
click at [1004, 322] on link "Edit" at bounding box center [995, 316] width 19 height 13
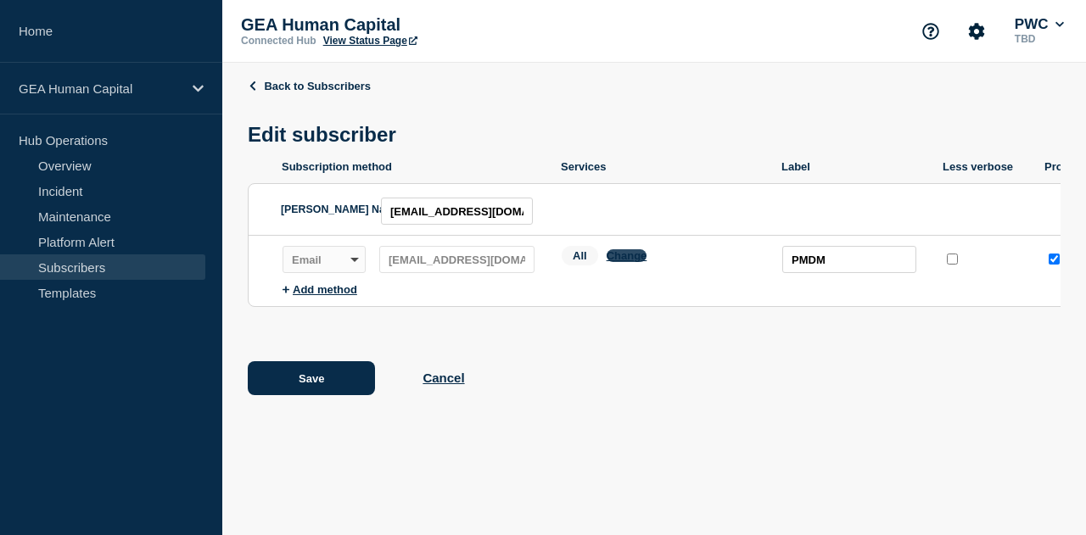
click at [623, 258] on button "Change" at bounding box center [627, 255] width 41 height 13
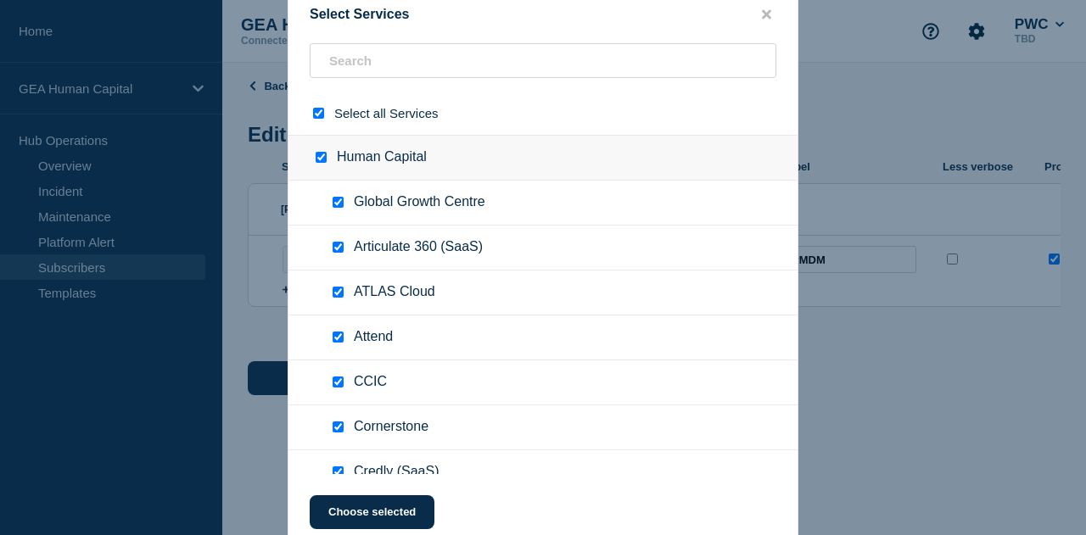
click at [314, 115] on input "select all checkbox" at bounding box center [318, 113] width 11 height 11
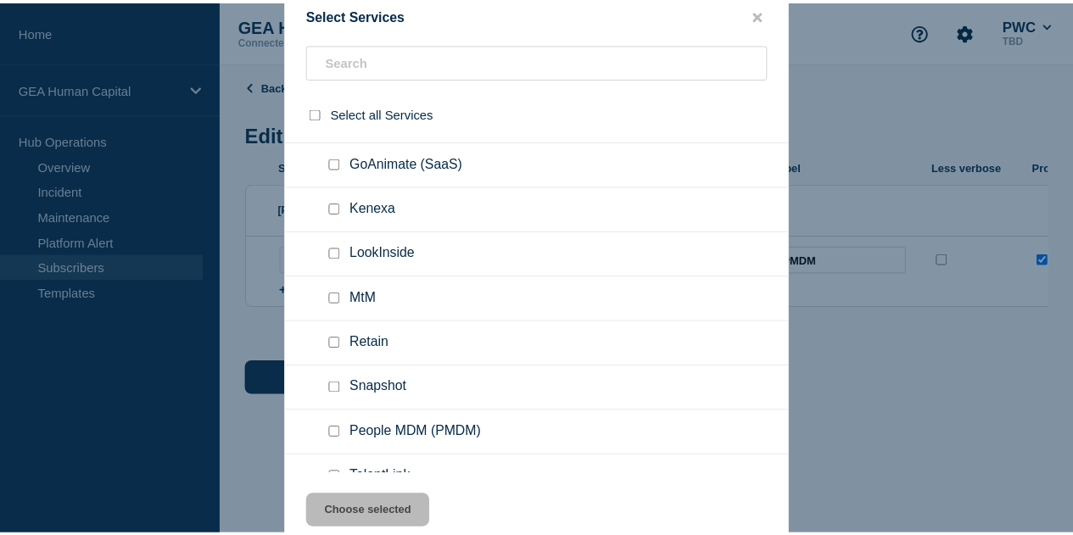
scroll to position [679, 0]
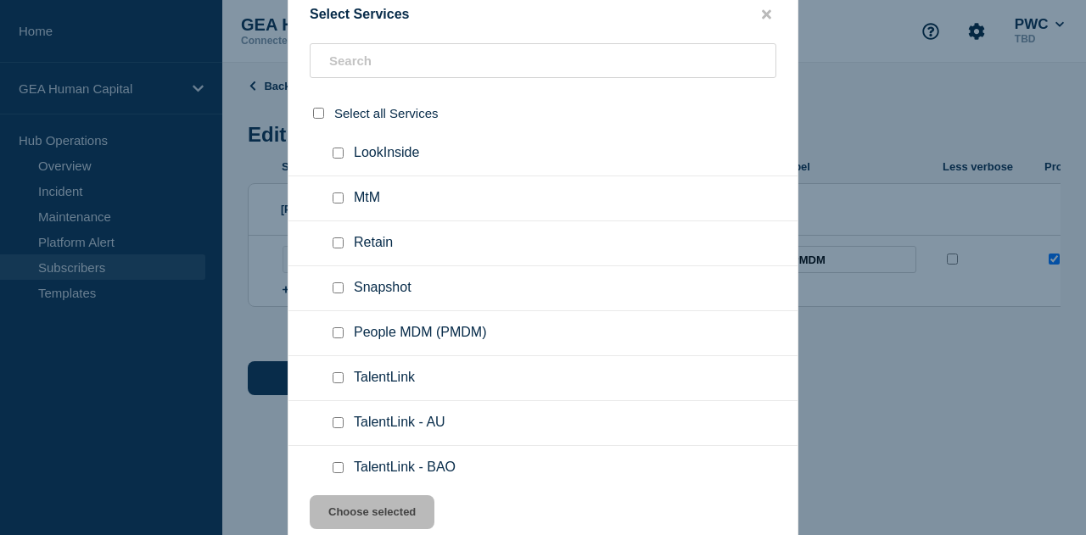
click at [339, 328] on input "People MDM (PMDM) checkbox" at bounding box center [338, 332] width 11 height 11
click at [390, 508] on button "Choose selected" at bounding box center [372, 512] width 125 height 34
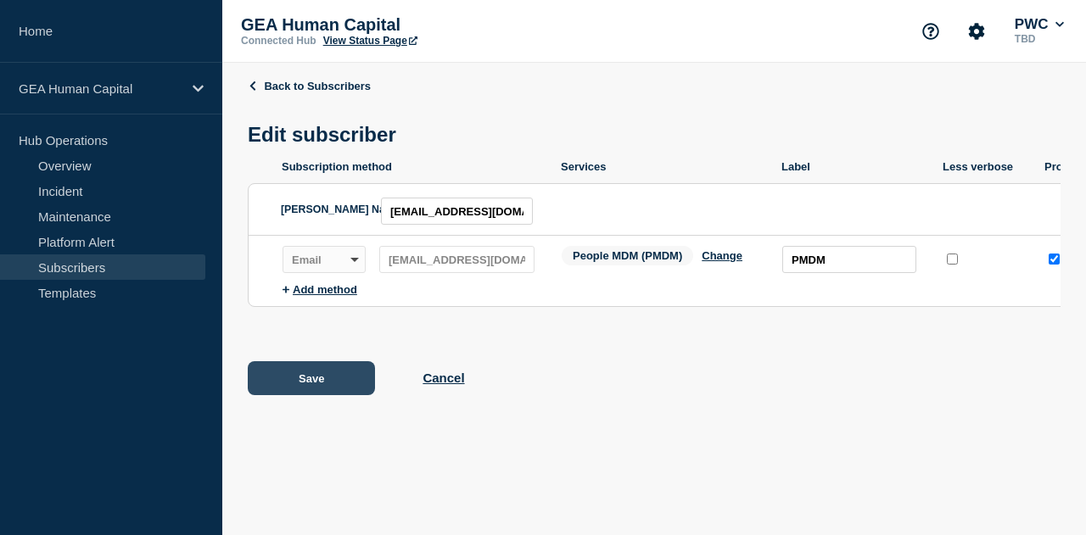
click at [289, 387] on button "Save" at bounding box center [311, 378] width 127 height 34
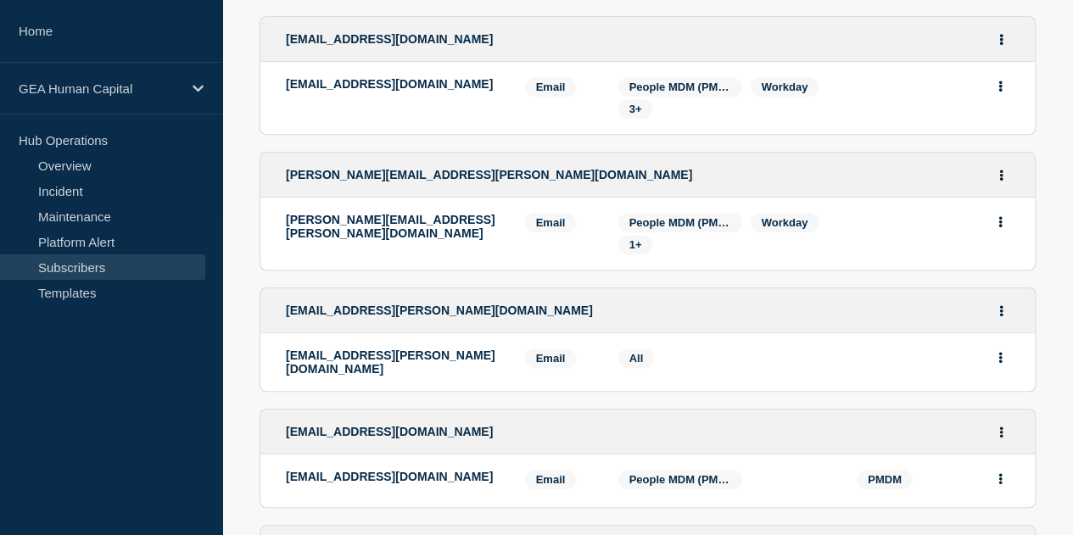
scroll to position [509, 0]
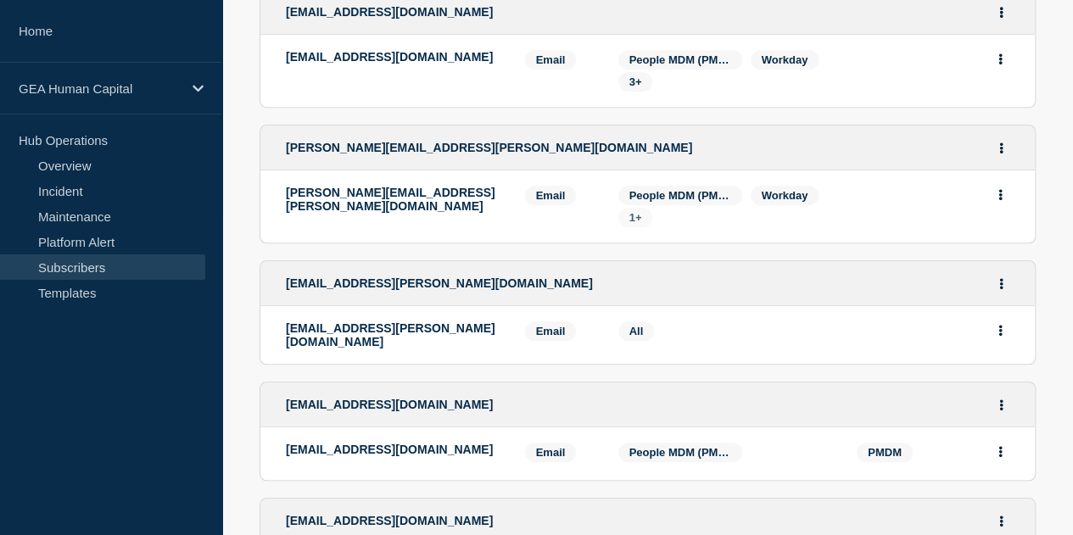
click at [632, 224] on span "1+" at bounding box center [635, 217] width 13 height 13
click at [470, 225] on div "[PERSON_NAME][EMAIL_ADDRESS][PERSON_NAME][DOMAIN_NAME]" at bounding box center [393, 207] width 214 height 42
click at [636, 338] on span "All" at bounding box center [636, 331] width 14 height 13
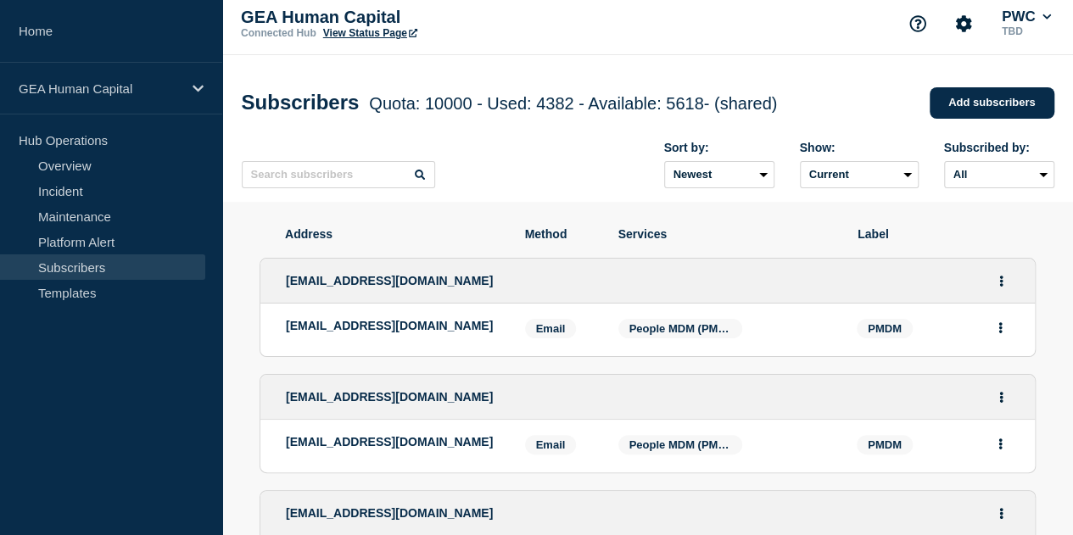
scroll to position [0, 0]
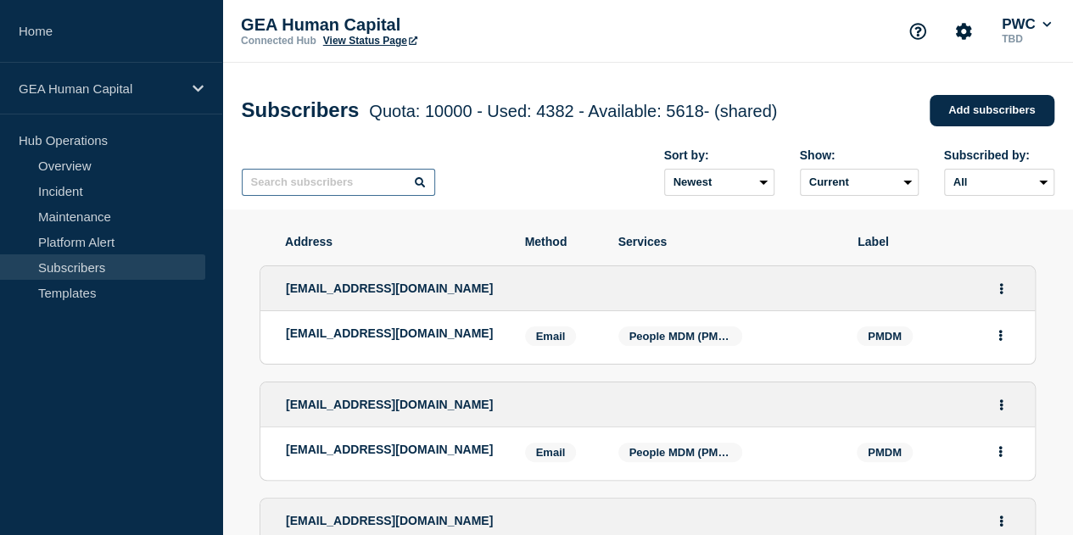
click at [299, 182] on input "text" at bounding box center [338, 182] width 193 height 27
click at [356, 186] on input "pmdm" at bounding box center [338, 182] width 193 height 27
click at [529, 152] on div "pmdm Sort by: Newest Oldest Show: Current Deleted Recently deleted Subscribed b…" at bounding box center [648, 173] width 813 height 74
drag, startPoint x: 314, startPoint y: 187, endPoint x: 180, endPoint y: 181, distance: 134.2
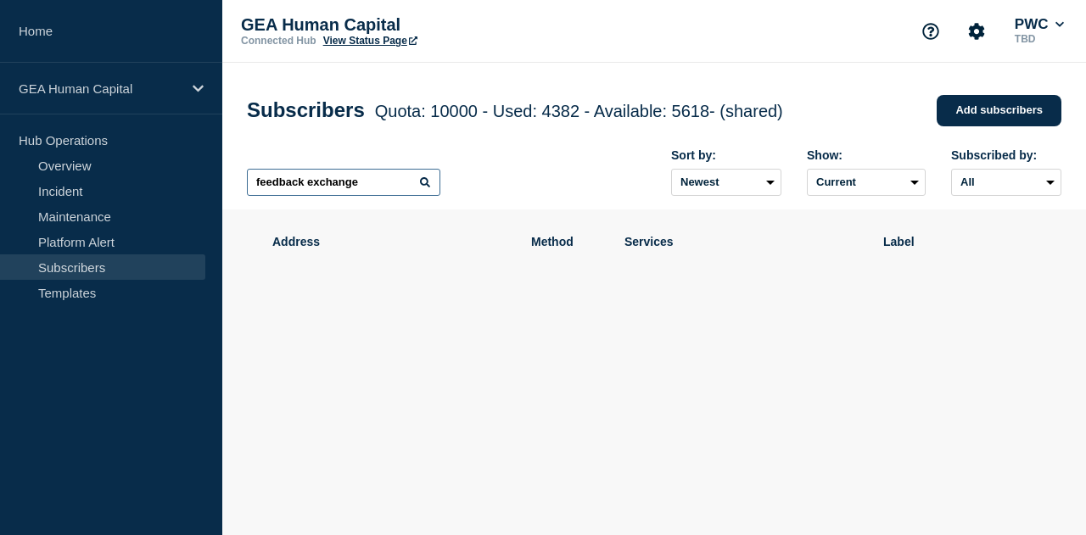
click at [397, 182] on input "feedback exchange" at bounding box center [343, 182] width 193 height 27
click at [370, 187] on input "feedback exchange" at bounding box center [343, 182] width 193 height 27
type input "feedback"
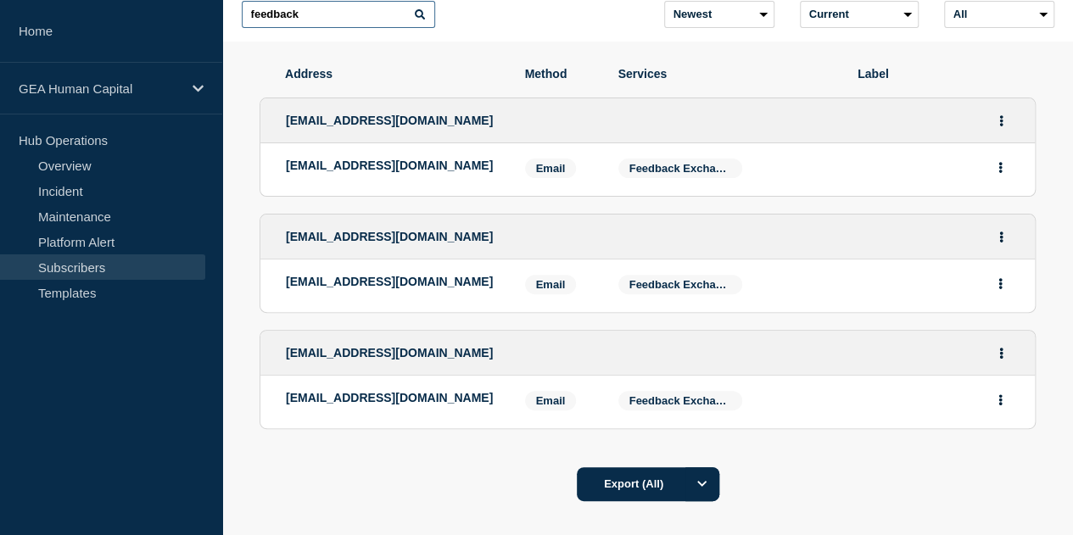
scroll to position [168, 0]
drag, startPoint x: 309, startPoint y: 9, endPoint x: 238, endPoint y: 11, distance: 70.4
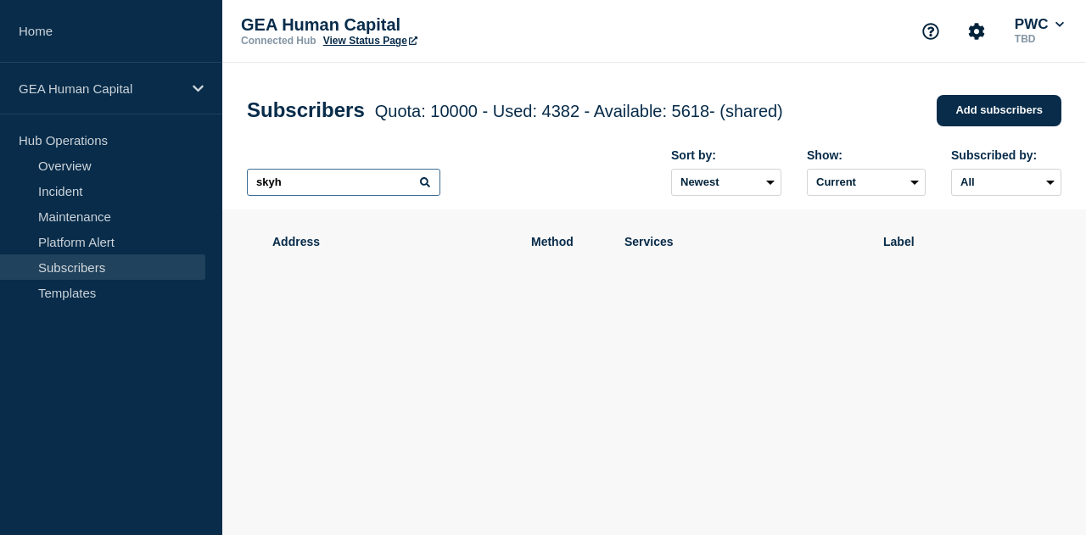
type input "skyh"
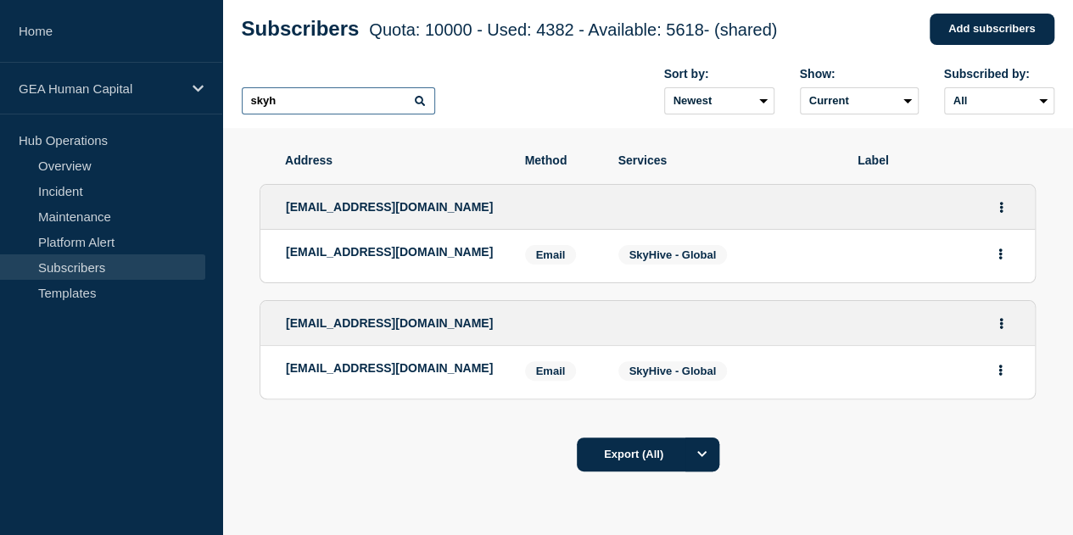
scroll to position [176, 0]
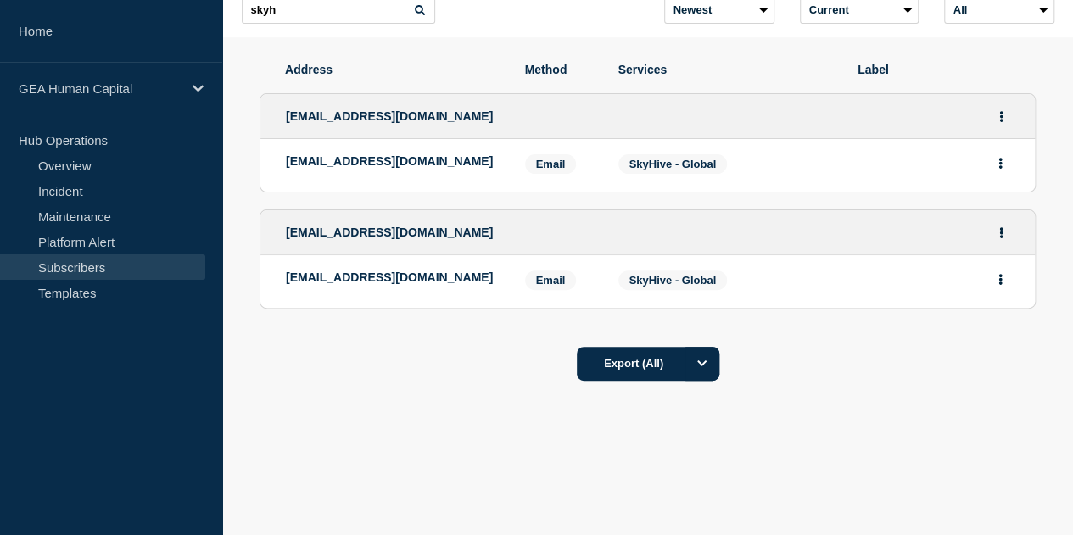
click at [884, 164] on div at bounding box center [933, 165] width 153 height 22
